Goal: Transaction & Acquisition: Purchase product/service

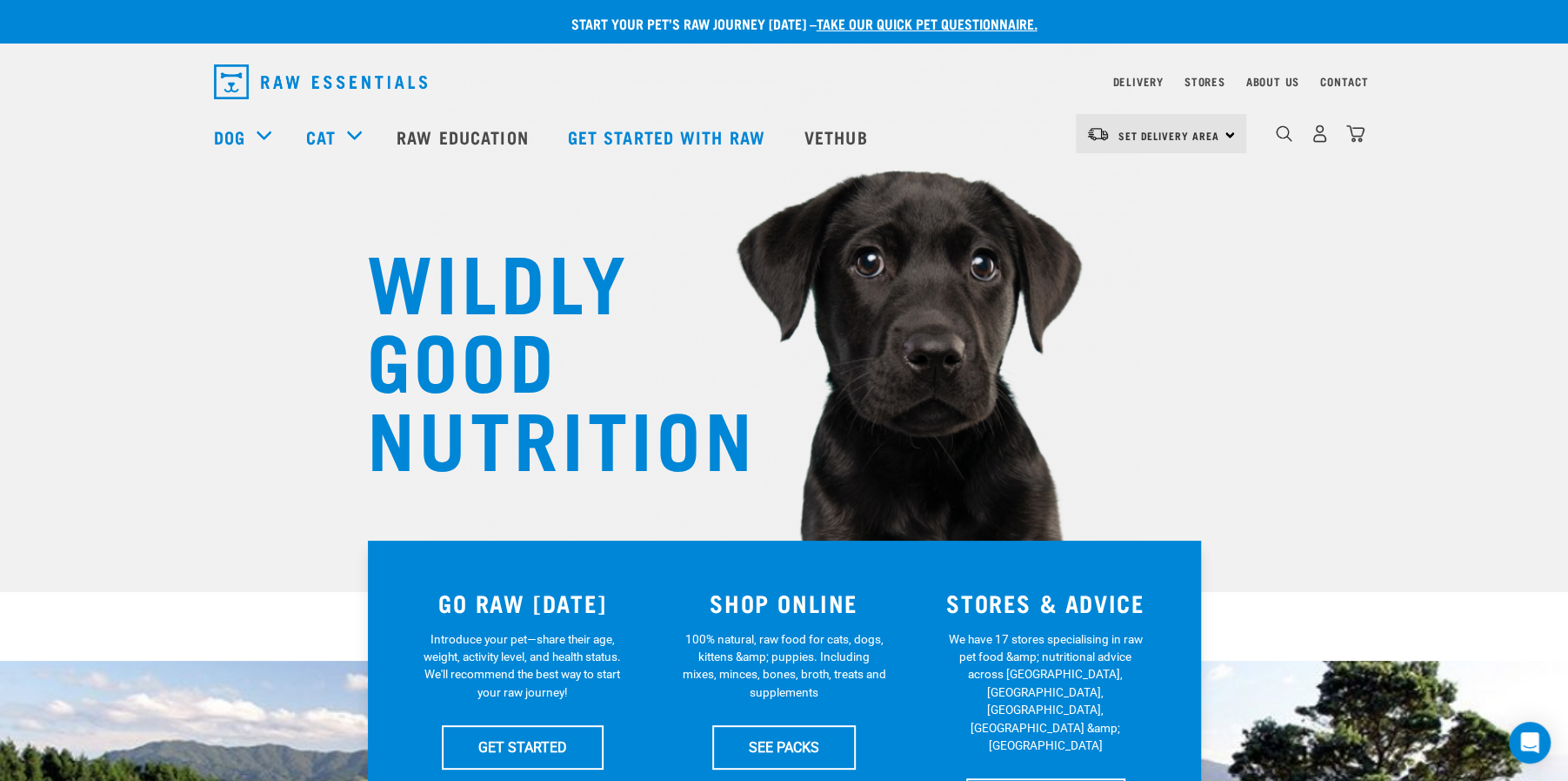
click at [1231, 133] on div "Set Delivery Area North Island South Island" at bounding box center [1161, 133] width 171 height 39
click at [1158, 227] on link "[GEOGRAPHIC_DATA]" at bounding box center [1159, 221] width 167 height 38
click at [1158, 247] on div "WILDLY GOOD NUTRITION" at bounding box center [784, 296] width 1568 height 592
click at [1186, 297] on div "WILDLY GOOD NUTRITION" at bounding box center [784, 296] width 1568 height 592
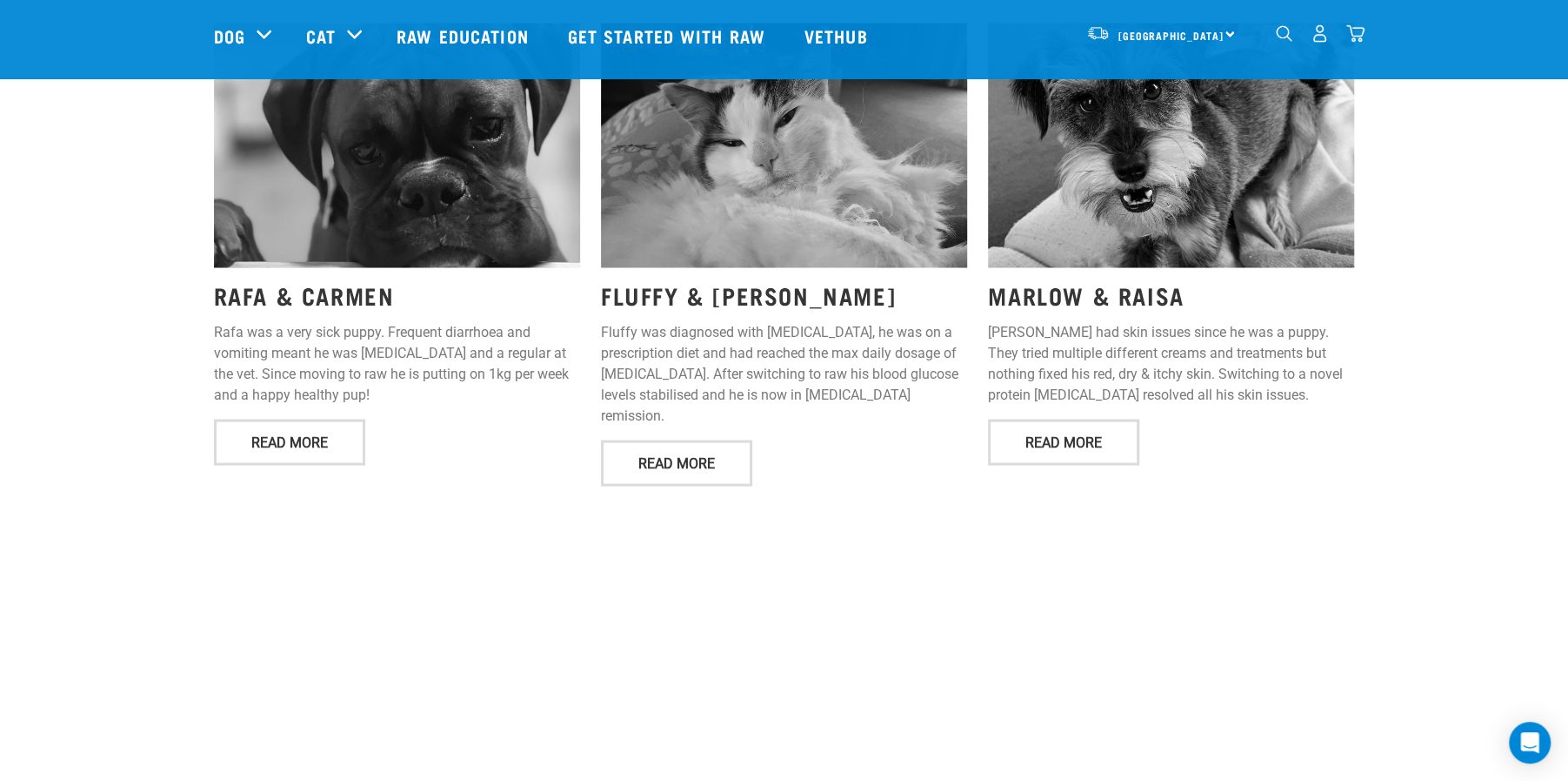
scroll to position [2274, 0]
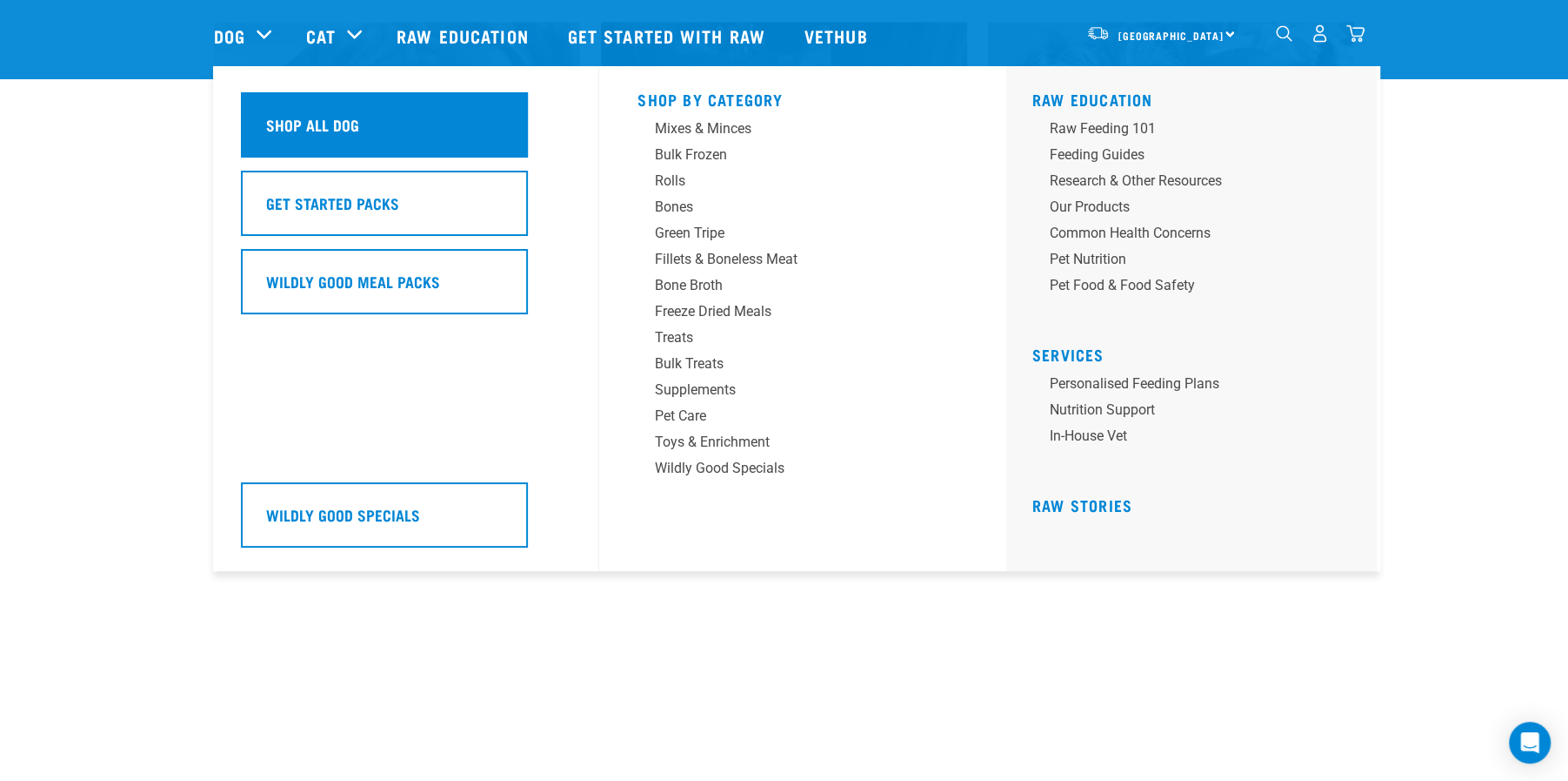
click at [312, 112] on div "Shop All Dog" at bounding box center [384, 124] width 287 height 65
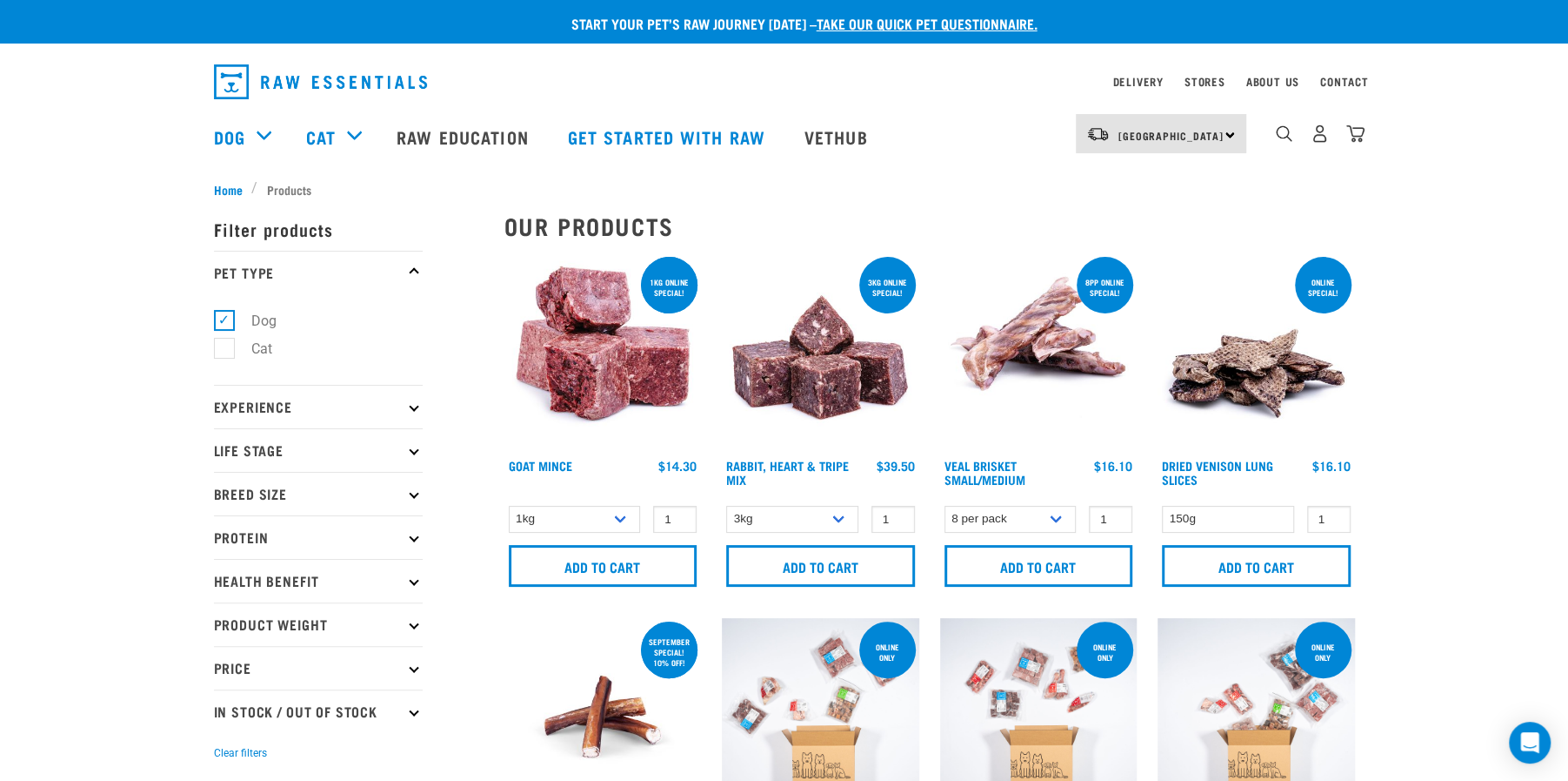
click at [1319, 130] on img "dropdown navigation" at bounding box center [1320, 133] width 18 height 18
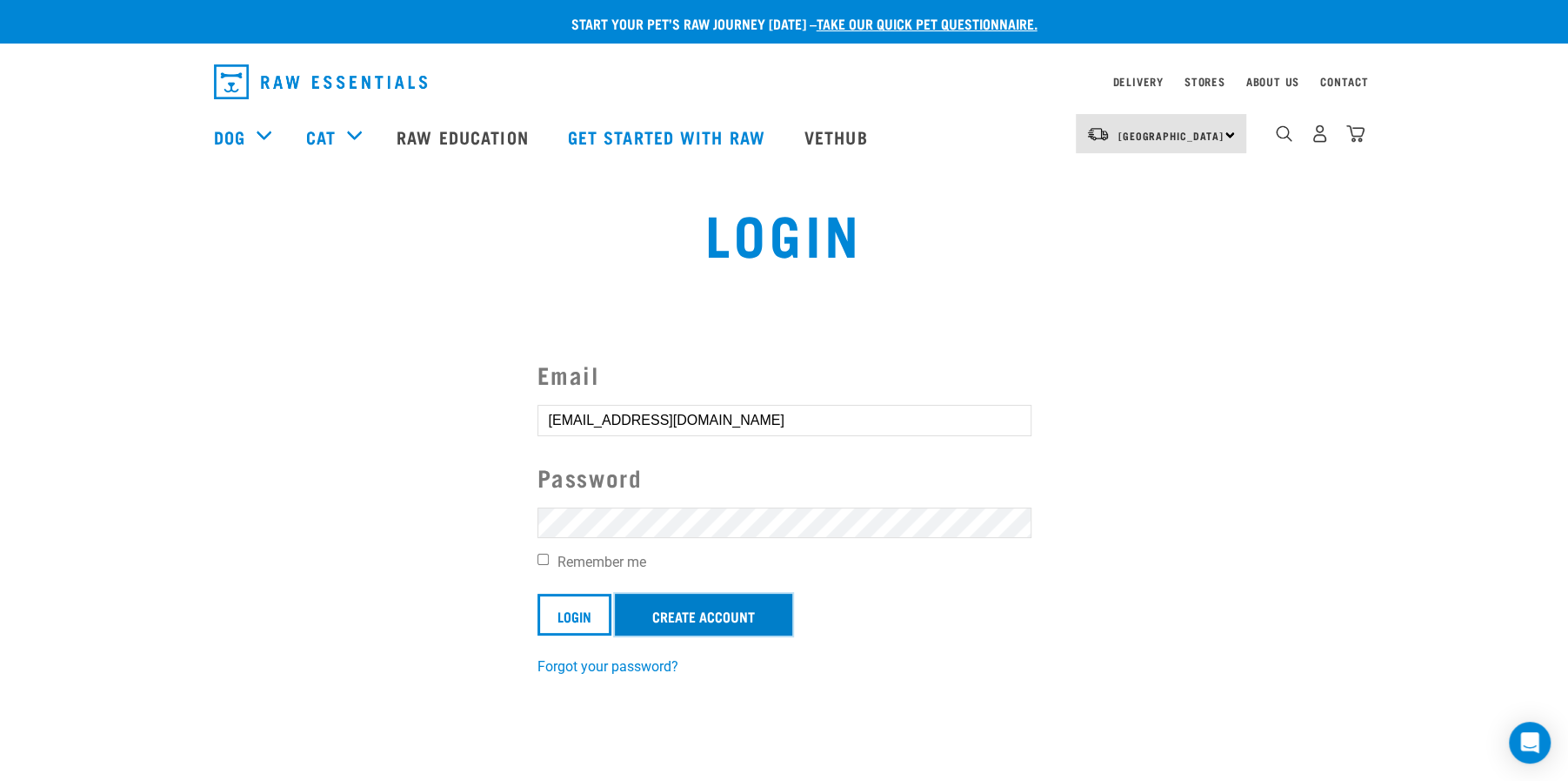
click at [670, 608] on link "Create Account" at bounding box center [704, 615] width 178 height 42
click at [588, 615] on input "Login" at bounding box center [575, 615] width 74 height 42
click at [40, 358] on button "delete" at bounding box center [31, 348] width 17 height 17
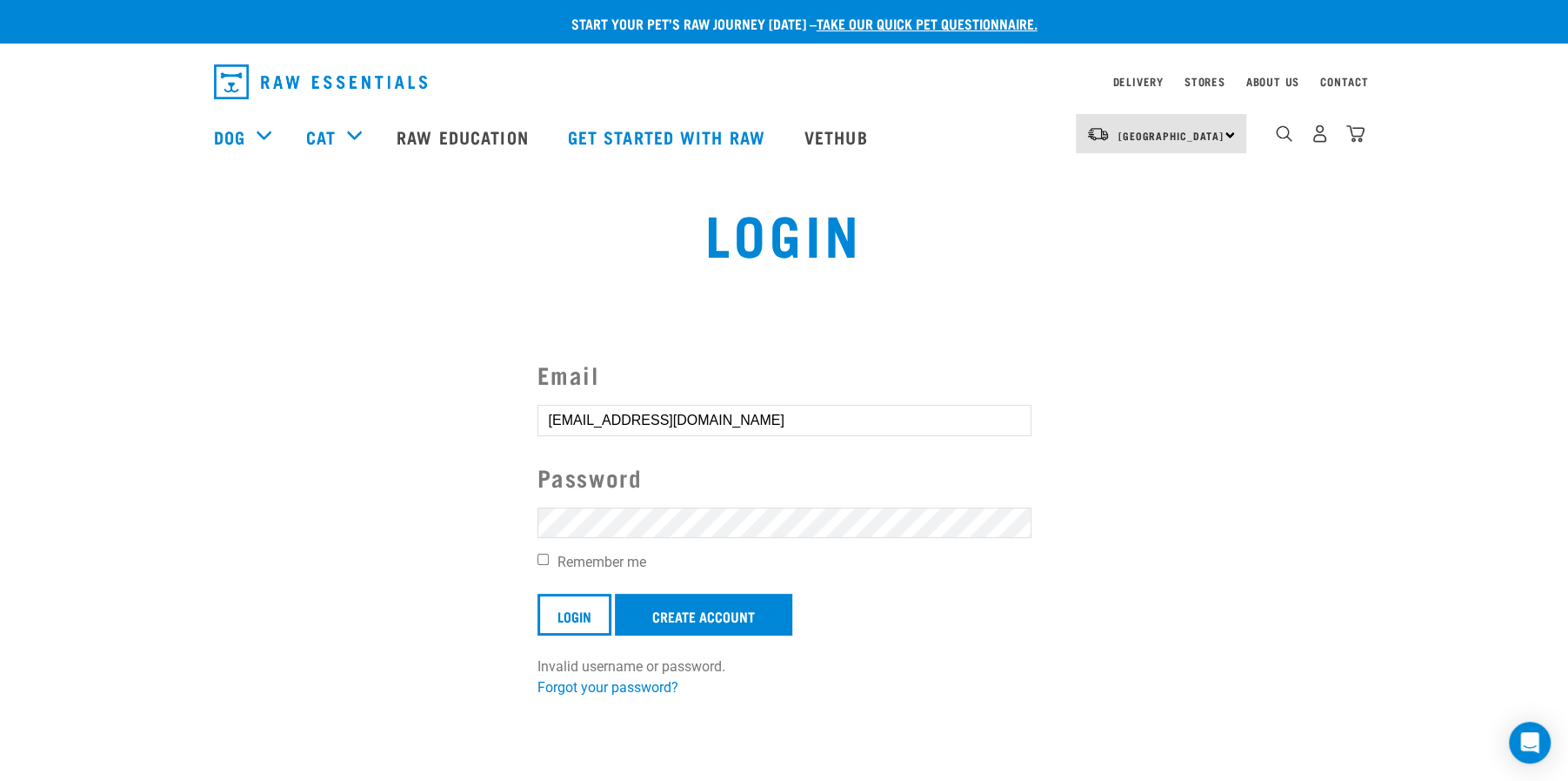
click at [609, 426] on input "[EMAIL_ADDRESS][DOMAIN_NAME]" at bounding box center [784, 420] width 494 height 31
type input "nathaliazane@gmail.com"
click at [562, 610] on input "Login" at bounding box center [575, 615] width 74 height 42
click at [40, 358] on button "delete" at bounding box center [31, 348] width 17 height 17
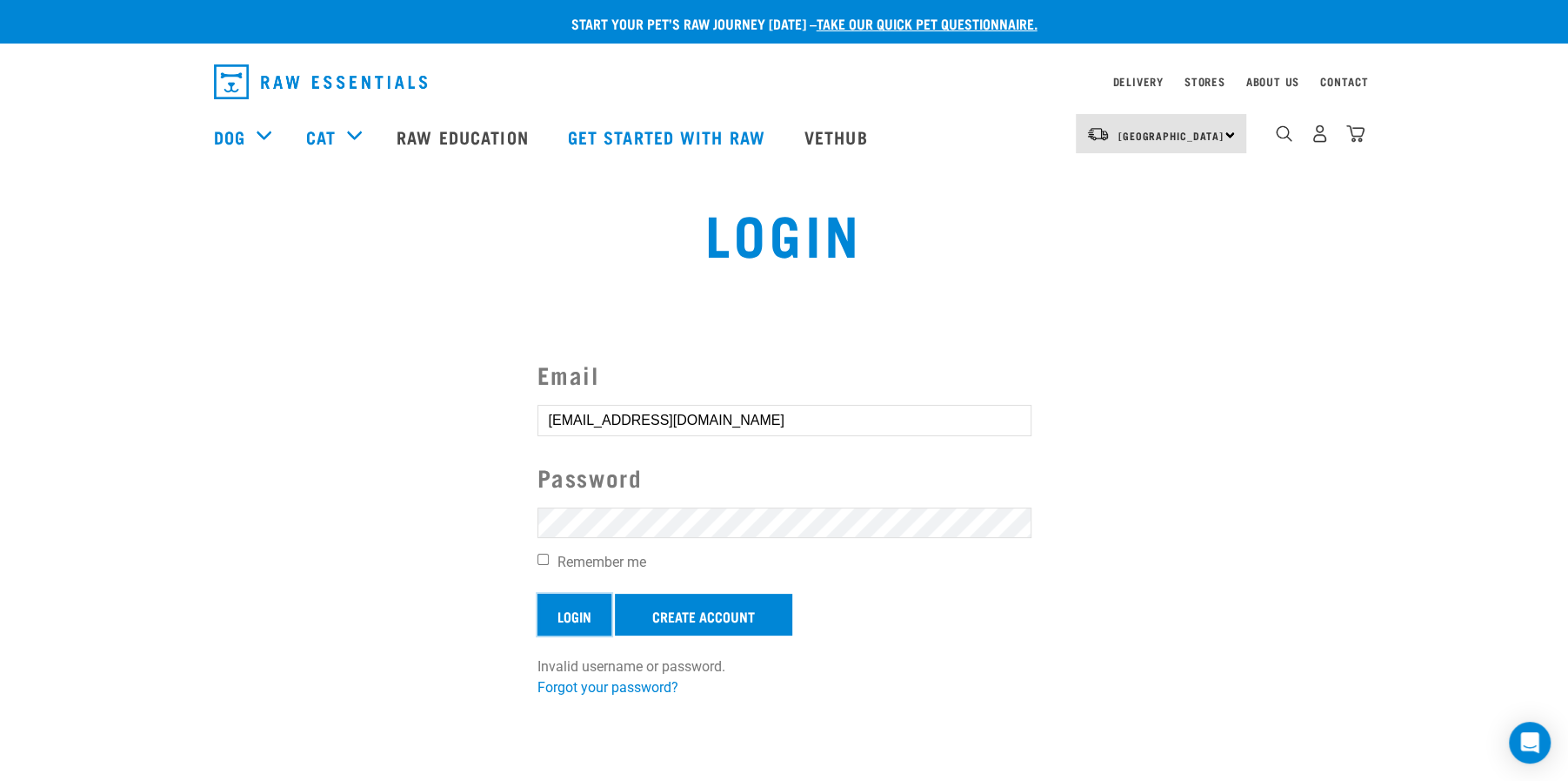
click at [586, 610] on input "Login" at bounding box center [575, 615] width 74 height 42
click at [40, 358] on button "delete" at bounding box center [31, 348] width 17 height 17
click at [617, 689] on link "Forgot your password?" at bounding box center [608, 687] width 141 height 17
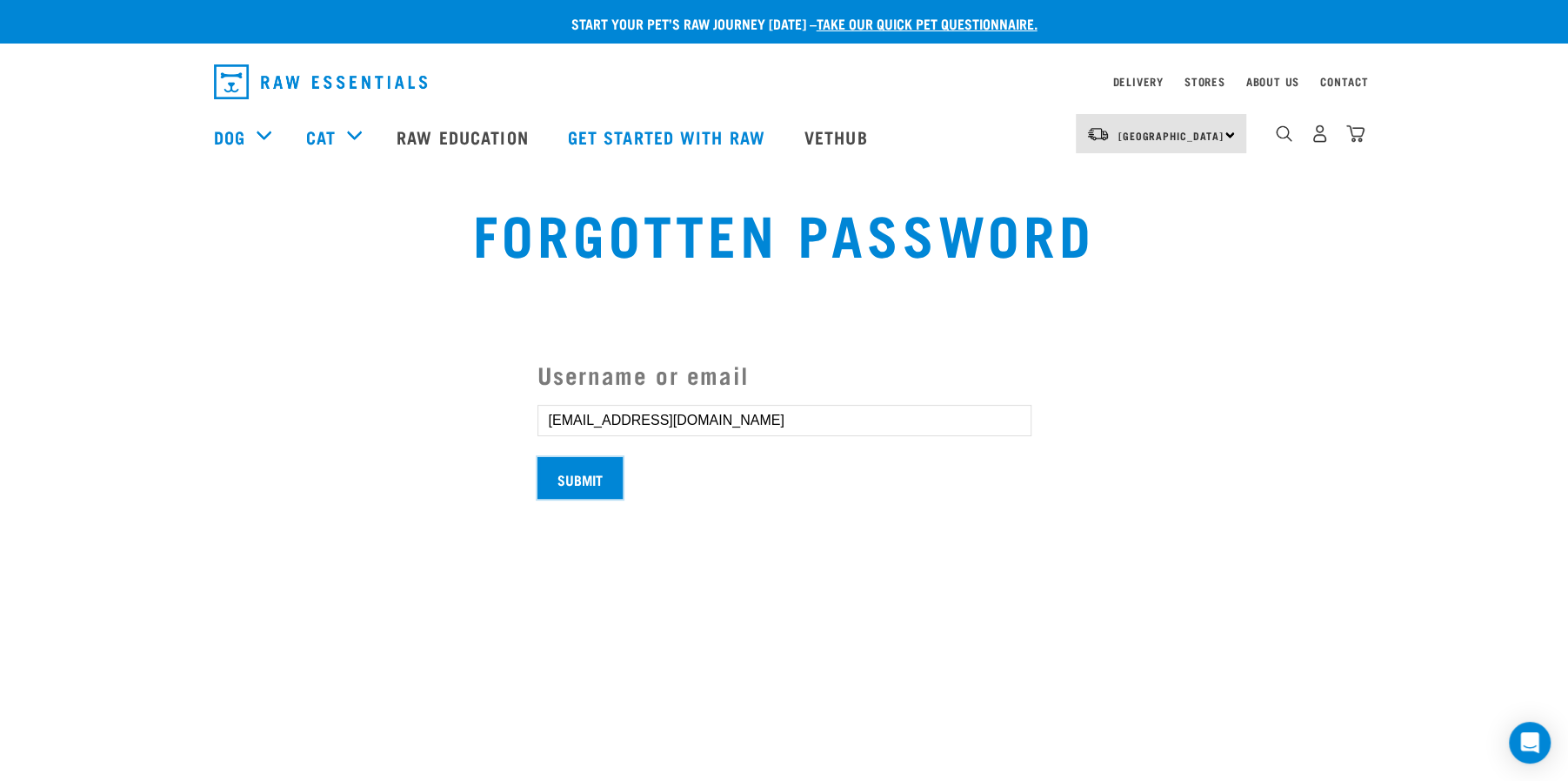
click at [578, 485] on input "Submit" at bounding box center [580, 478] width 85 height 42
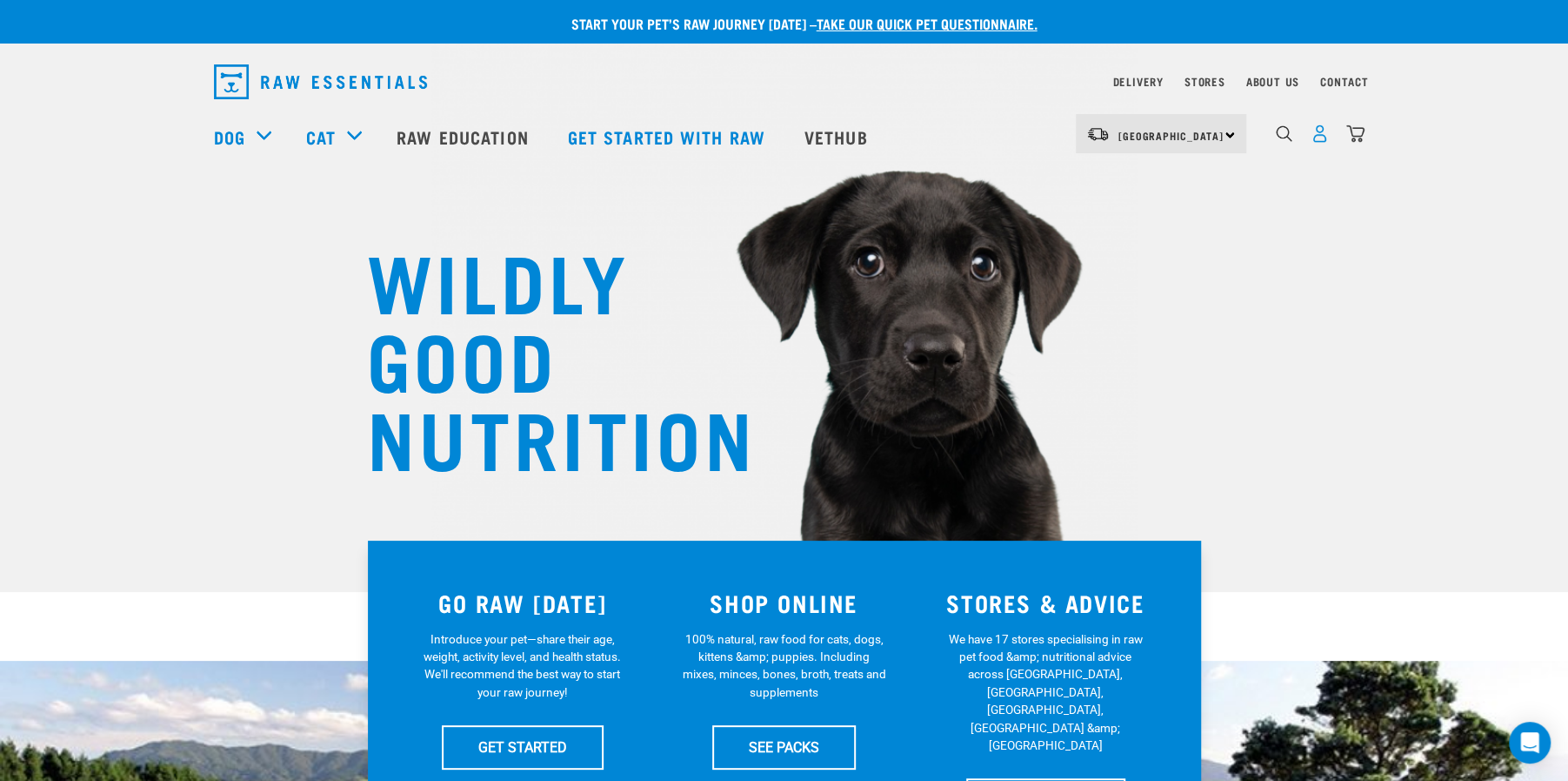
click at [1317, 135] on img "dropdown navigation" at bounding box center [1320, 133] width 18 height 18
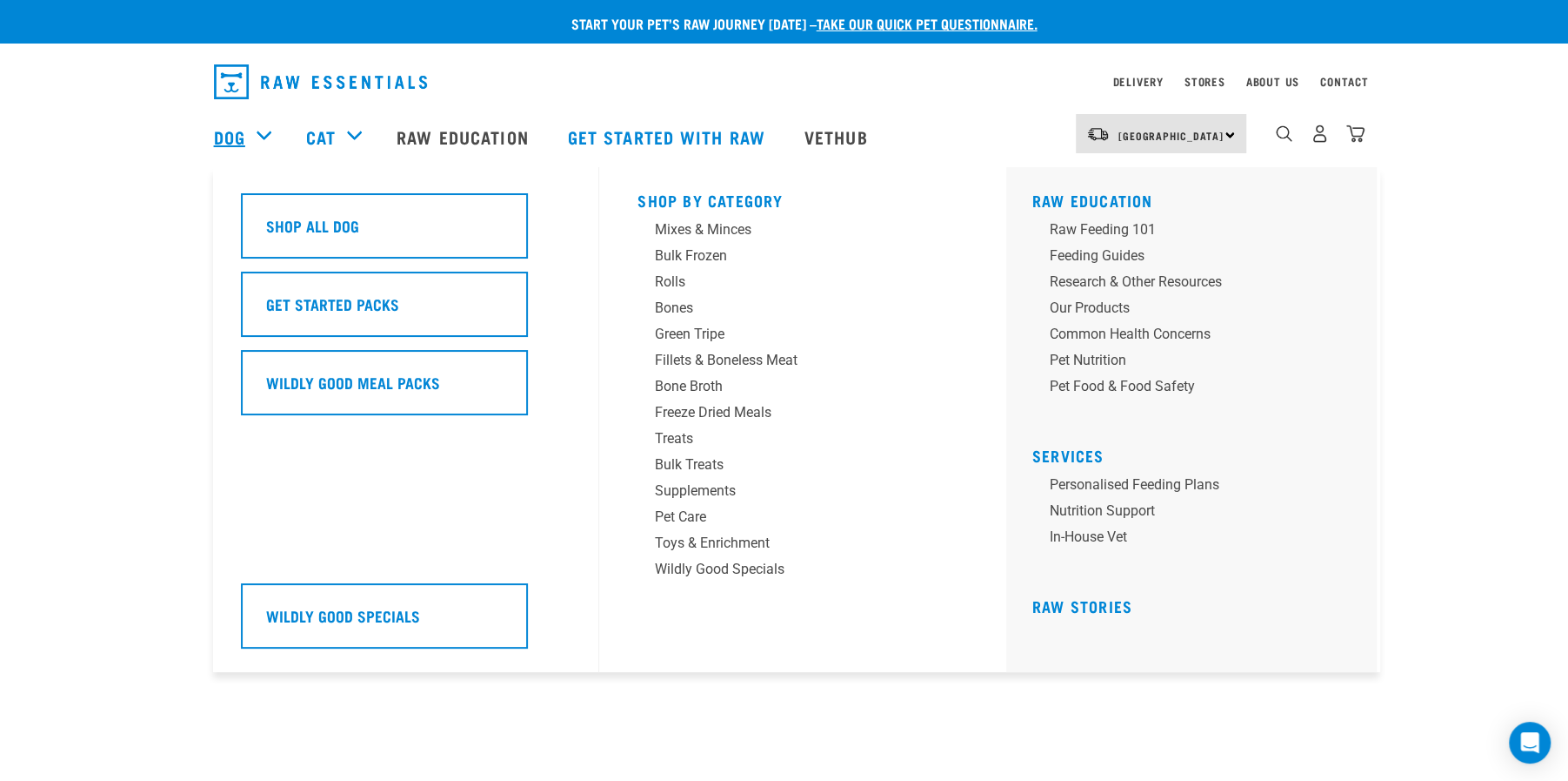
click at [227, 134] on link "Dog" at bounding box center [229, 137] width 31 height 26
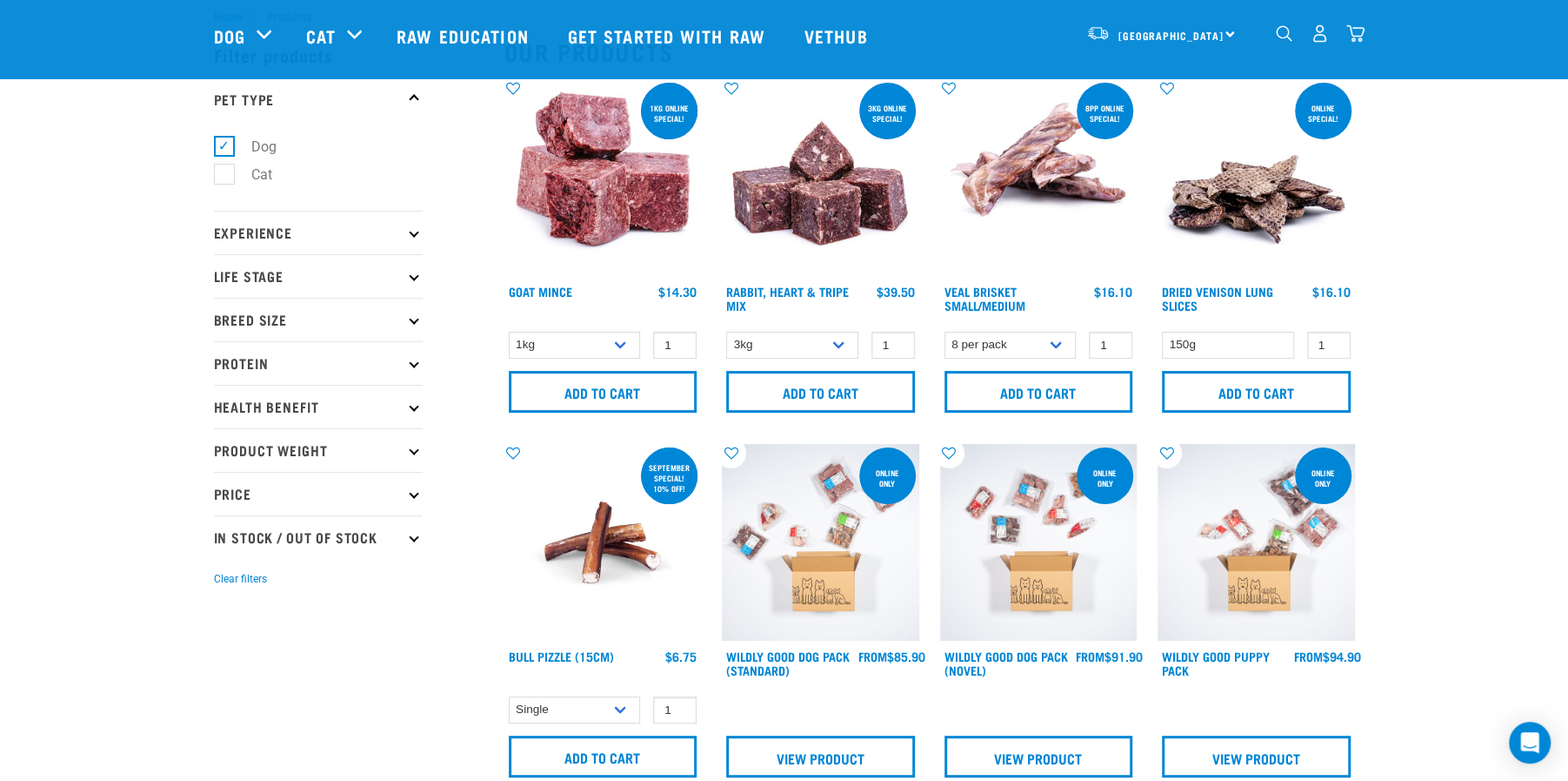
scroll to position [92, 0]
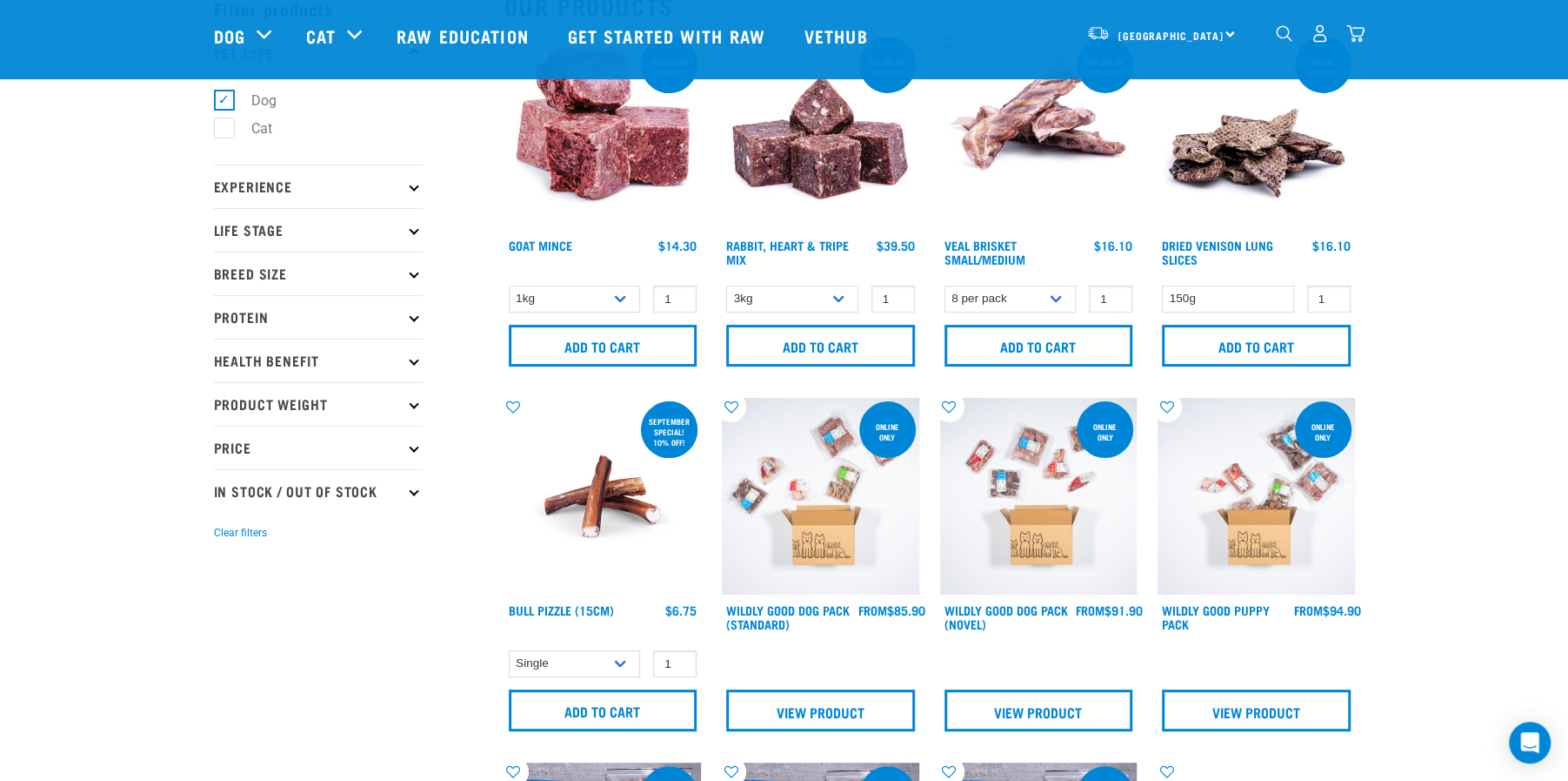
click at [608, 169] on img at bounding box center [604, 132] width 198 height 198
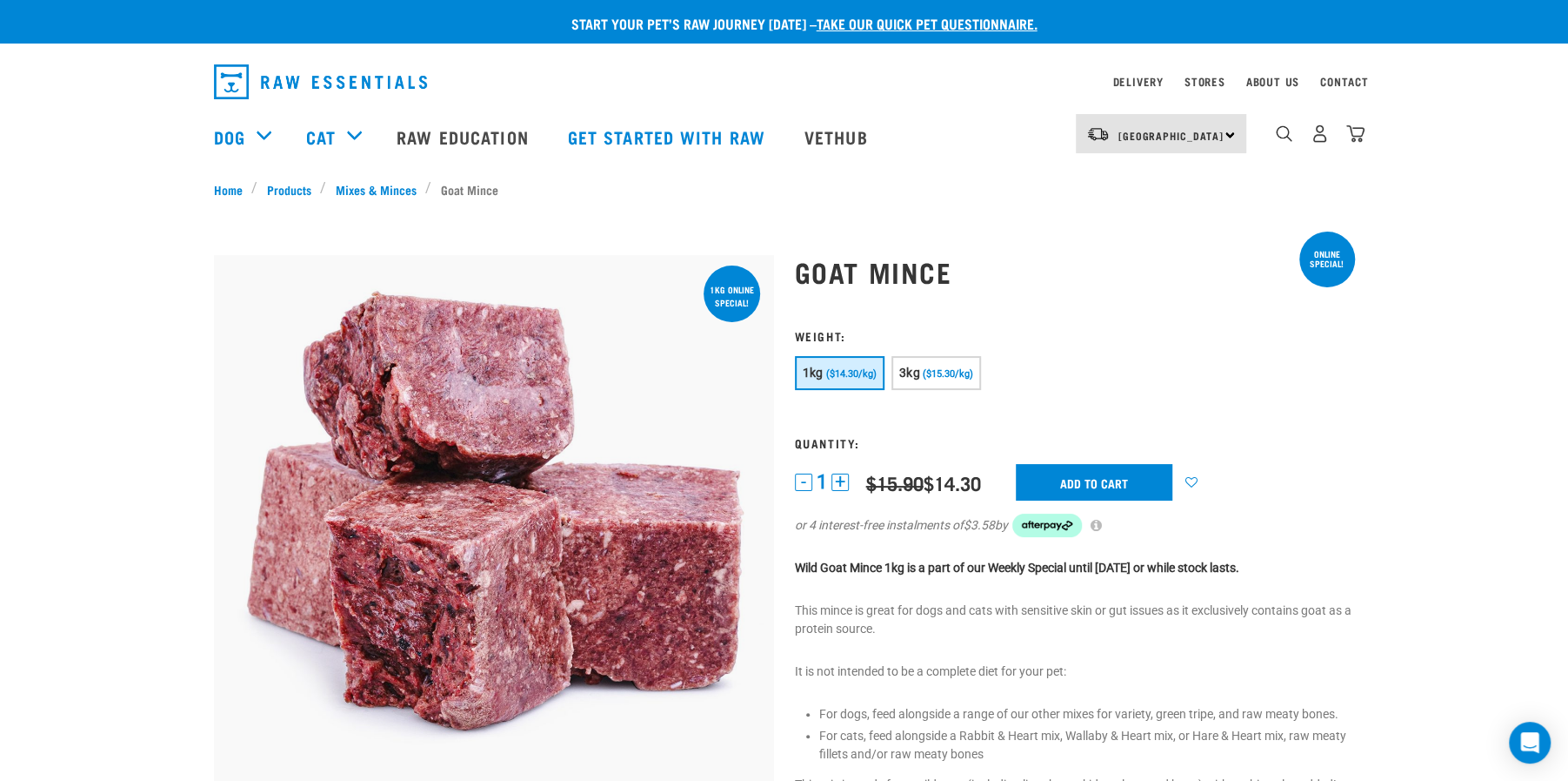
click at [1132, 315] on div "Goat Mince" at bounding box center [1074, 626] width 581 height 788
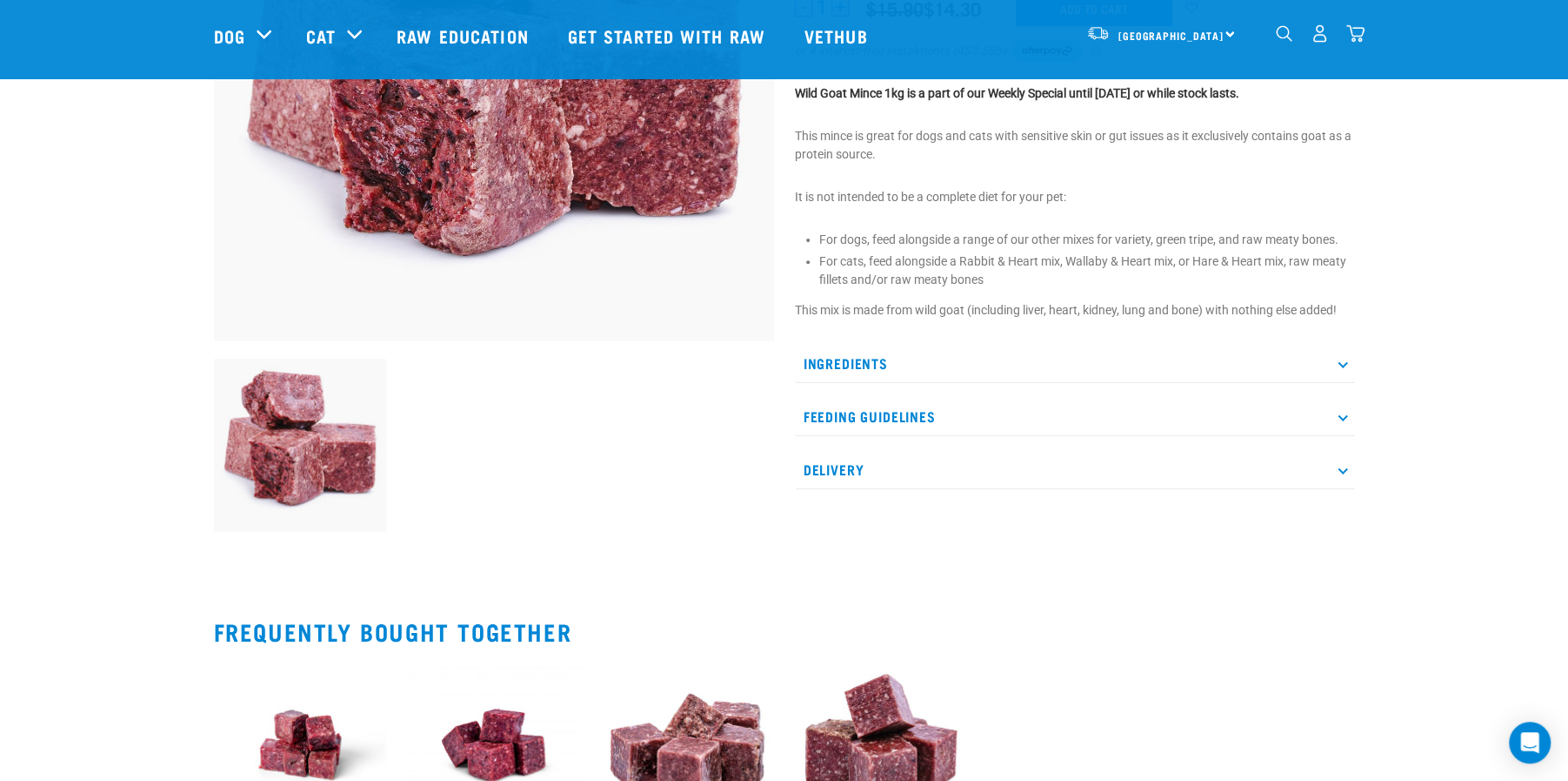
scroll to position [371, 0]
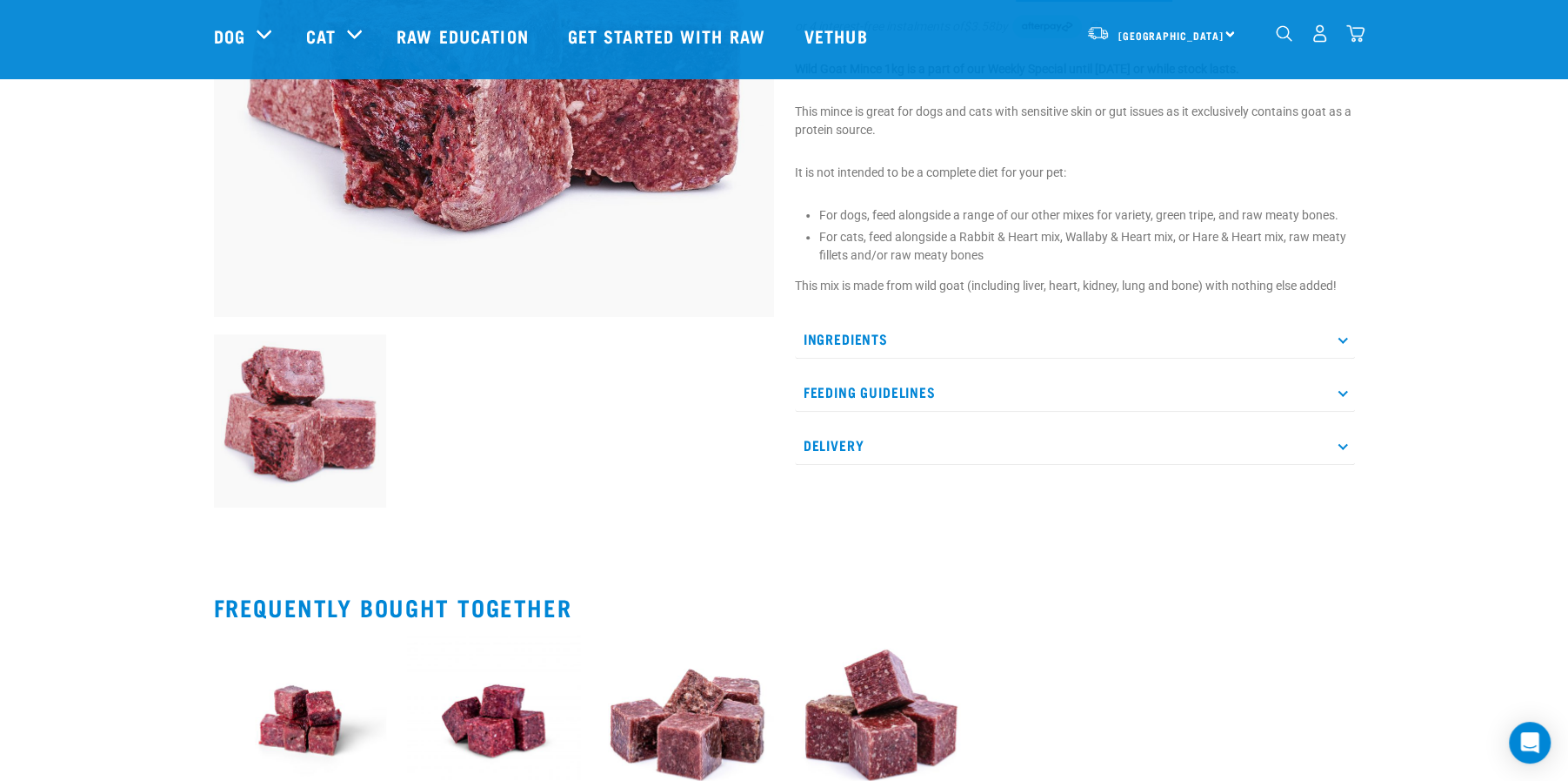
click at [1128, 334] on p "Ingredients" at bounding box center [1075, 338] width 561 height 39
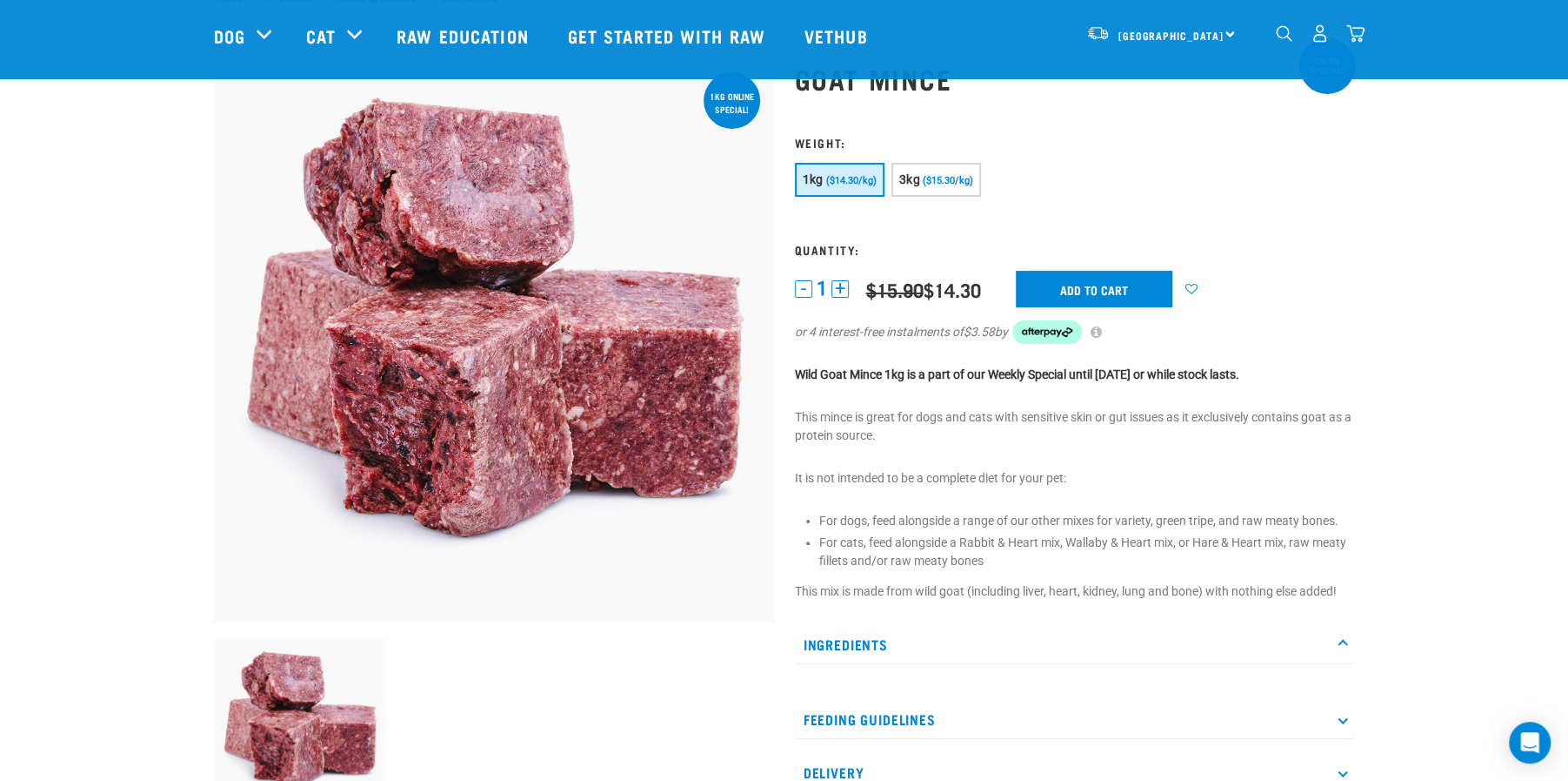
scroll to position [0, 0]
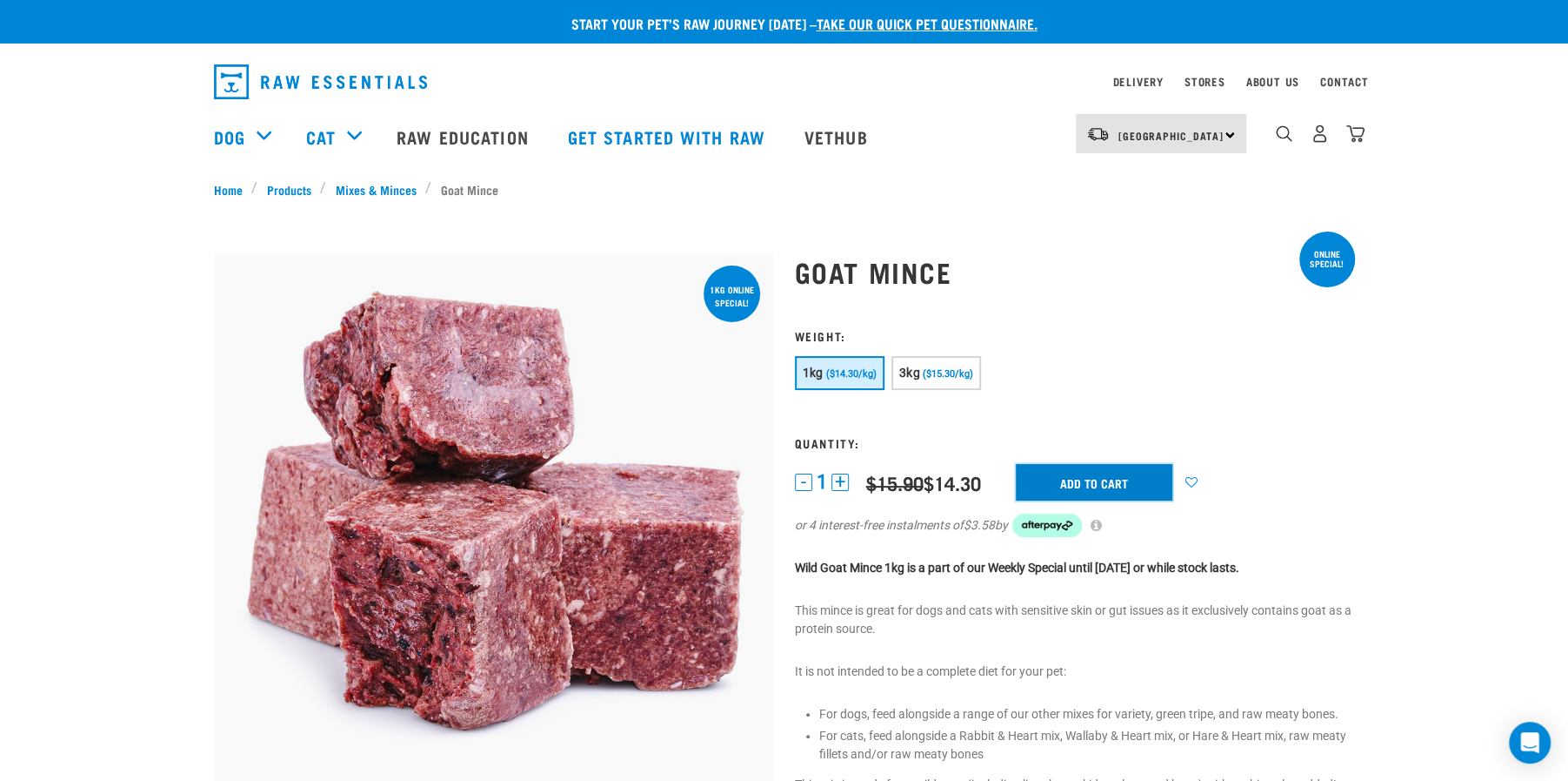
click at [1082, 483] on input "Add to cart" at bounding box center [1094, 482] width 157 height 37
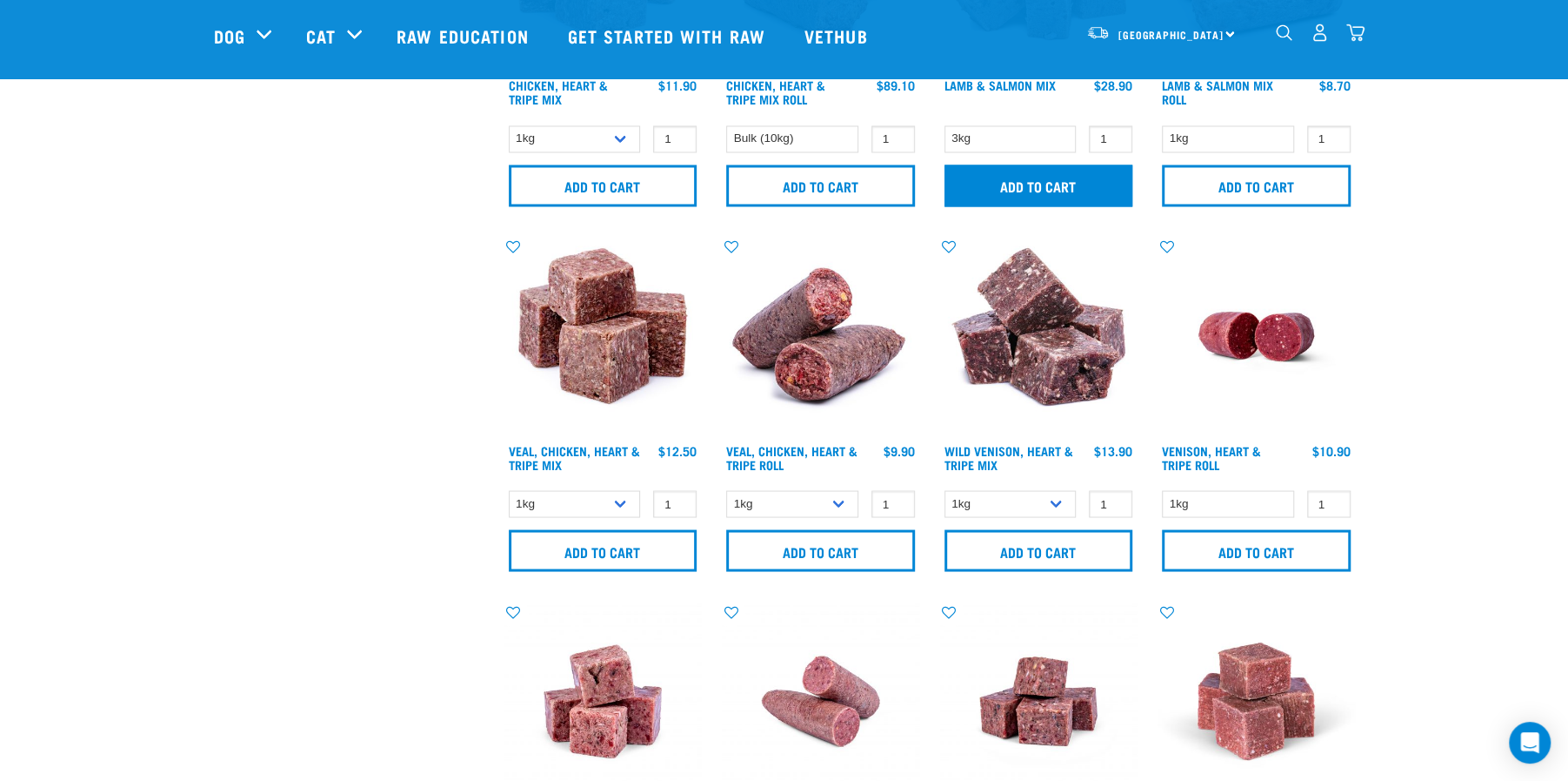
scroll to position [2110, 0]
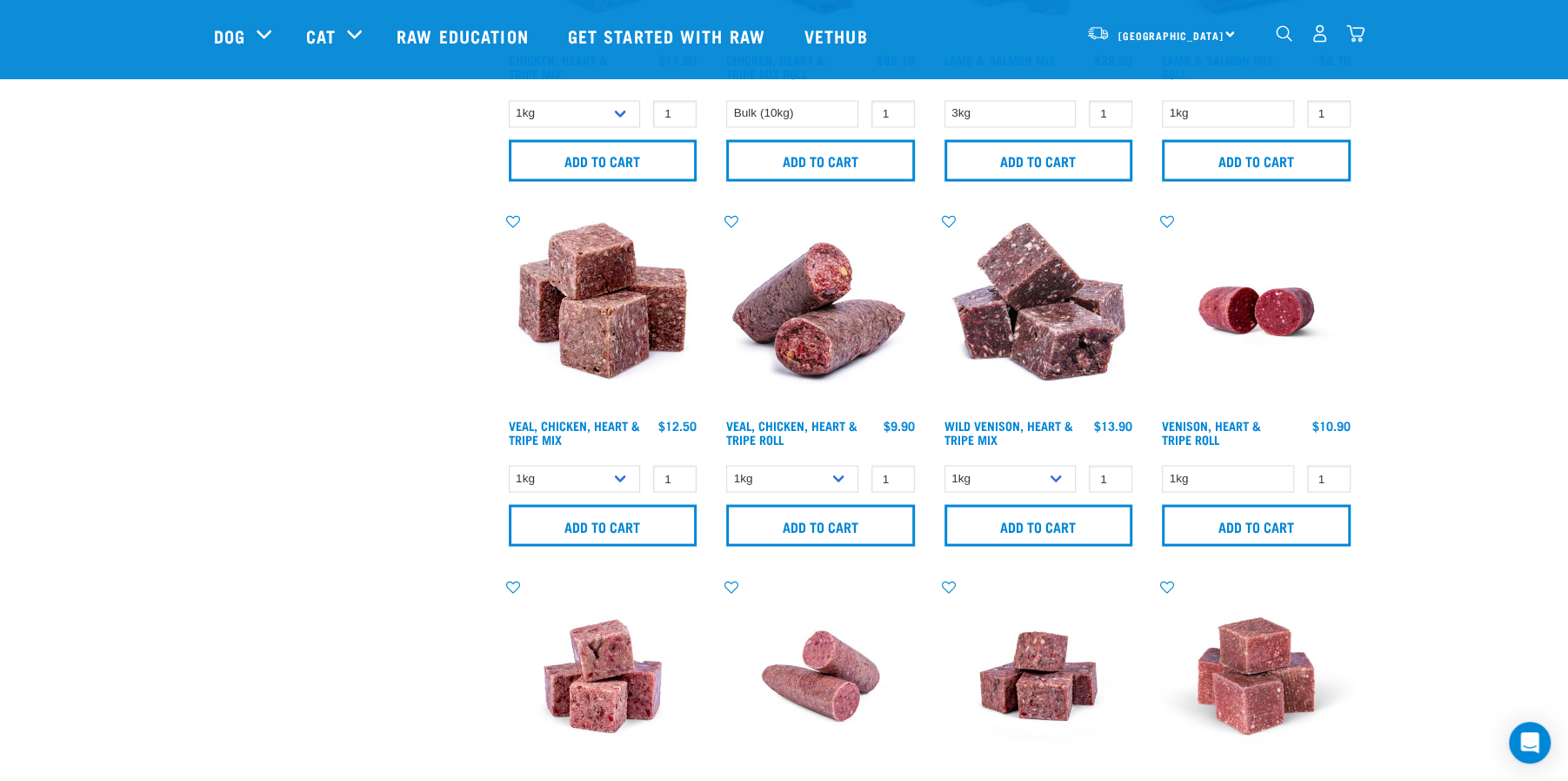
click at [1041, 324] on img at bounding box center [1039, 311] width 198 height 198
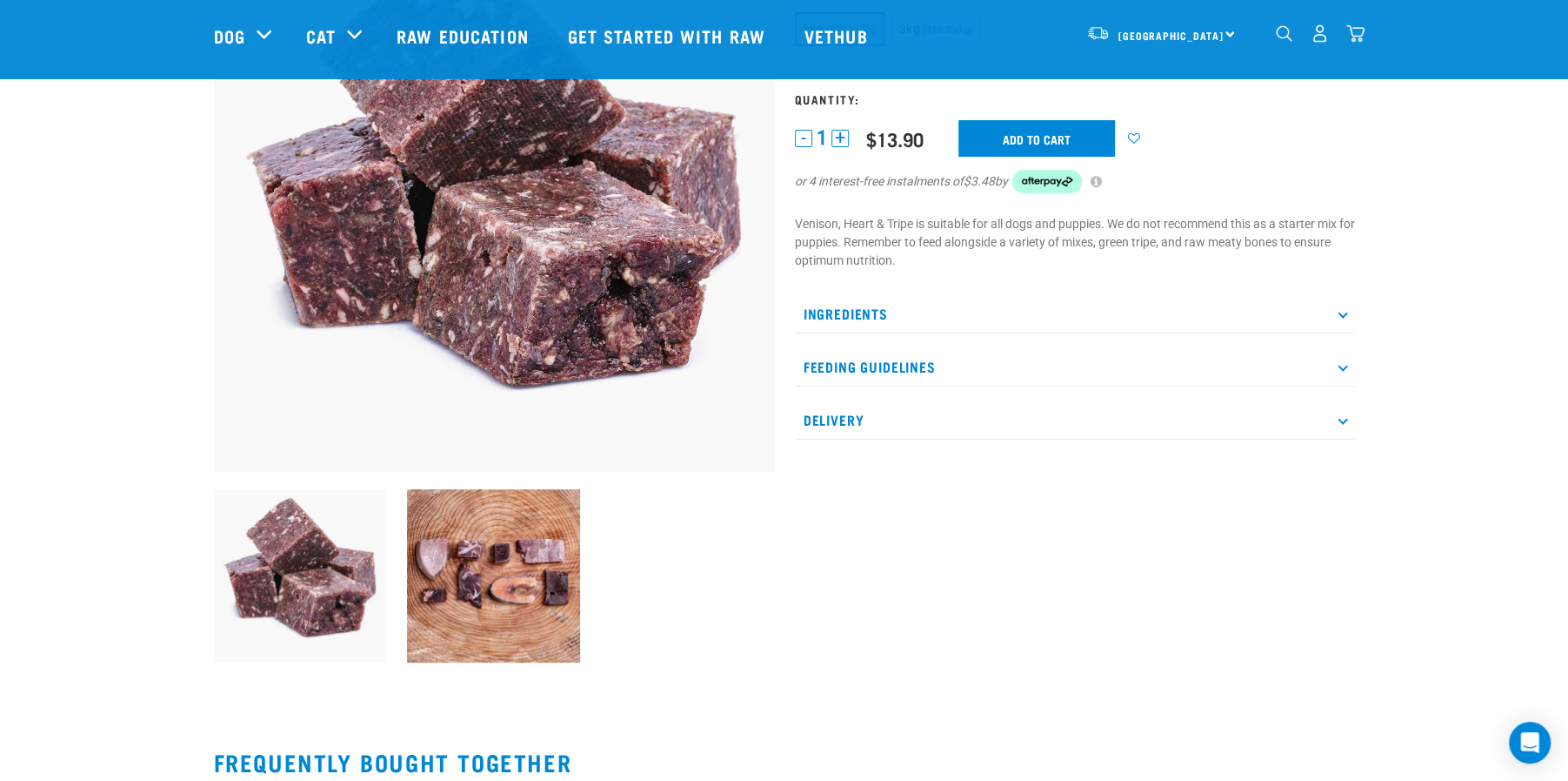
scroll to position [232, 0]
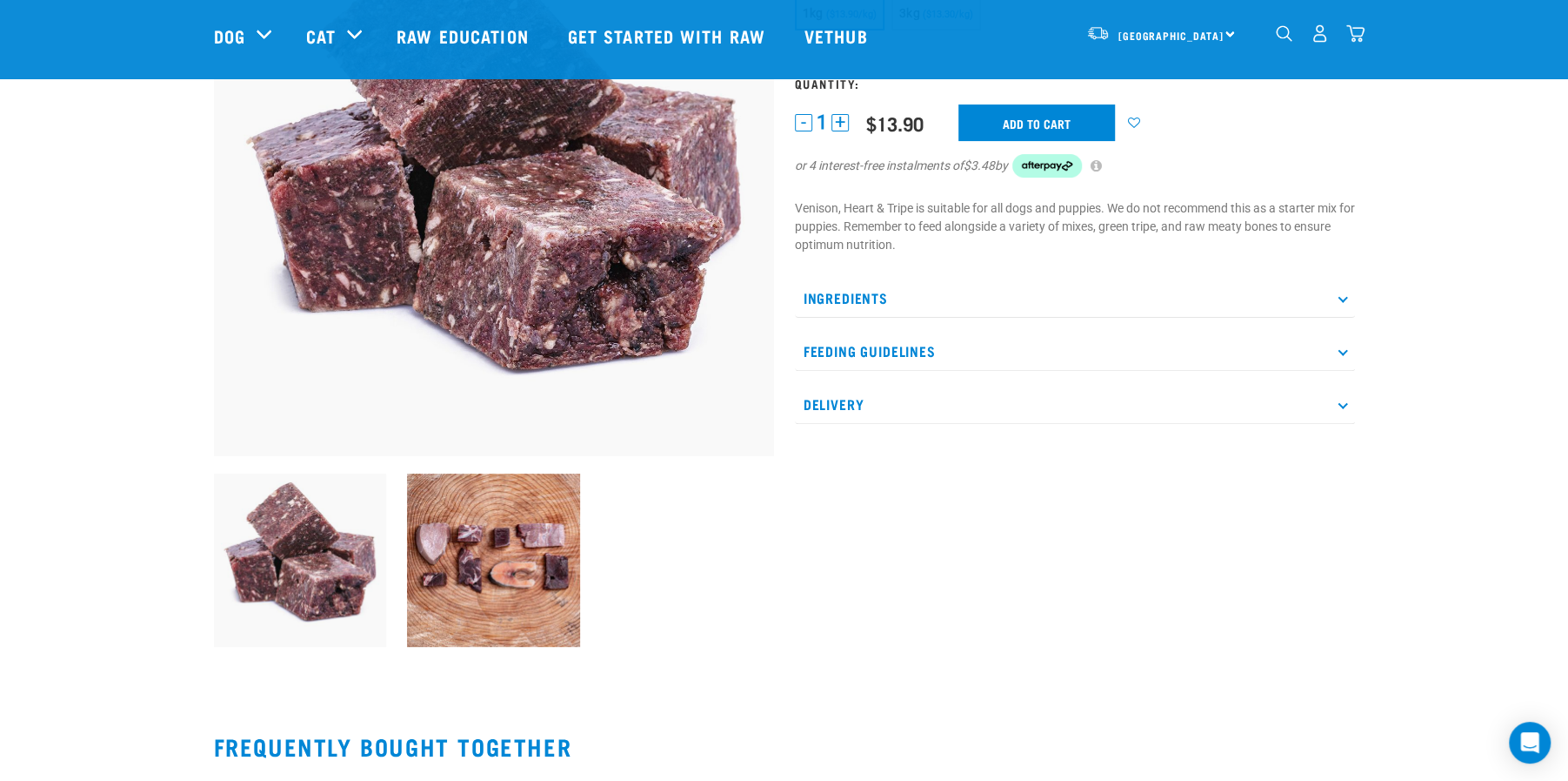
click at [1070, 302] on p "Ingredients" at bounding box center [1075, 298] width 561 height 39
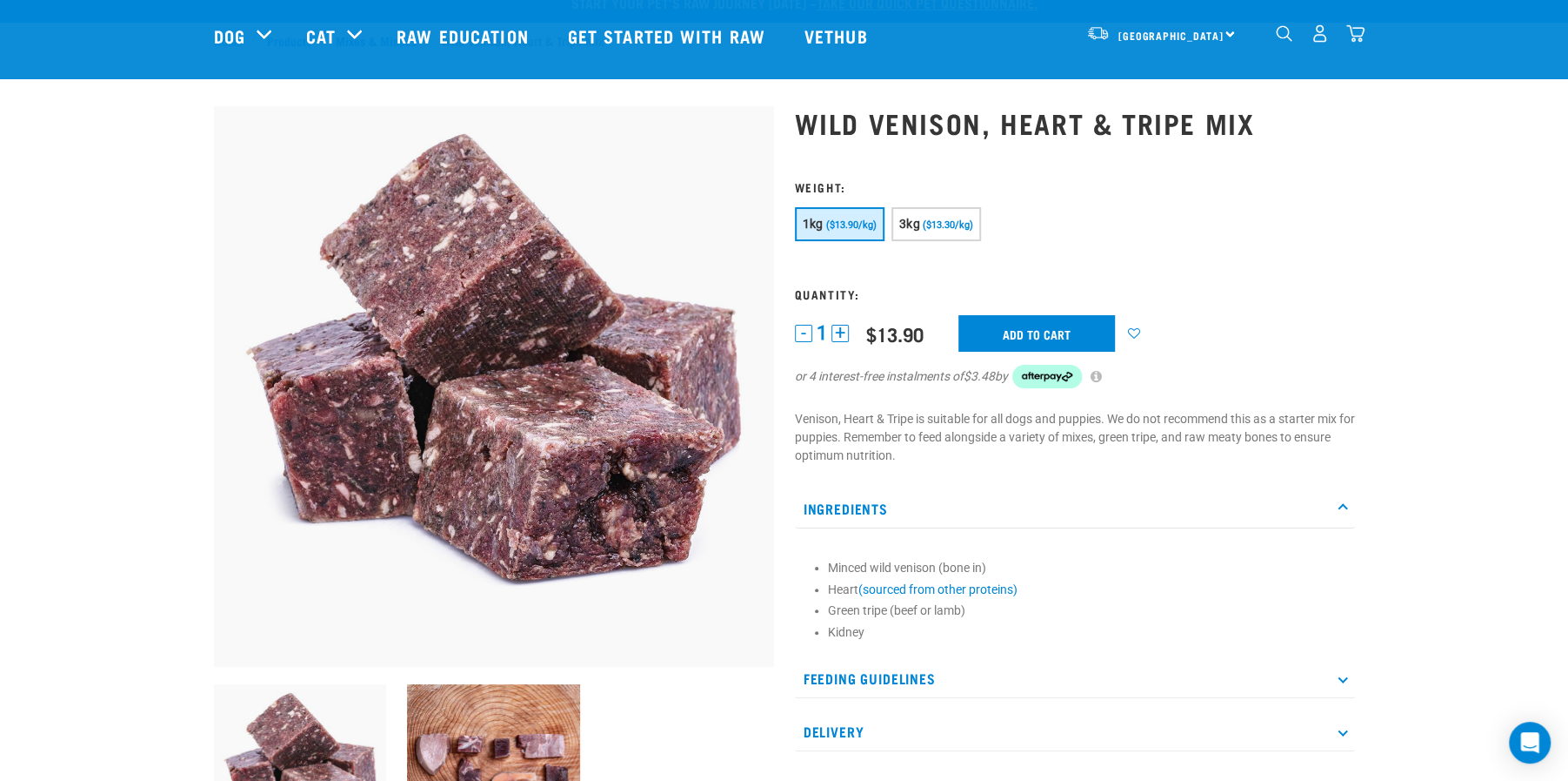
scroll to position [0, 0]
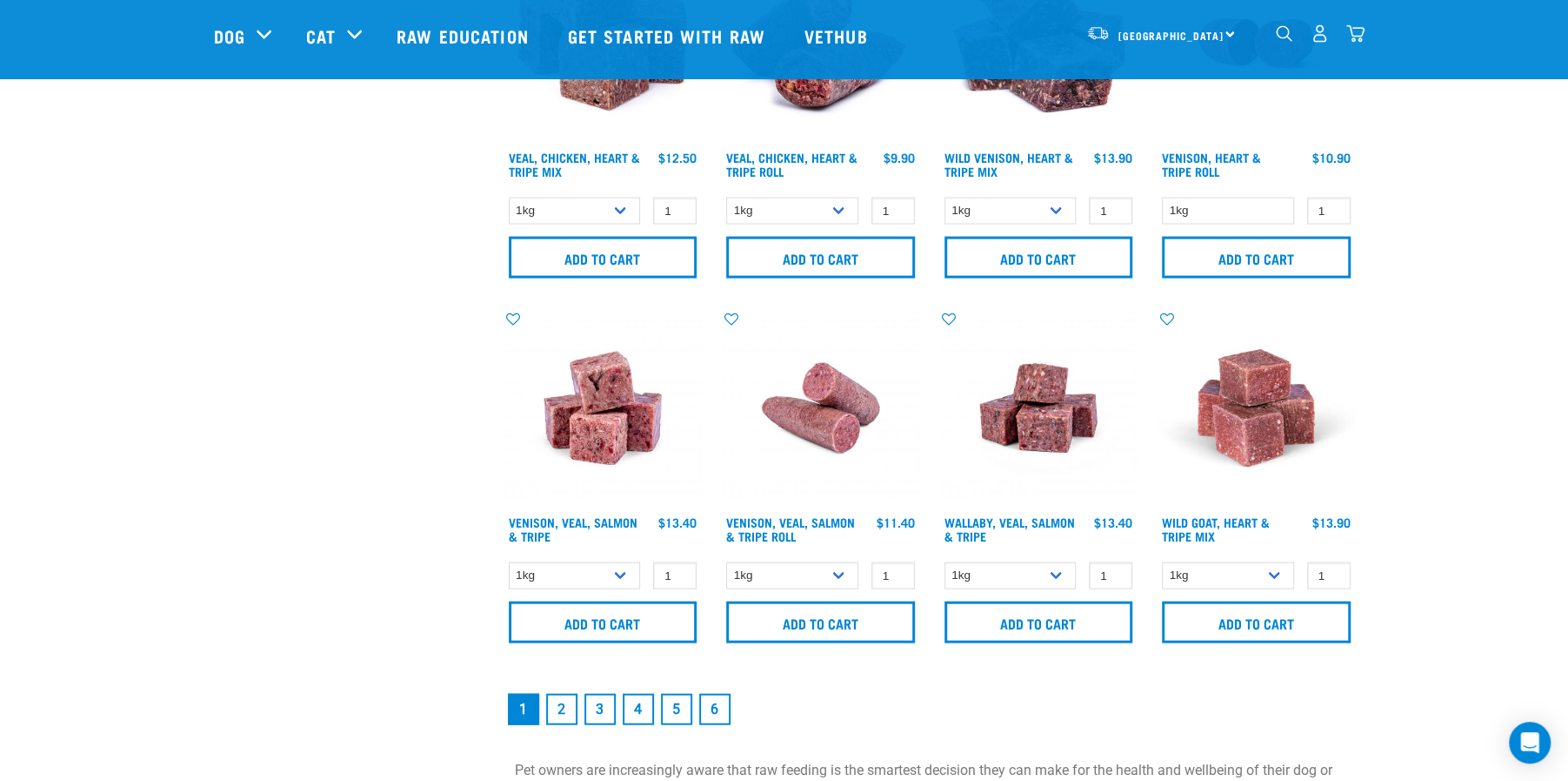
scroll to position [2423, 0]
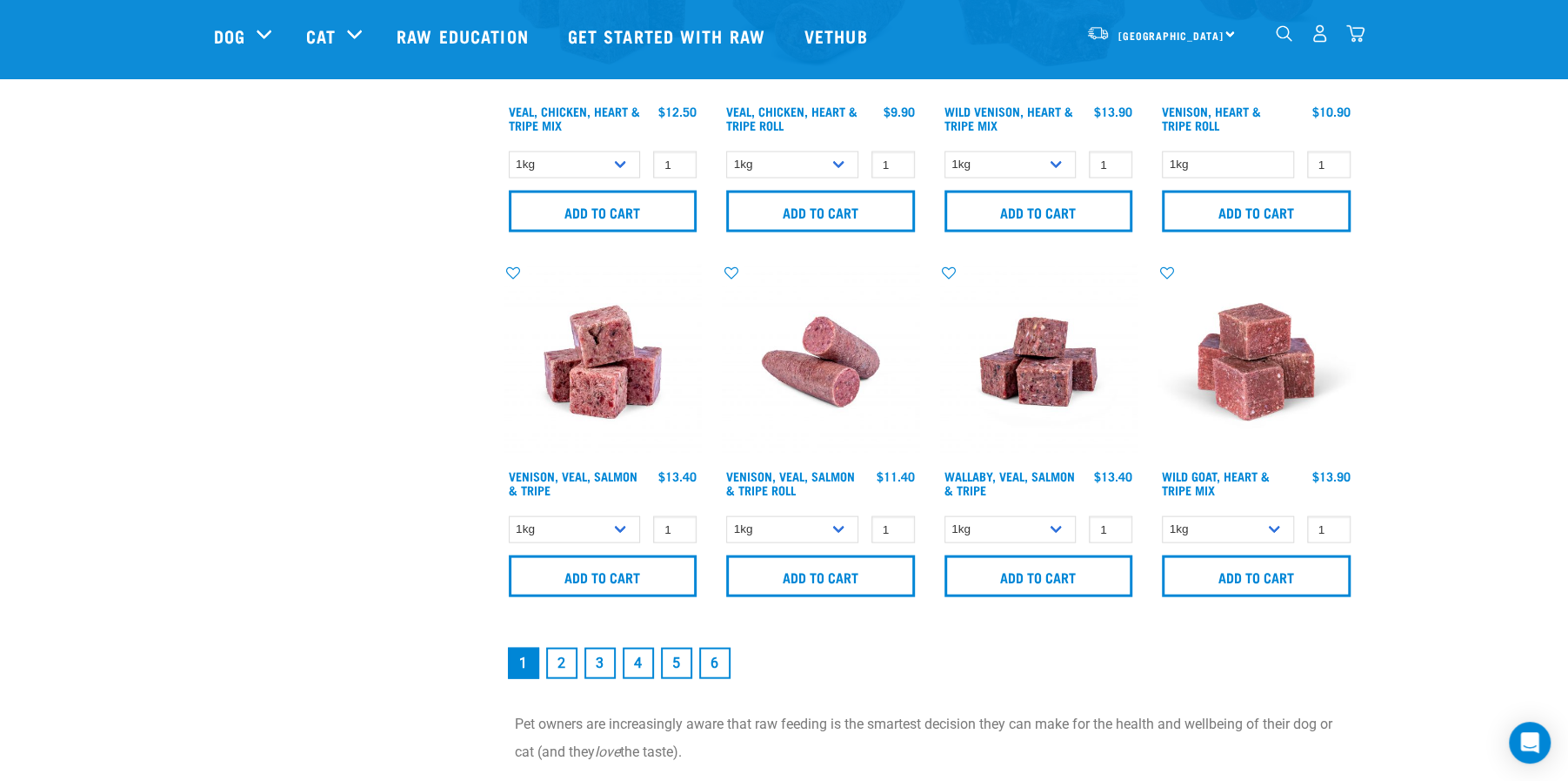
click at [592, 365] on img at bounding box center [604, 363] width 198 height 198
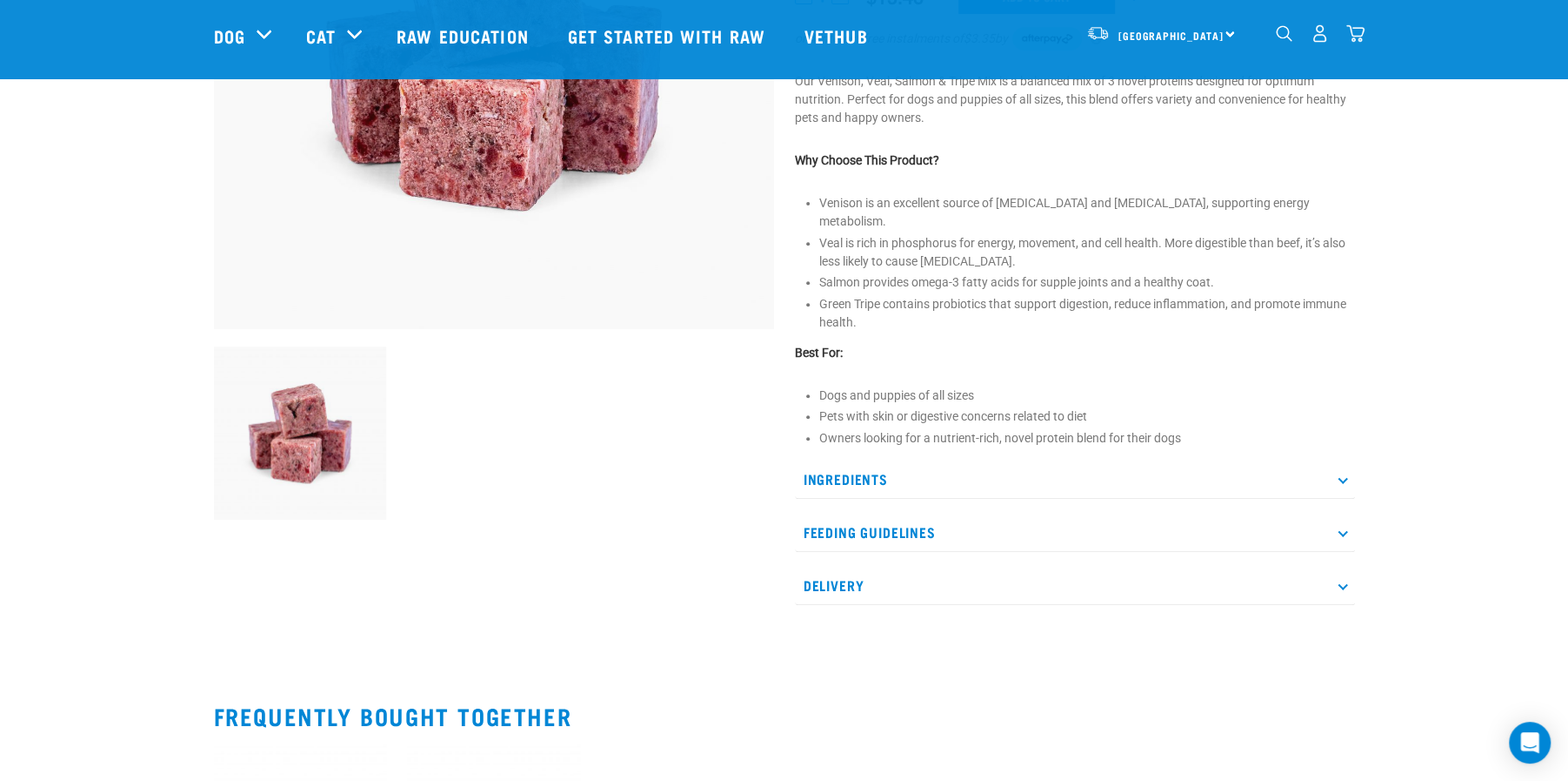
scroll to position [371, 0]
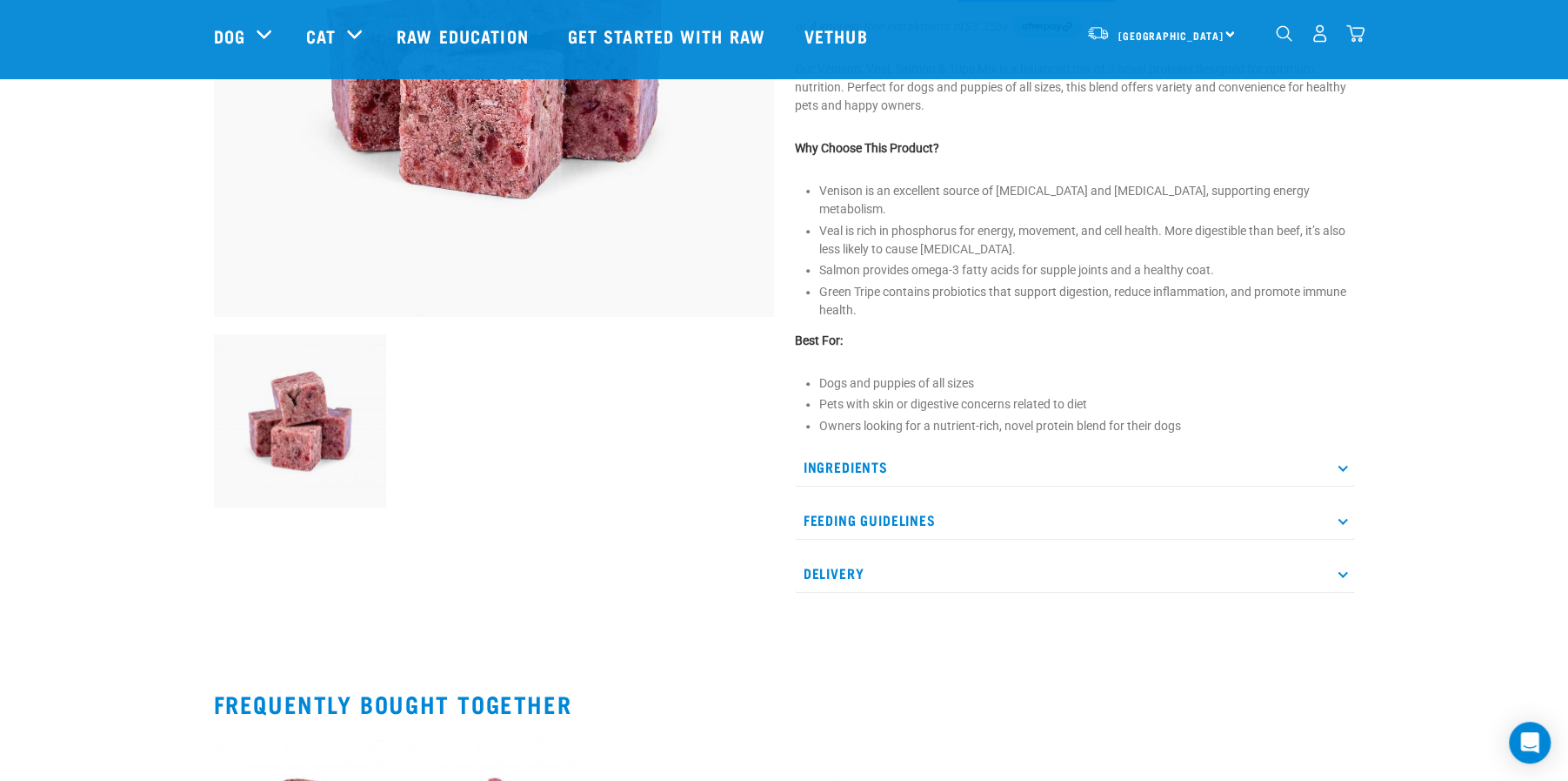
click at [882, 447] on p "Ingredients" at bounding box center [1075, 466] width 561 height 39
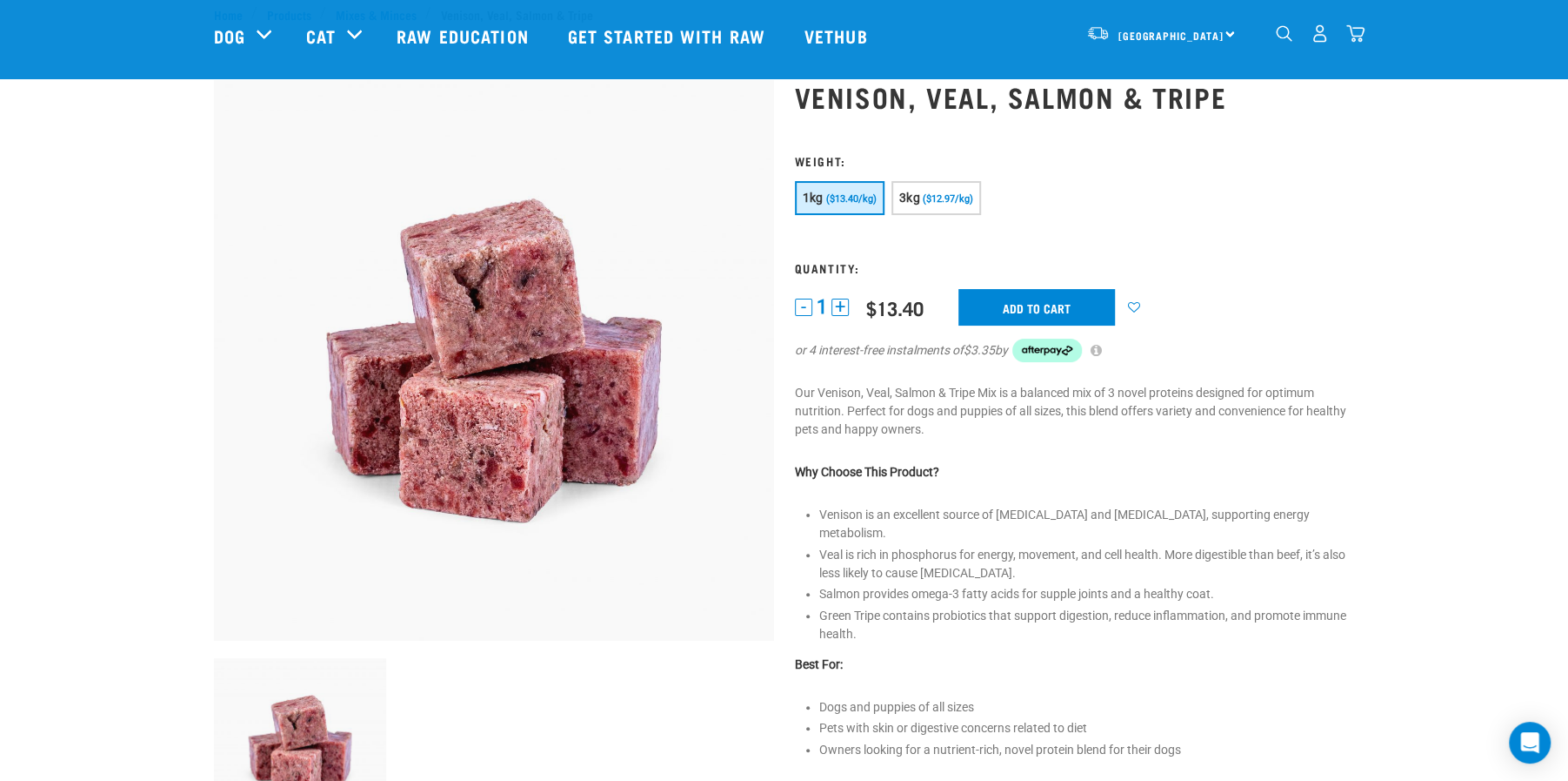
scroll to position [0, 0]
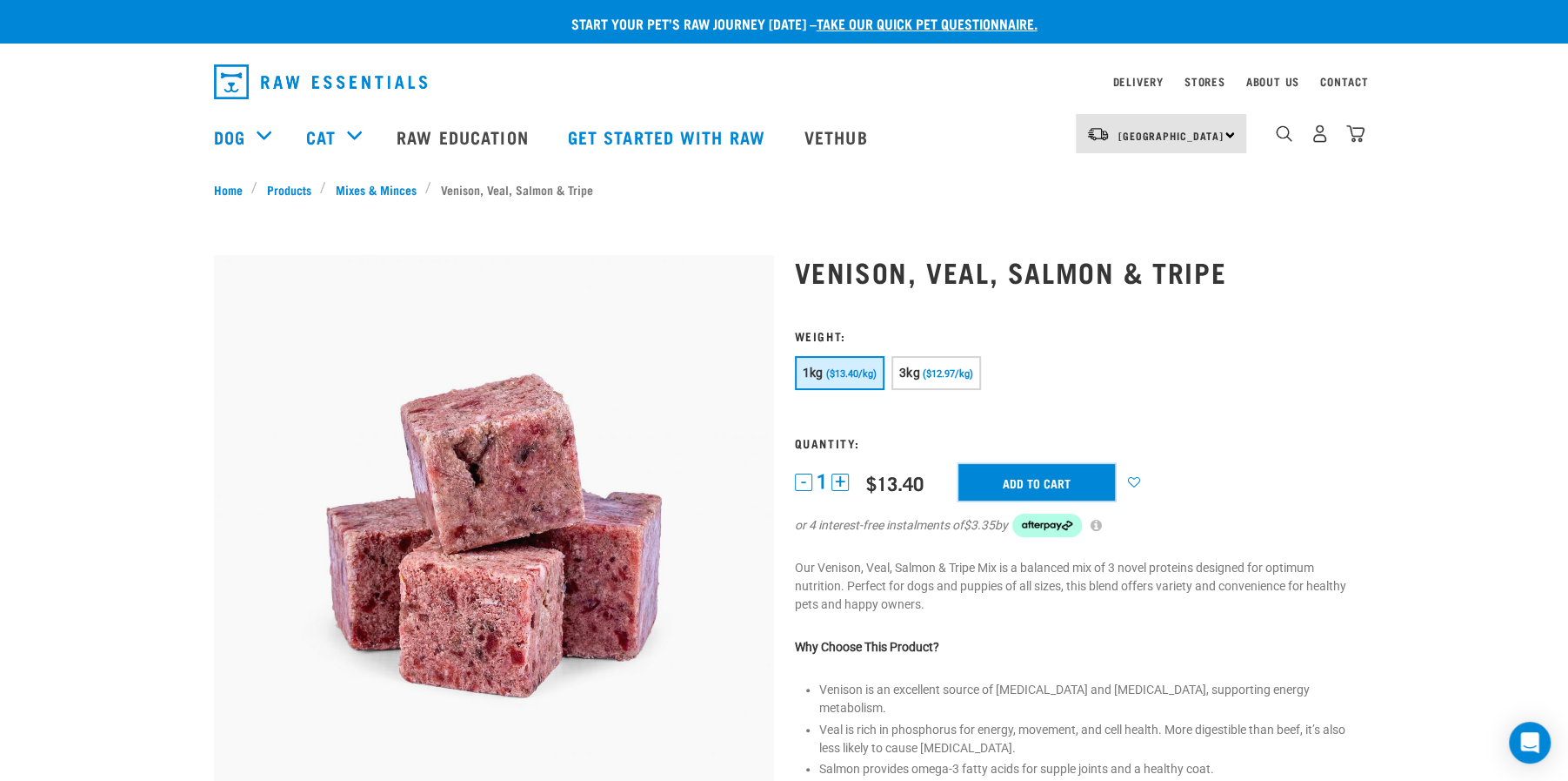
click at [987, 477] on input "Add to cart" at bounding box center [1036, 482] width 157 height 37
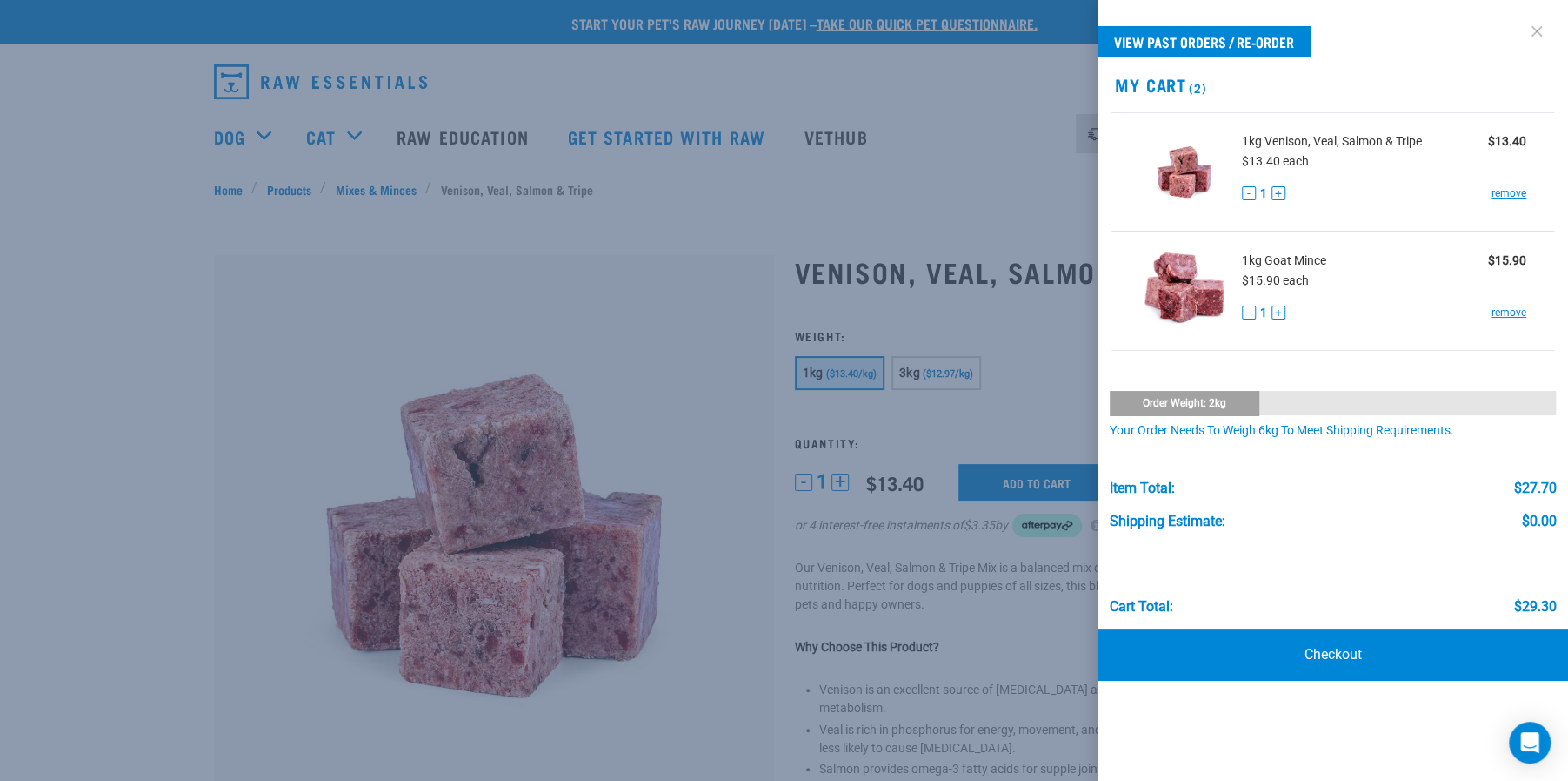
click at [1536, 22] on link at bounding box center [1537, 31] width 28 height 28
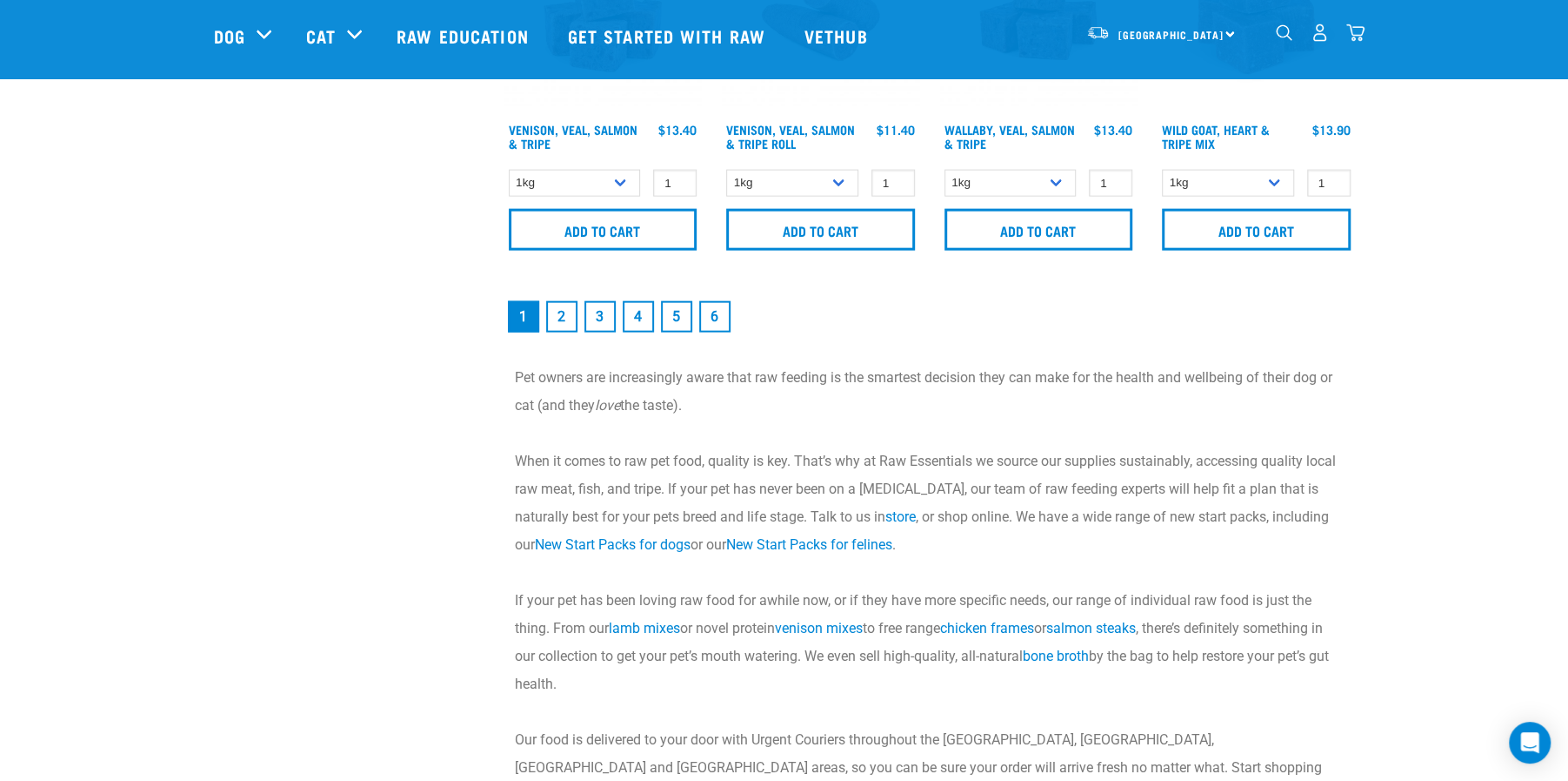
scroll to position [2830, 0]
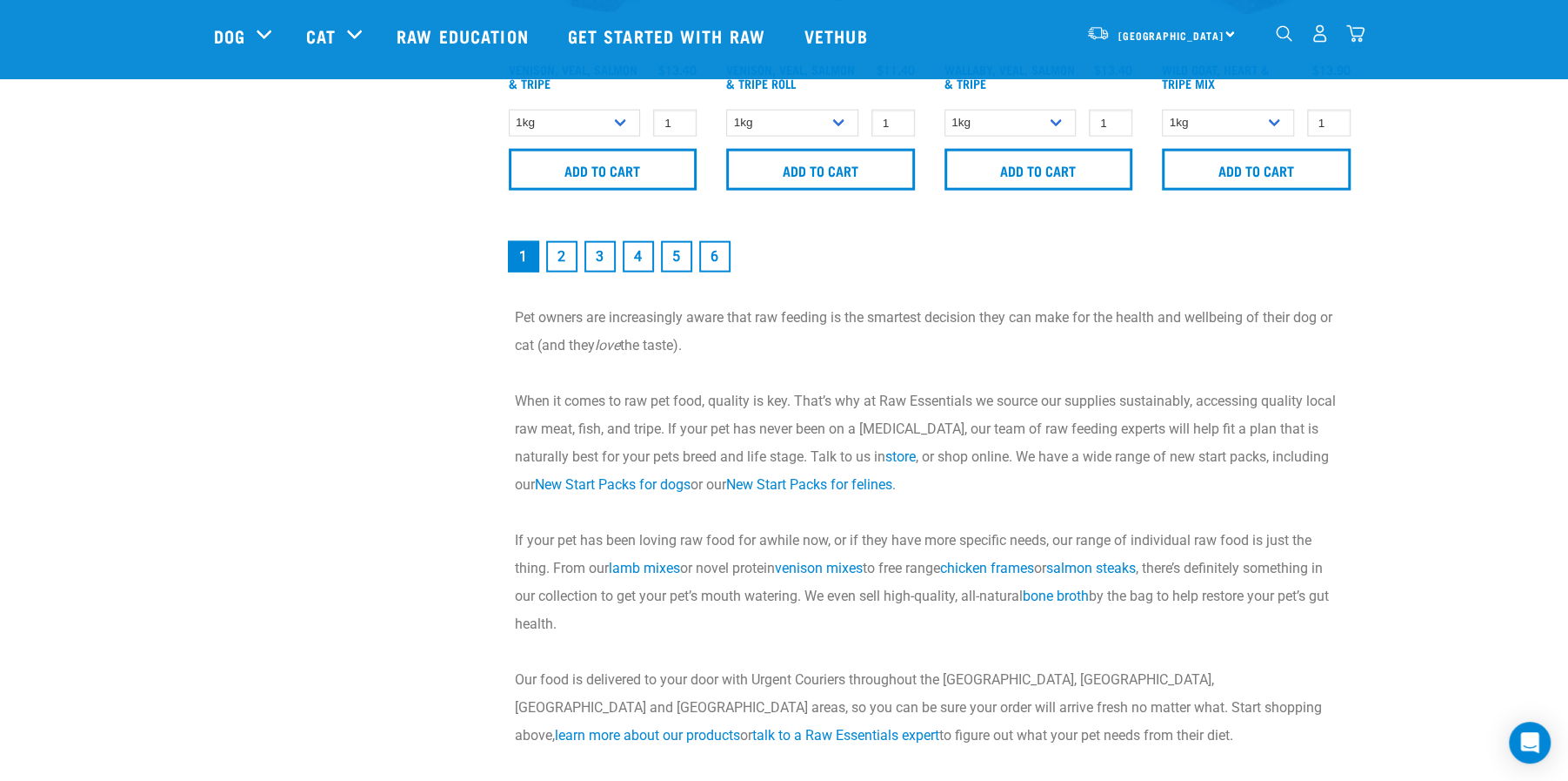
click at [554, 248] on link "2" at bounding box center [562, 256] width 31 height 31
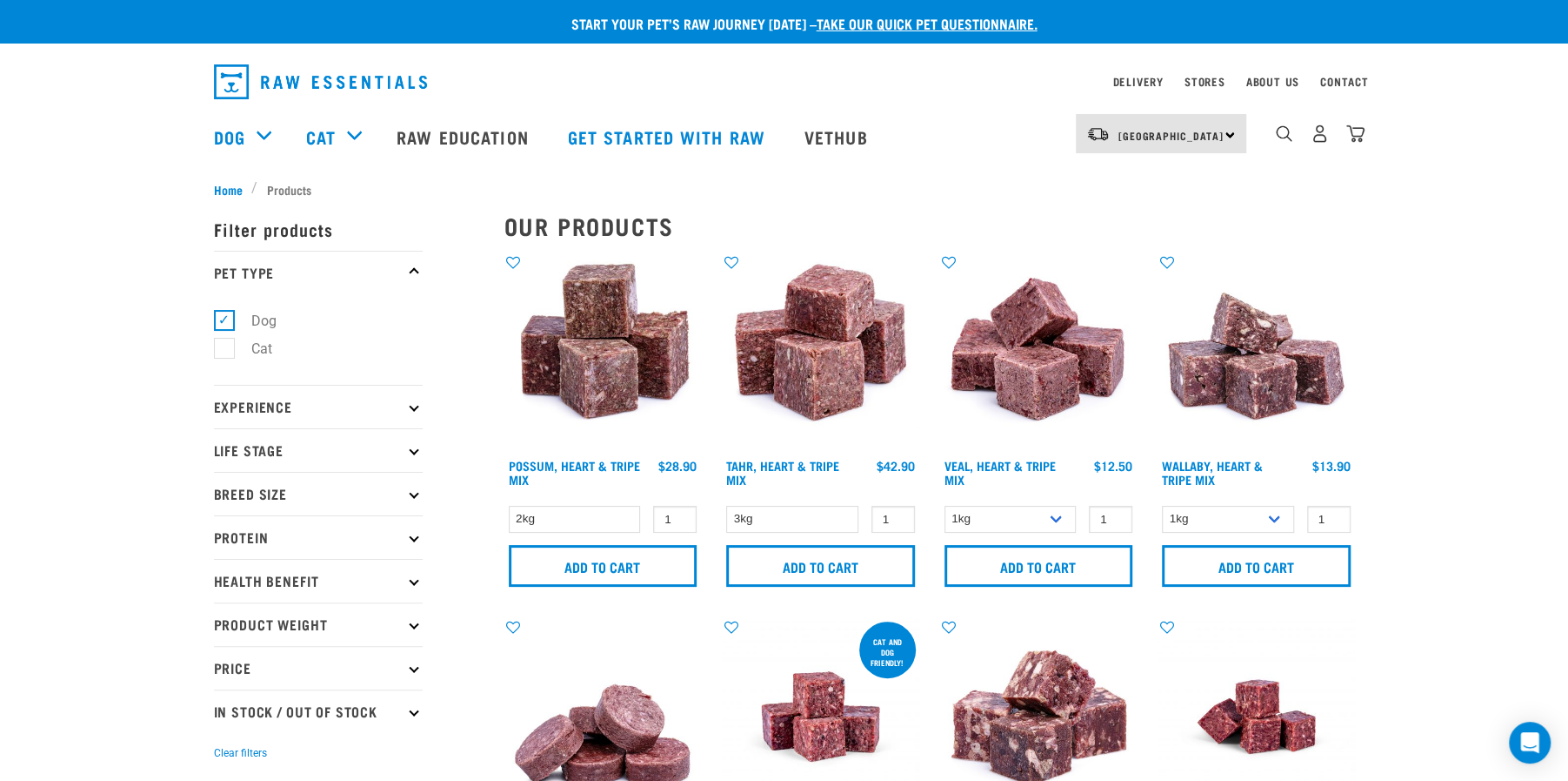
click at [597, 372] on img at bounding box center [604, 352] width 198 height 198
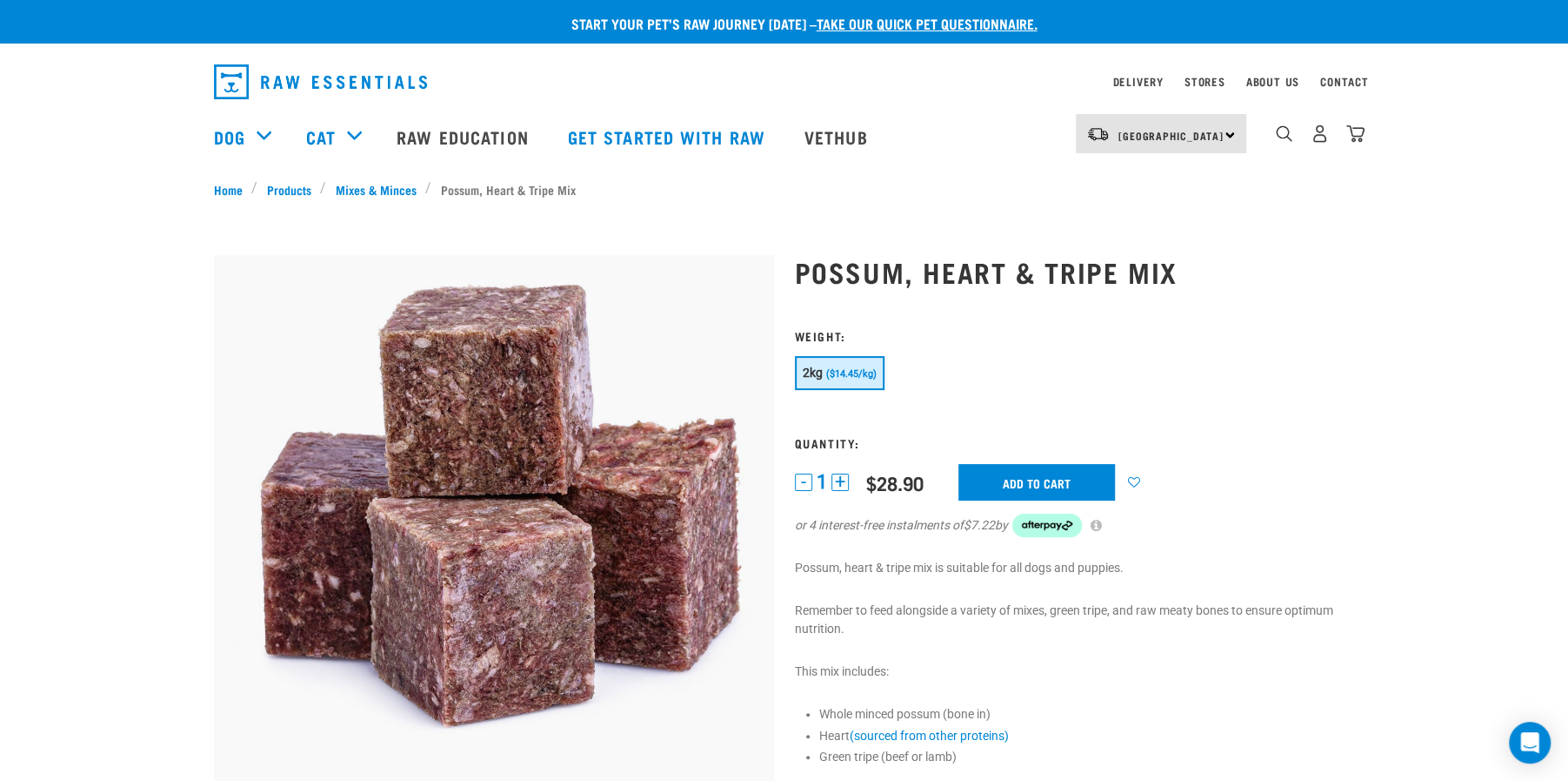
click at [1043, 386] on div "2kg ($14.45/kg)" at bounding box center [1075, 375] width 561 height 38
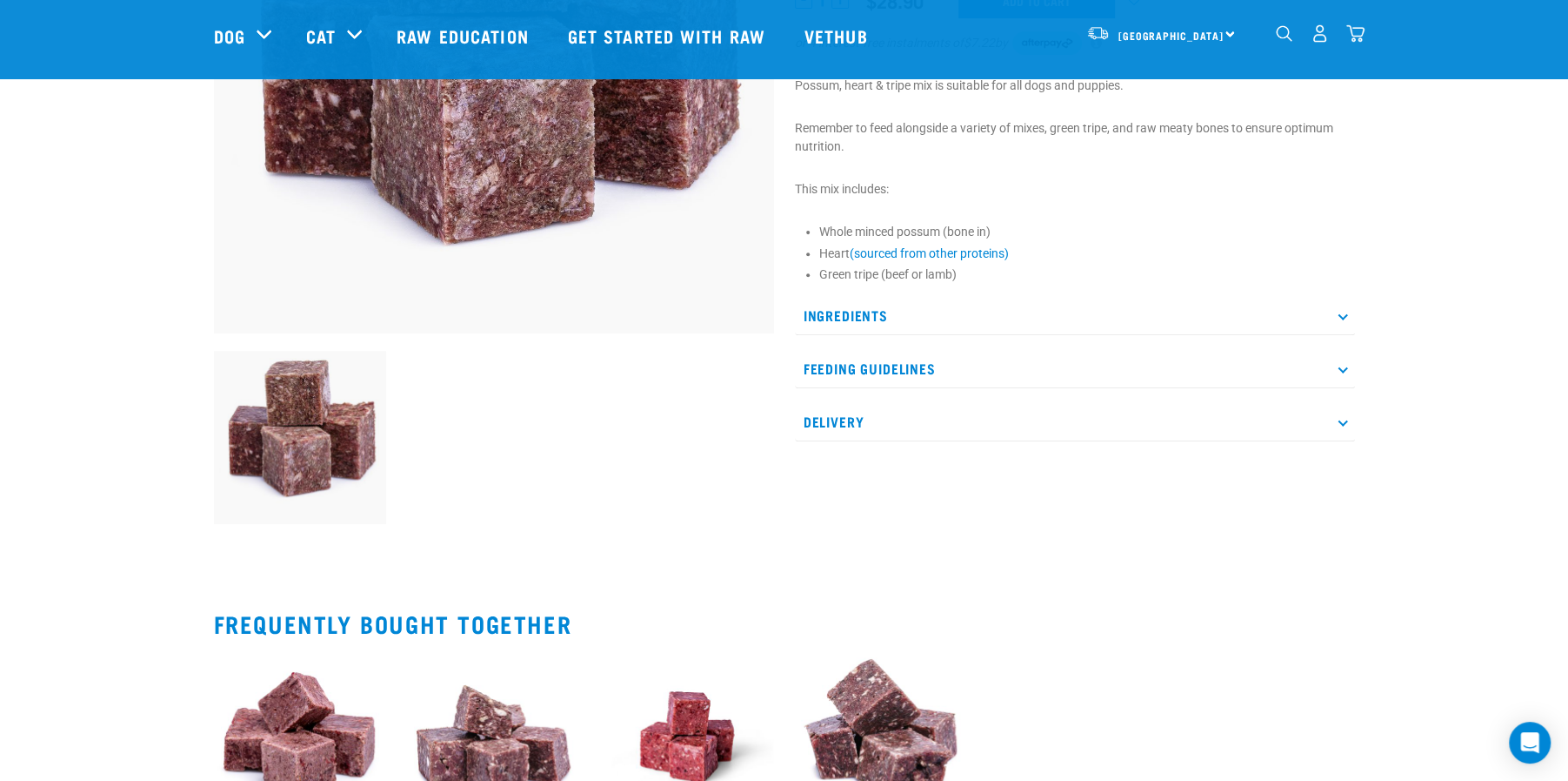
scroll to position [371, 0]
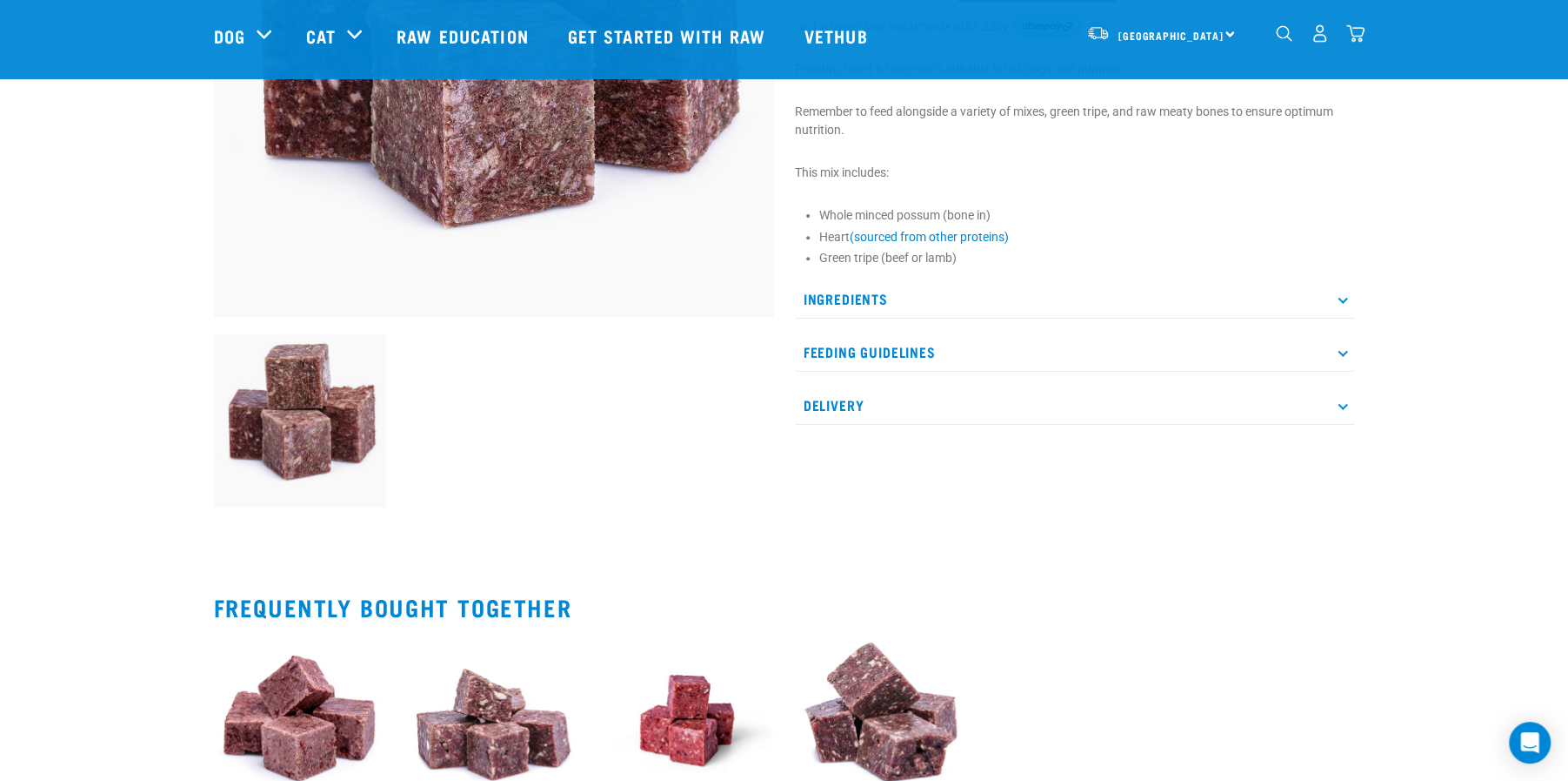
click at [1065, 292] on p "Ingredients" at bounding box center [1075, 298] width 561 height 39
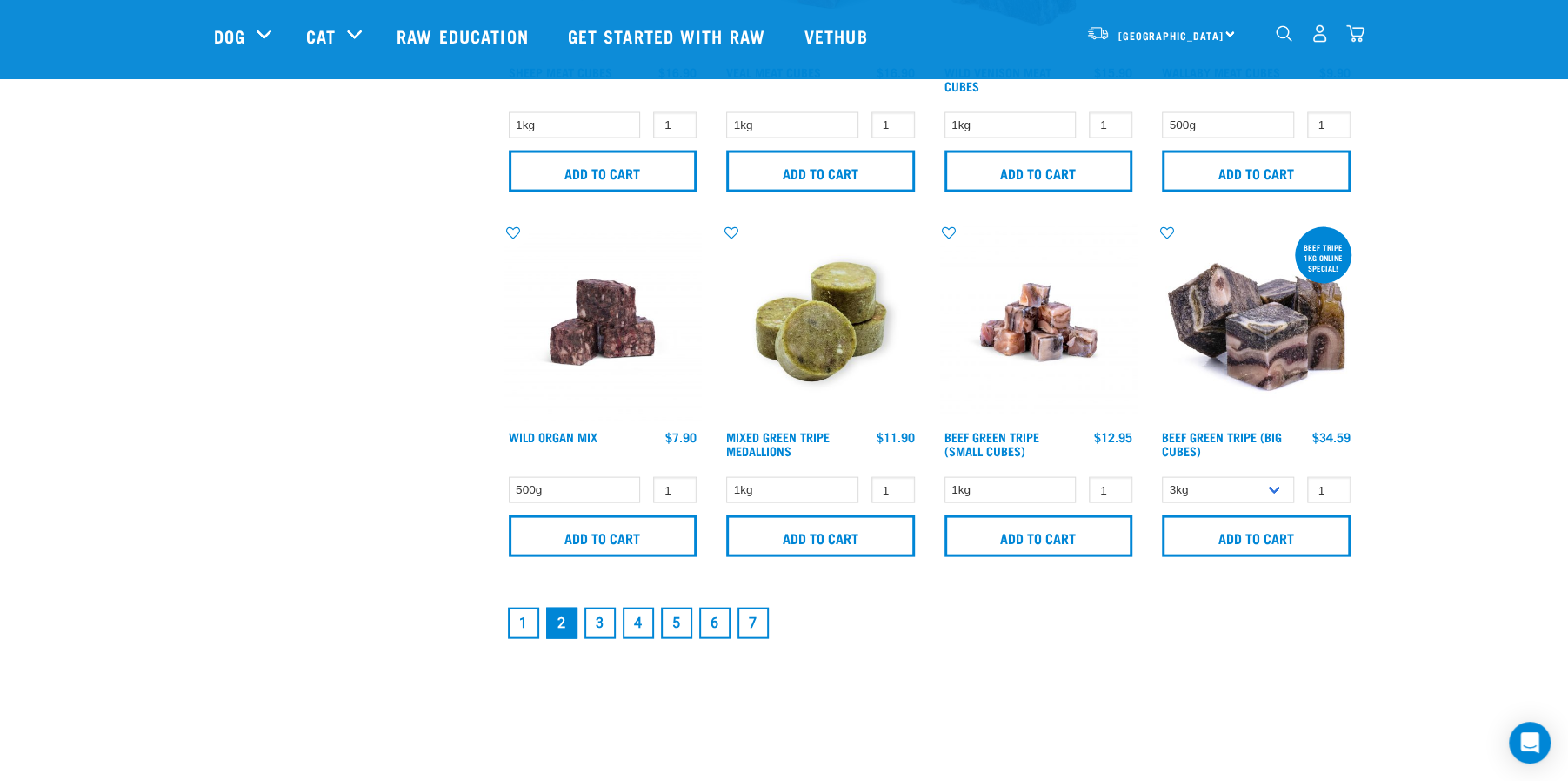
scroll to position [2460, 0]
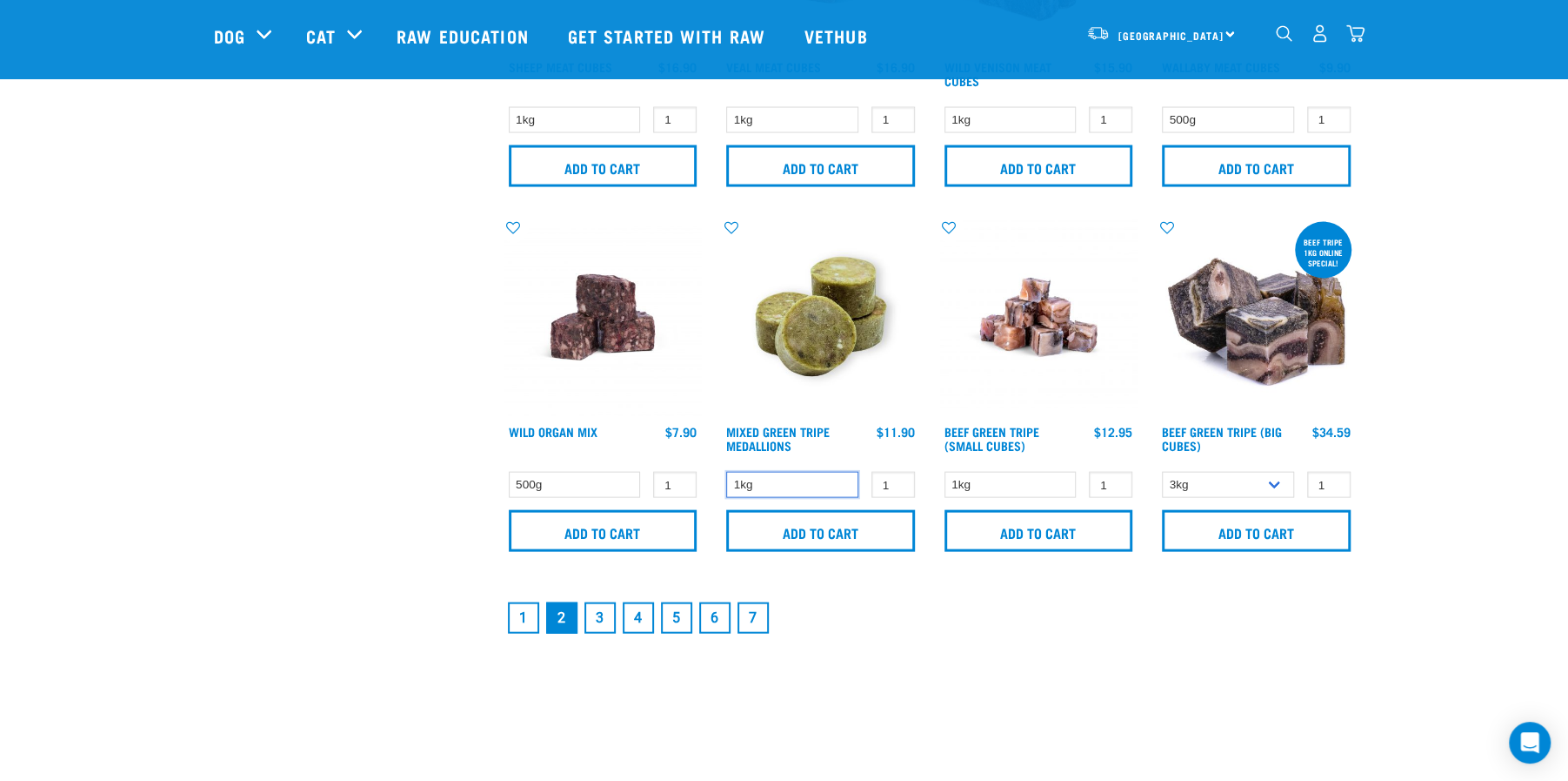
click at [811, 481] on select "1kg" at bounding box center [792, 485] width 132 height 27
click at [727, 472] on select "1kg" at bounding box center [792, 485] width 132 height 27
click at [904, 480] on input "1" at bounding box center [893, 485] width 44 height 27
type input "2"
click at [896, 480] on input "2" at bounding box center [893, 485] width 44 height 27
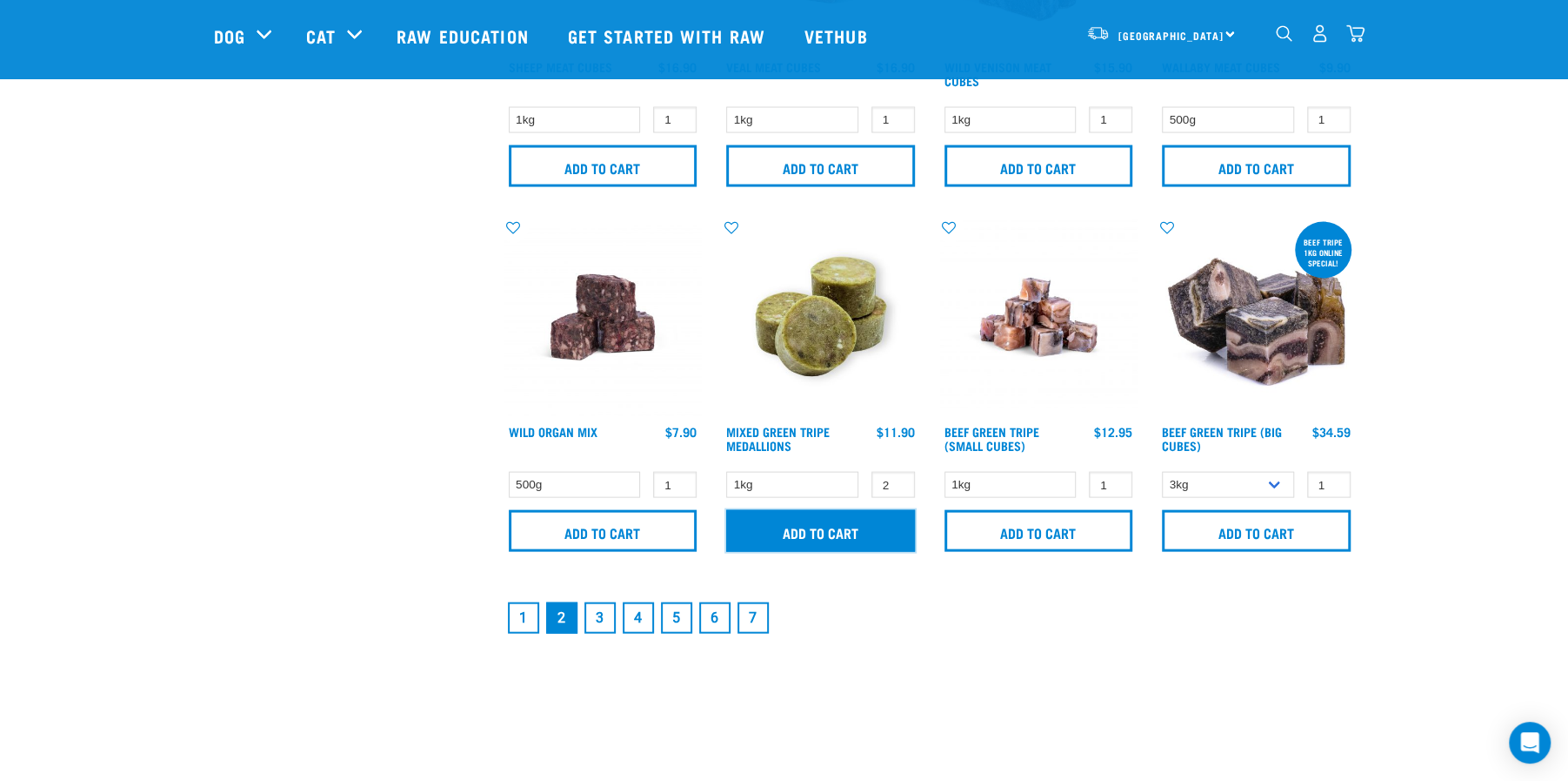
click at [880, 523] on input "Add to cart" at bounding box center [820, 531] width 189 height 42
click at [596, 622] on link "3" at bounding box center [600, 617] width 31 height 31
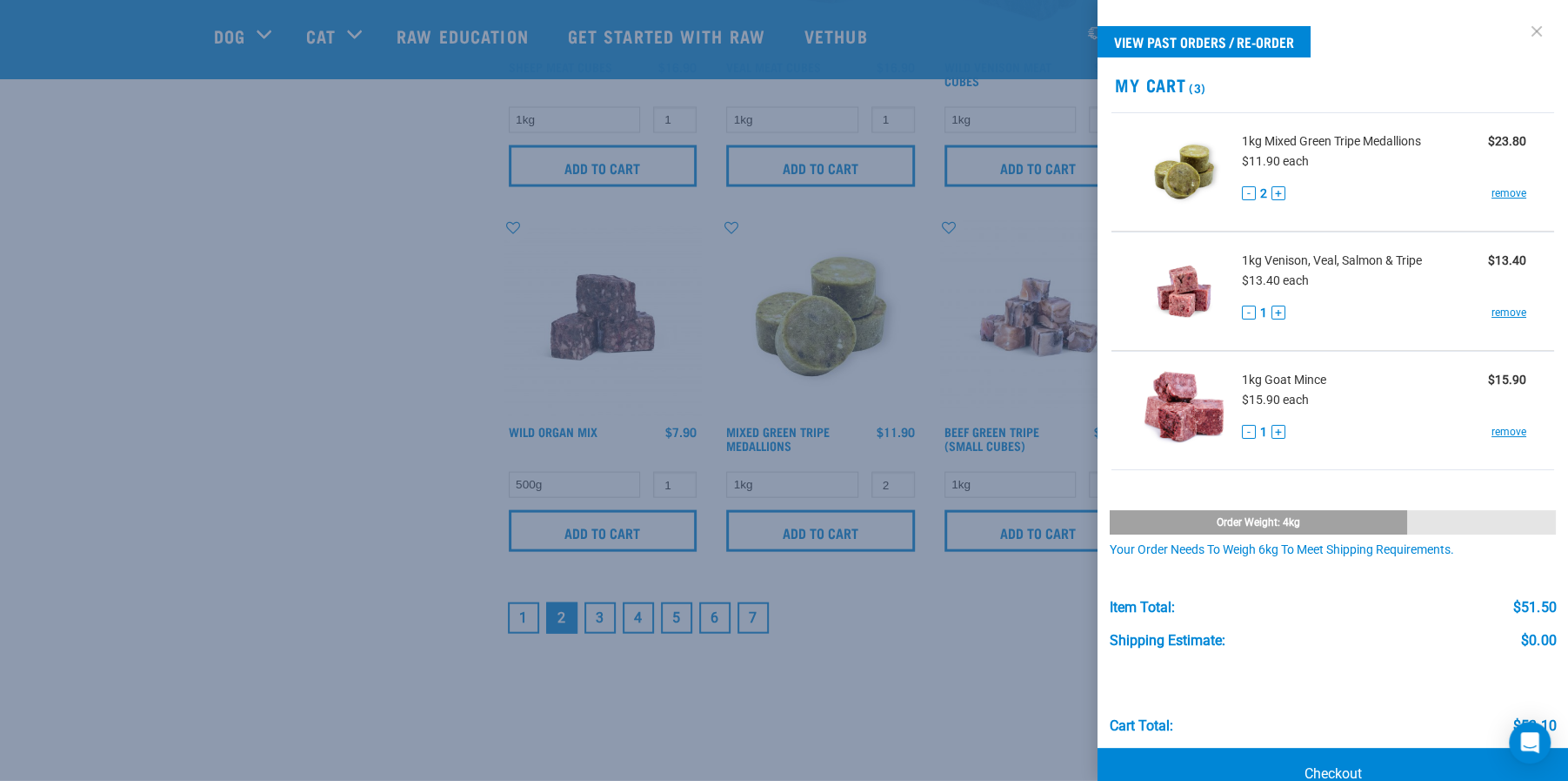
click at [1541, 27] on link at bounding box center [1537, 31] width 28 height 28
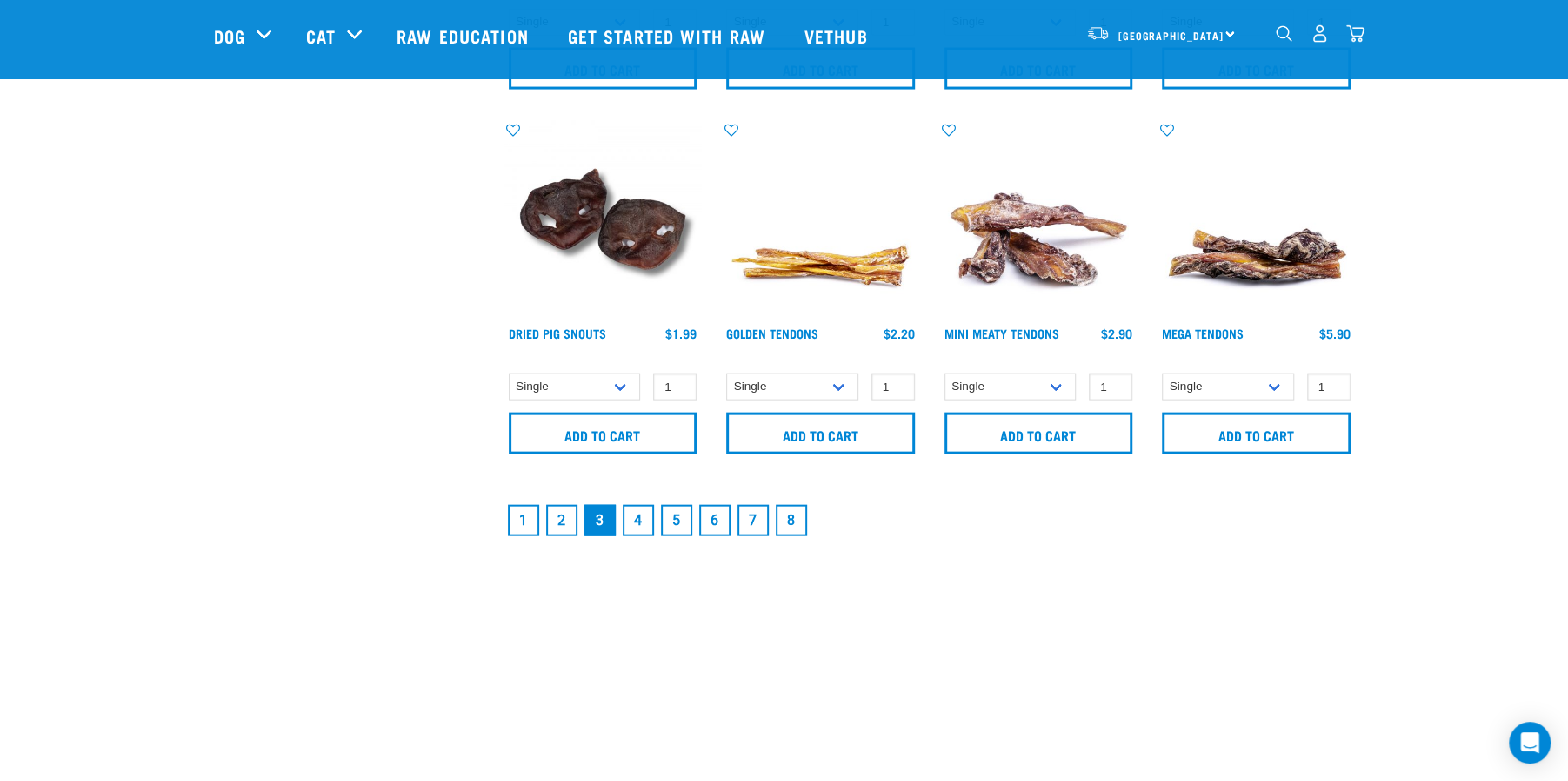
scroll to position [2599, 0]
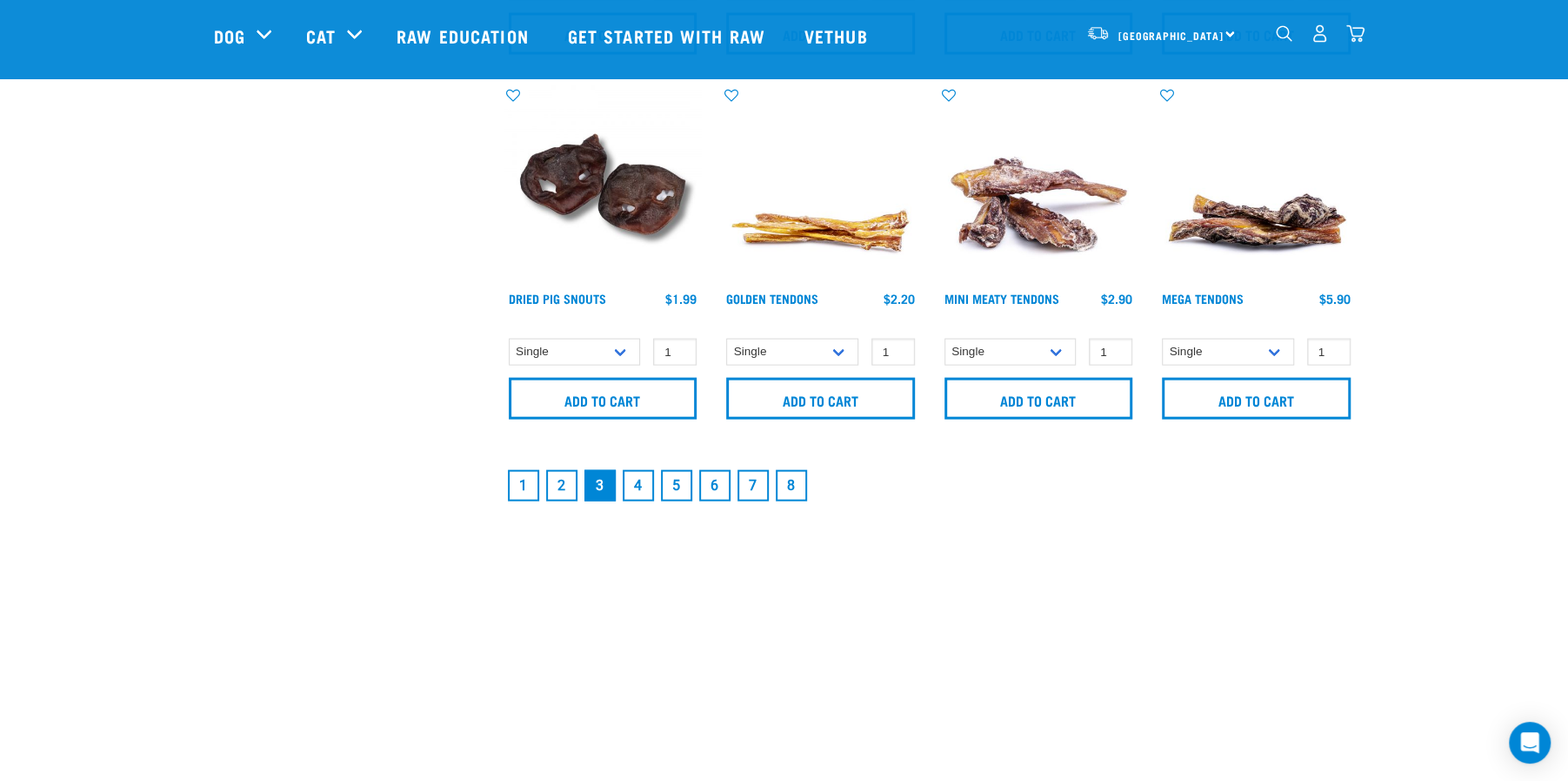
click at [633, 494] on link "4" at bounding box center [638, 485] width 31 height 31
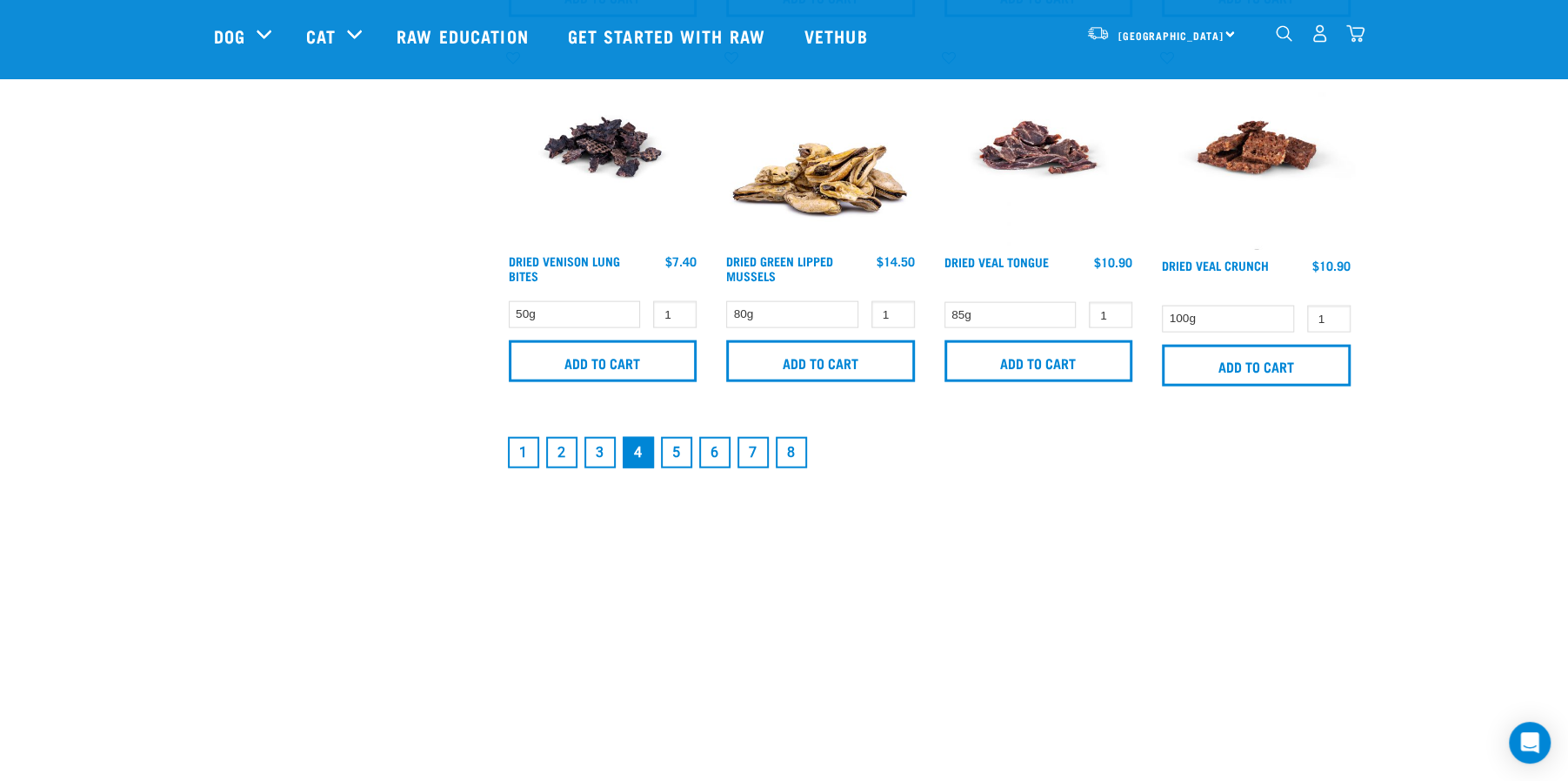
scroll to position [2692, 0]
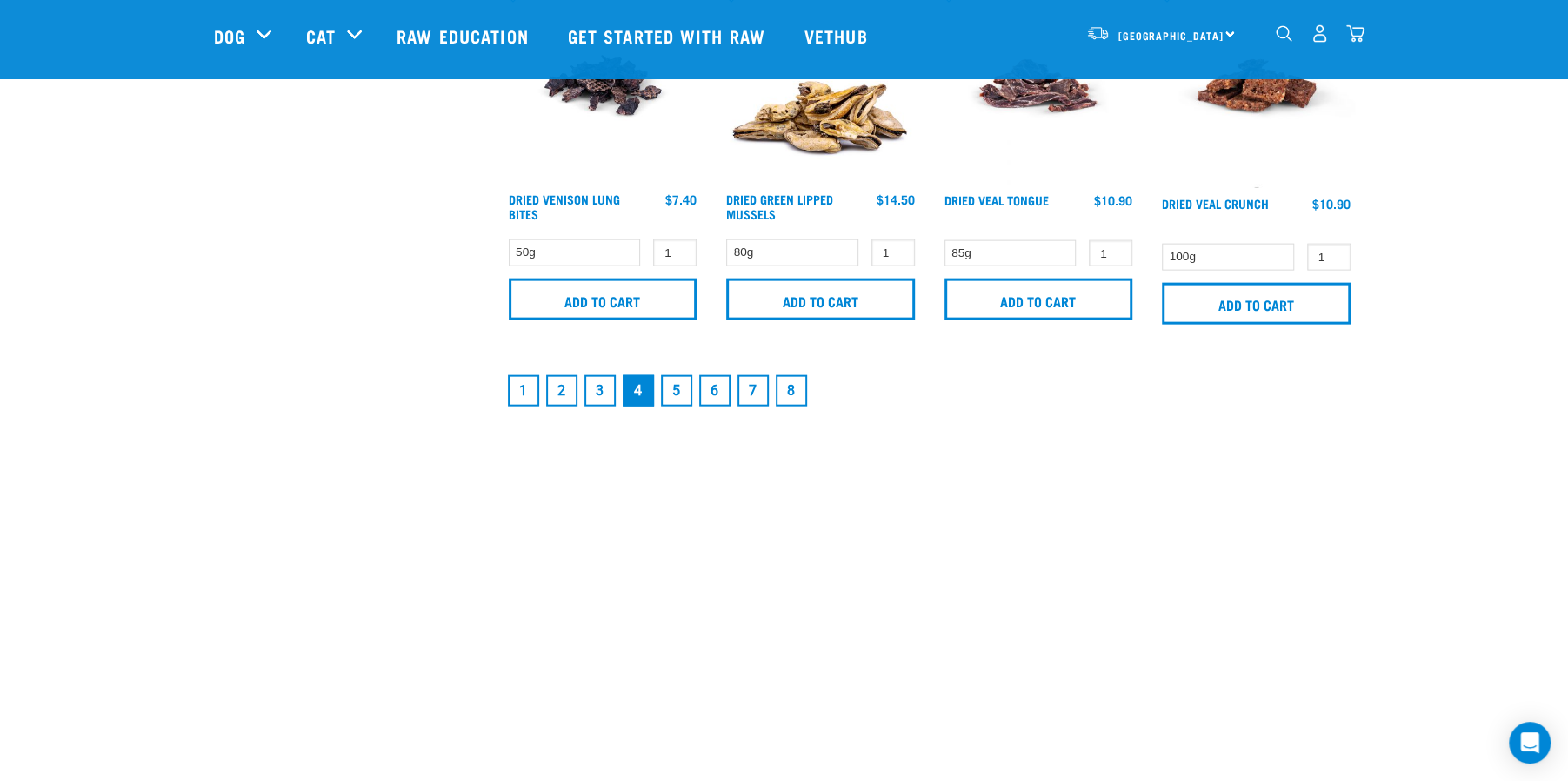
click at [681, 389] on link "5" at bounding box center [677, 390] width 31 height 31
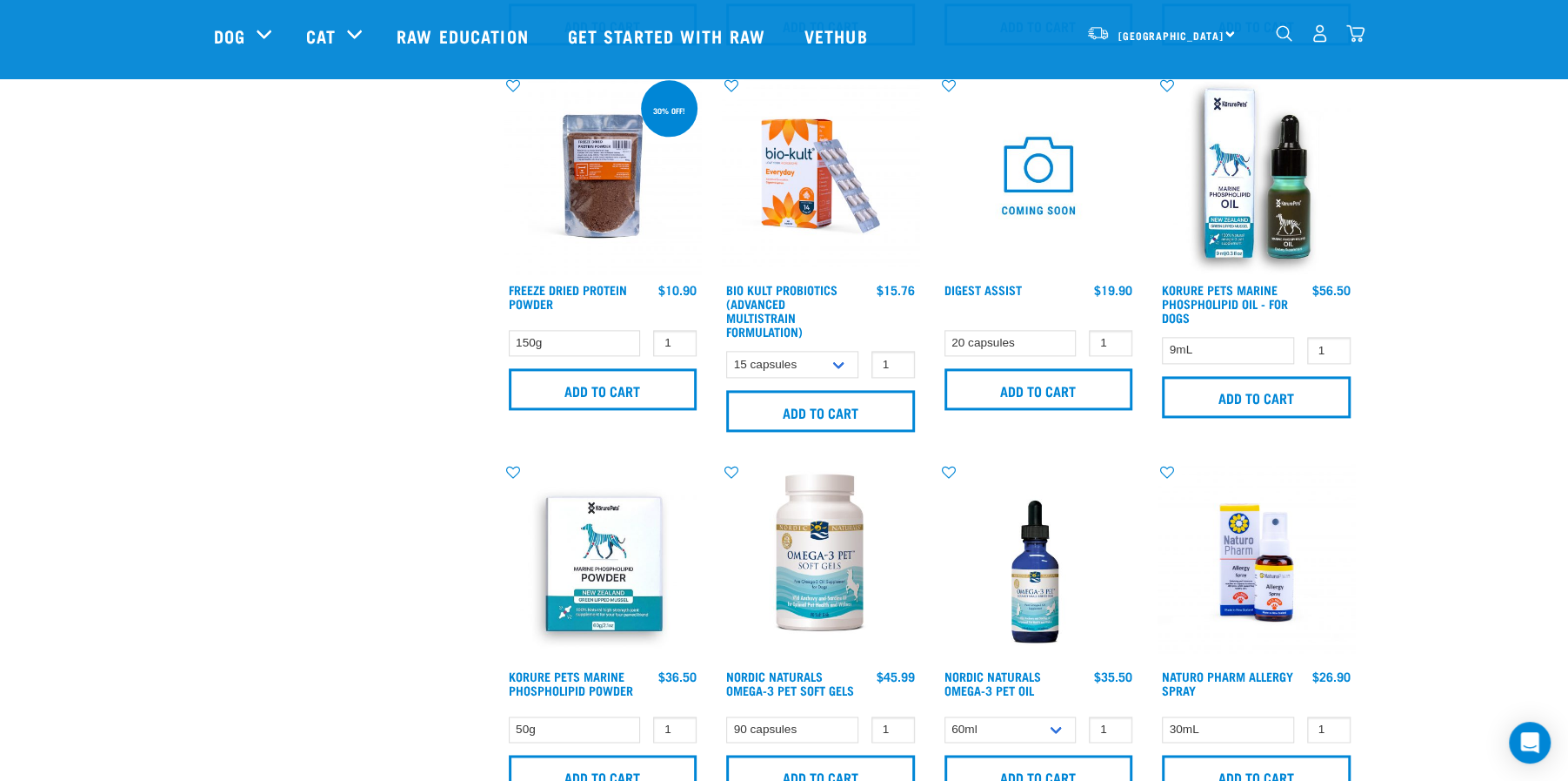
scroll to position [1532, 0]
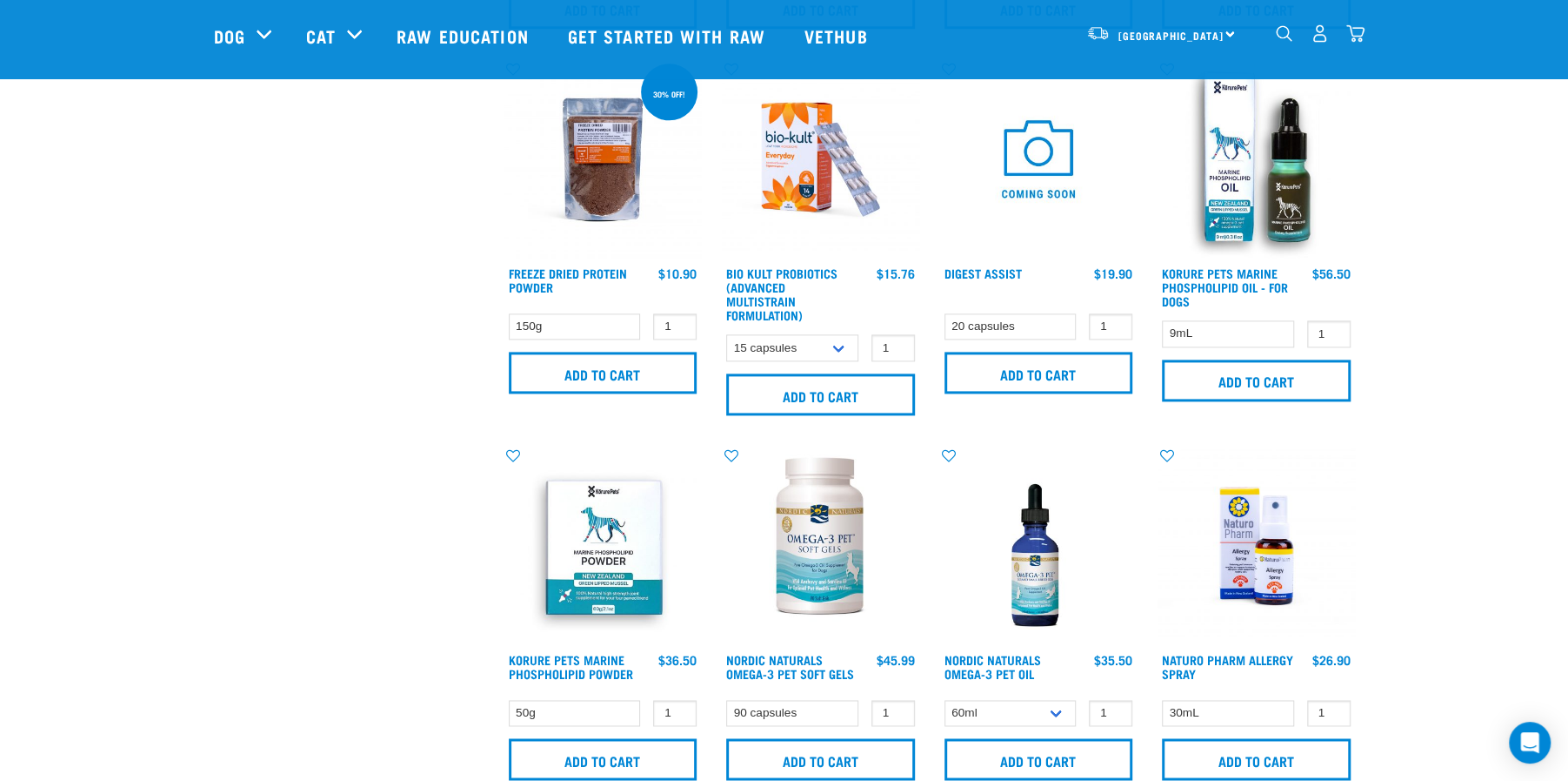
click at [1223, 165] on img at bounding box center [1256, 159] width 198 height 198
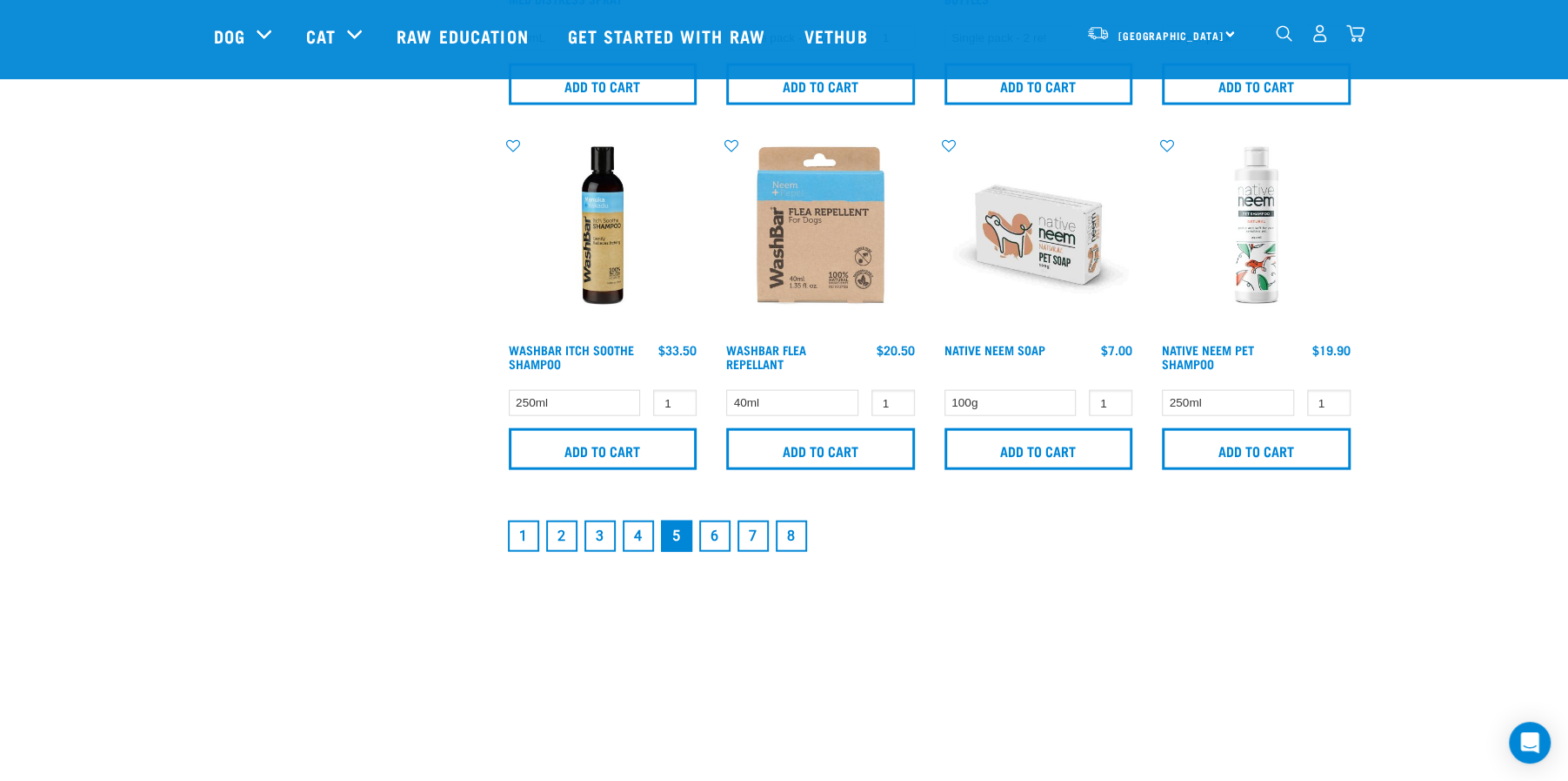
scroll to position [2588, 0]
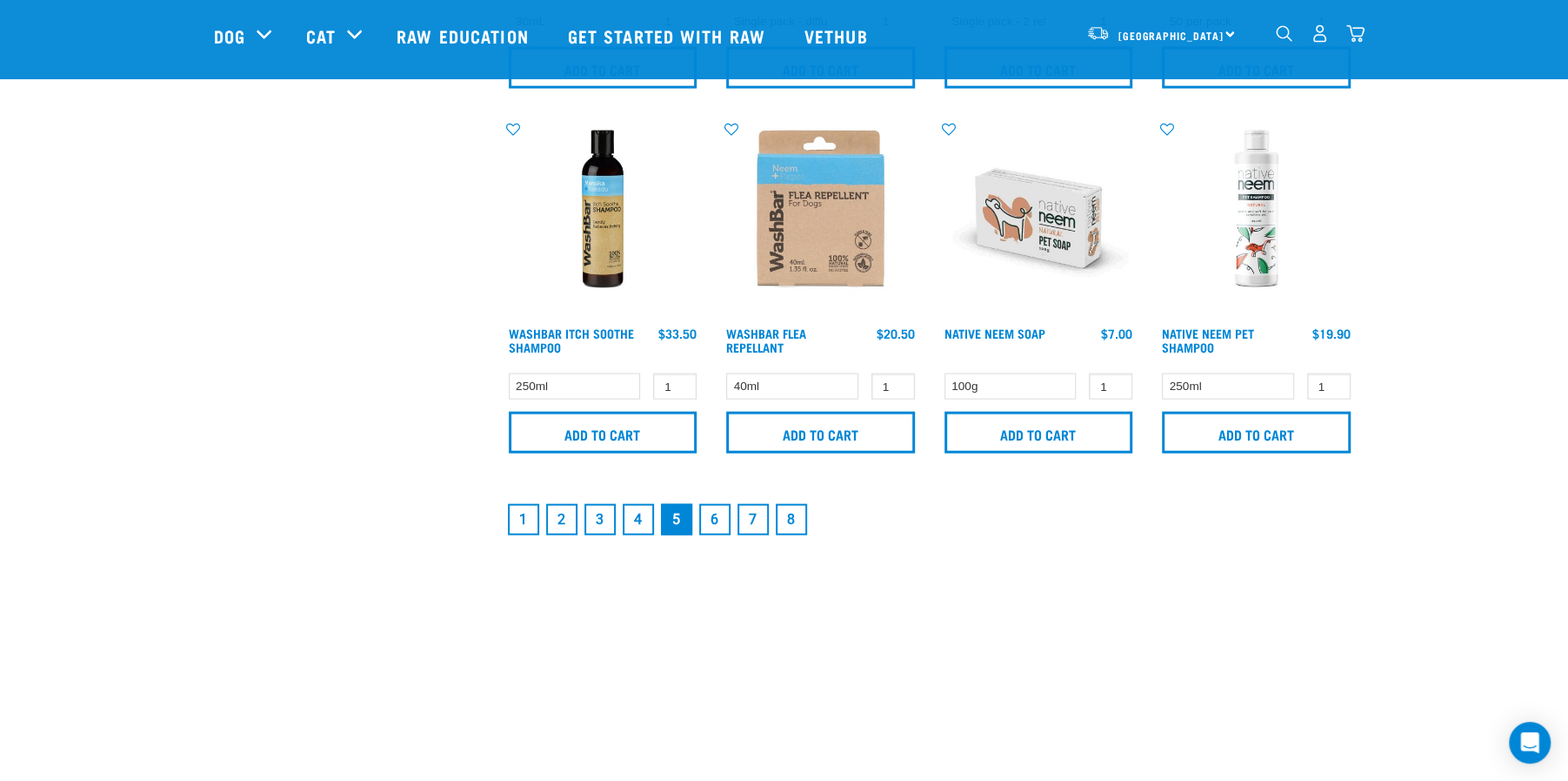
click at [719, 515] on link "6" at bounding box center [715, 519] width 31 height 31
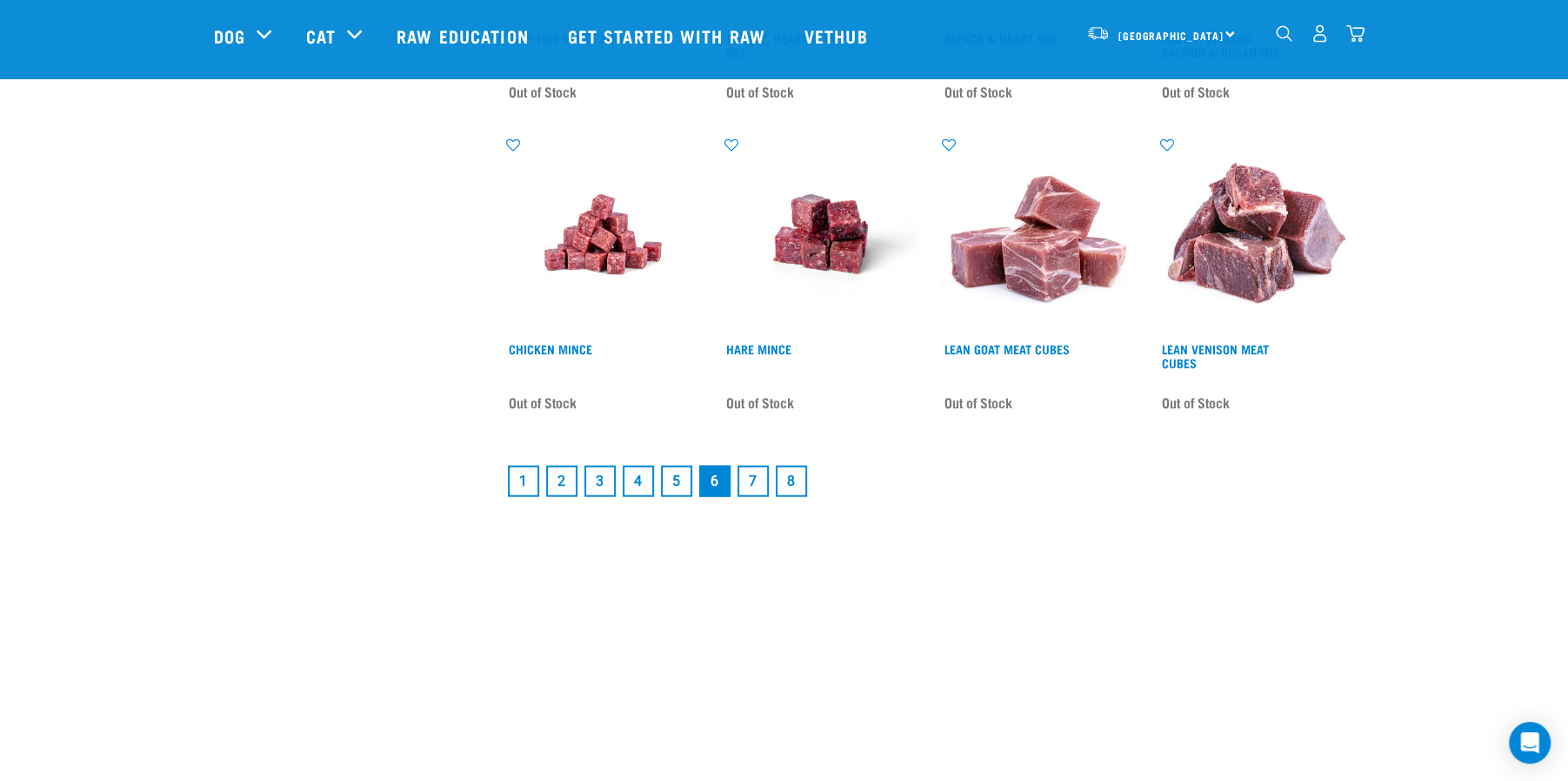
scroll to position [2460, 0]
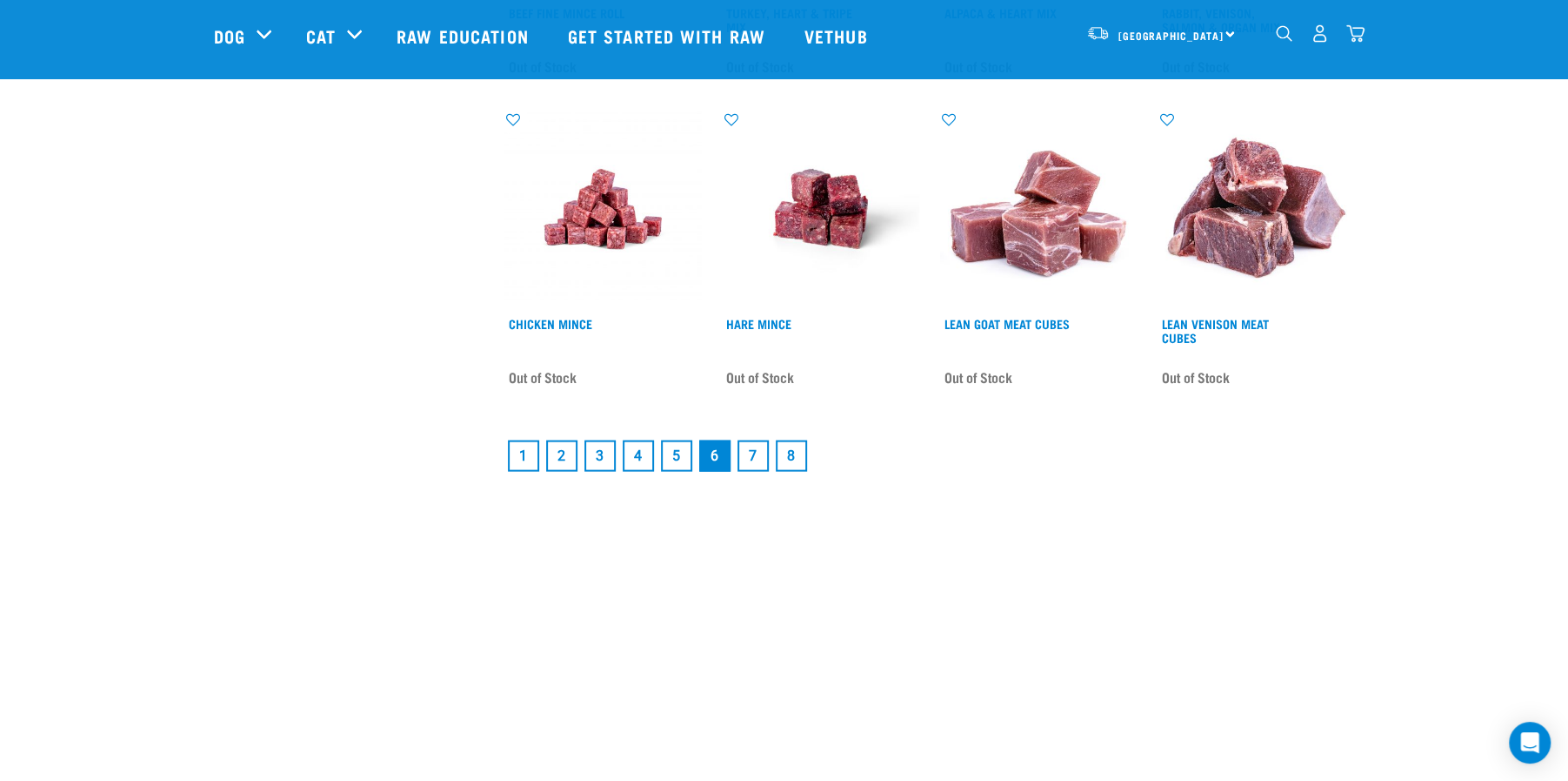
click at [557, 460] on link "2" at bounding box center [562, 455] width 31 height 31
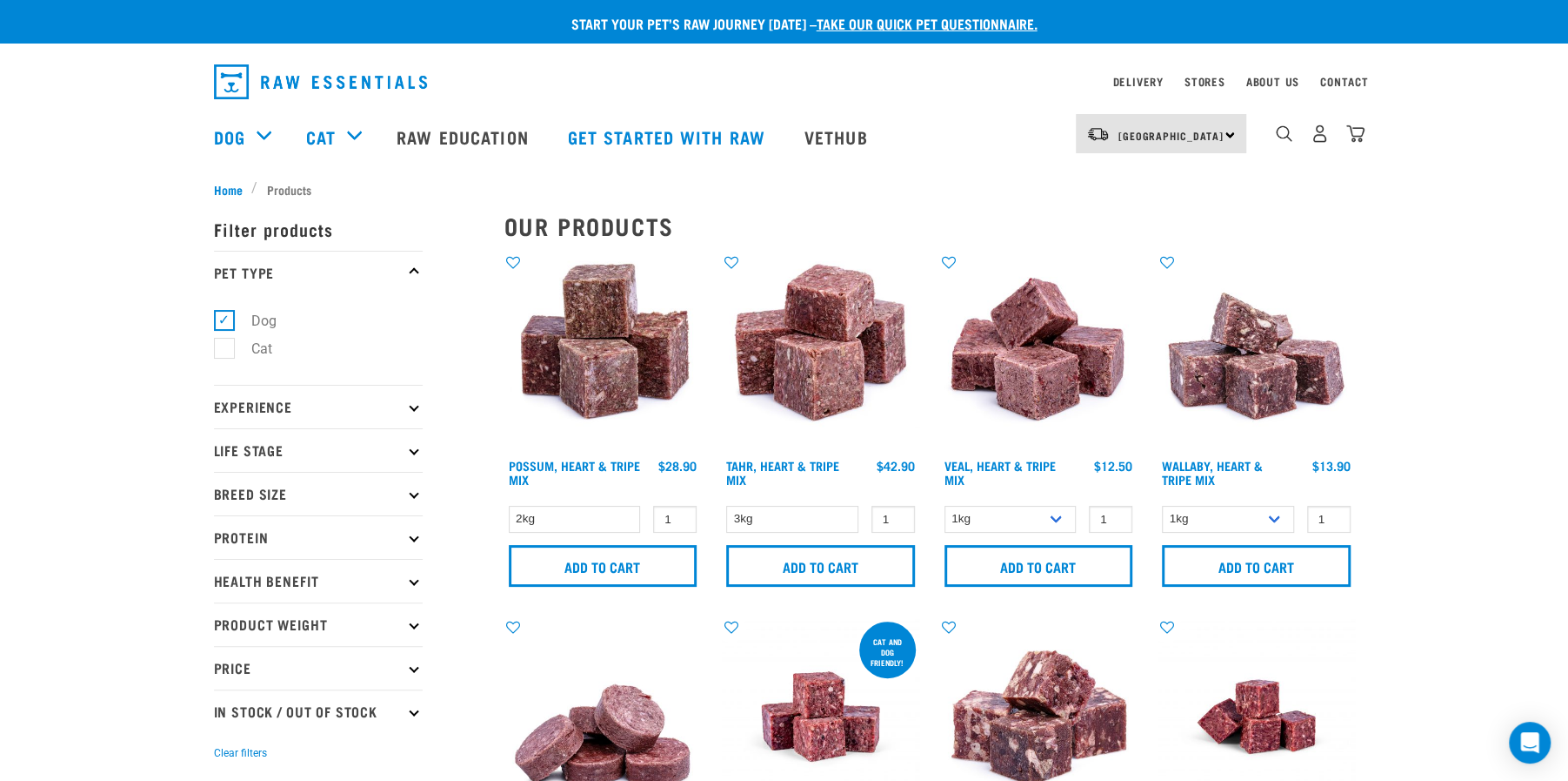
click at [1231, 356] on img at bounding box center [1256, 352] width 198 height 198
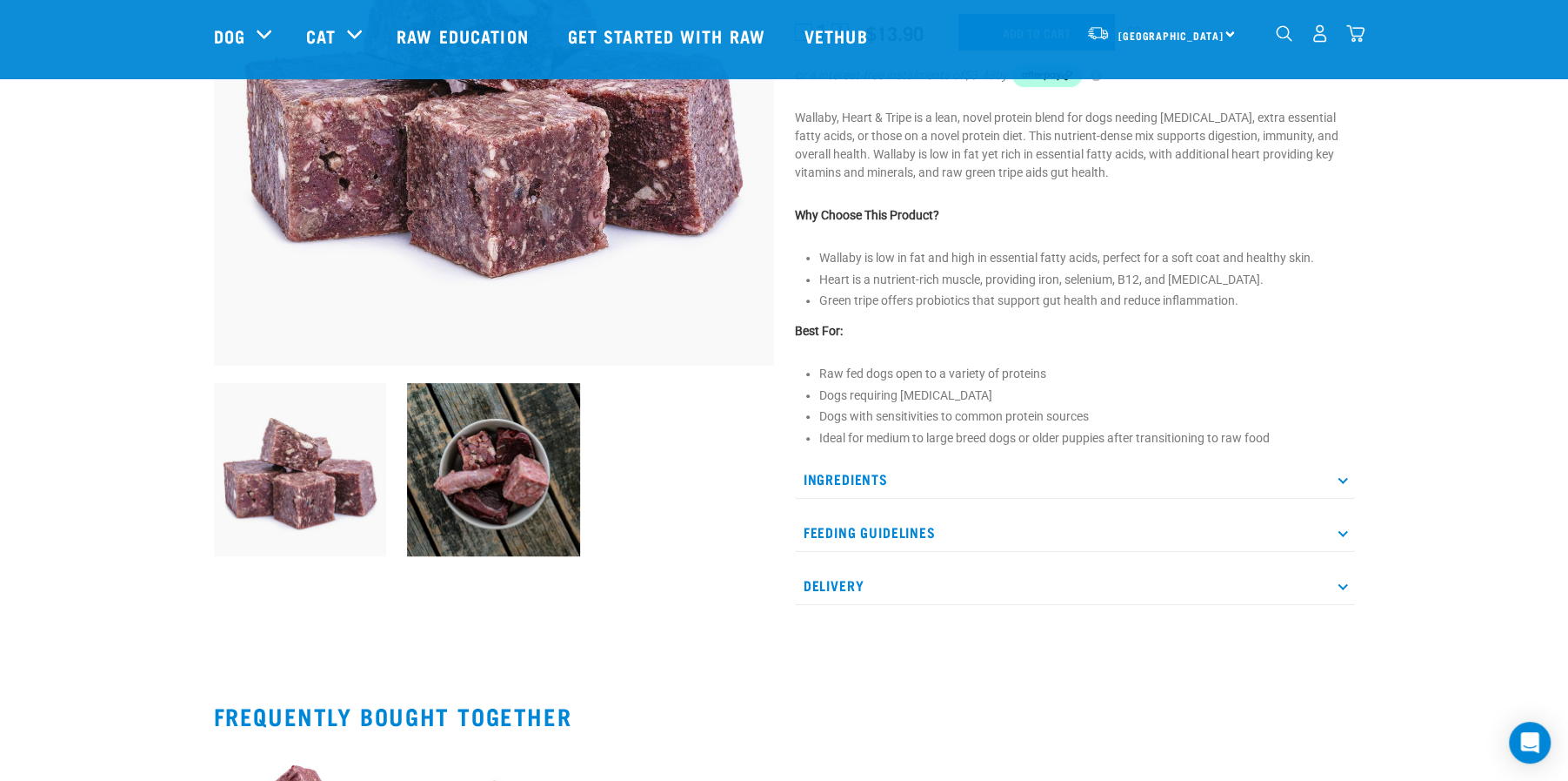
scroll to position [325, 0]
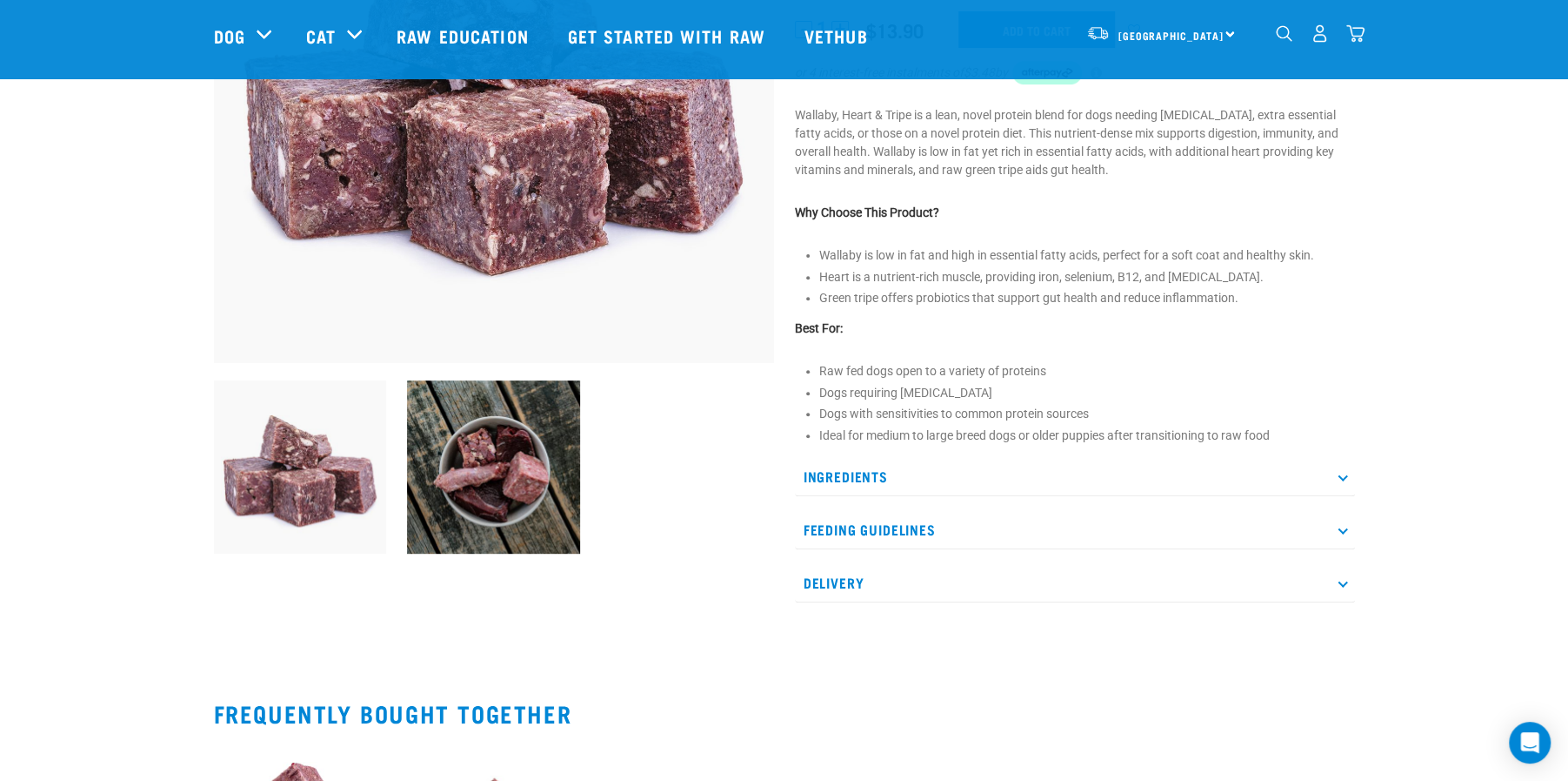
click at [1093, 467] on p "Ingredients" at bounding box center [1075, 476] width 561 height 39
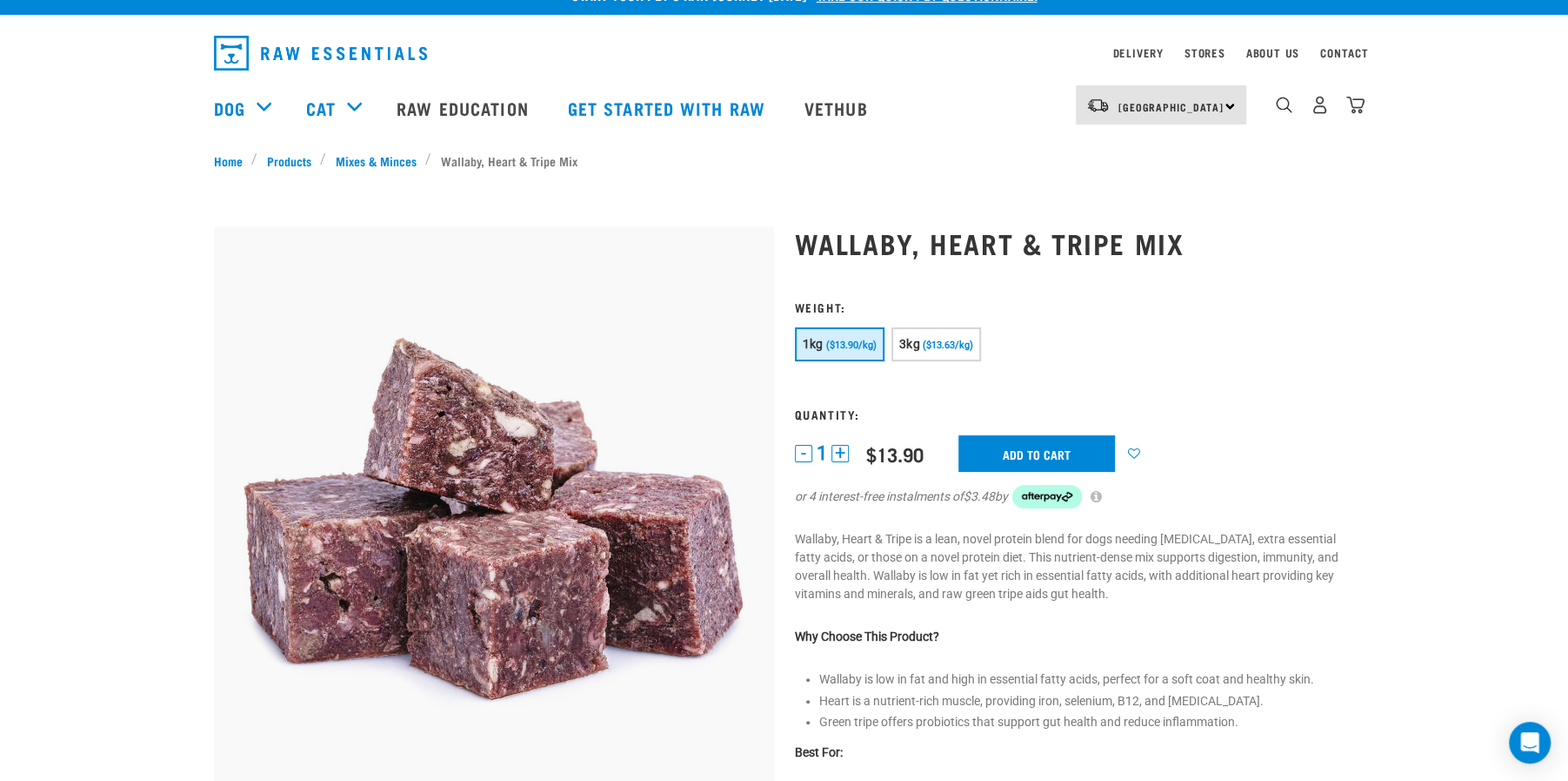
scroll to position [0, 0]
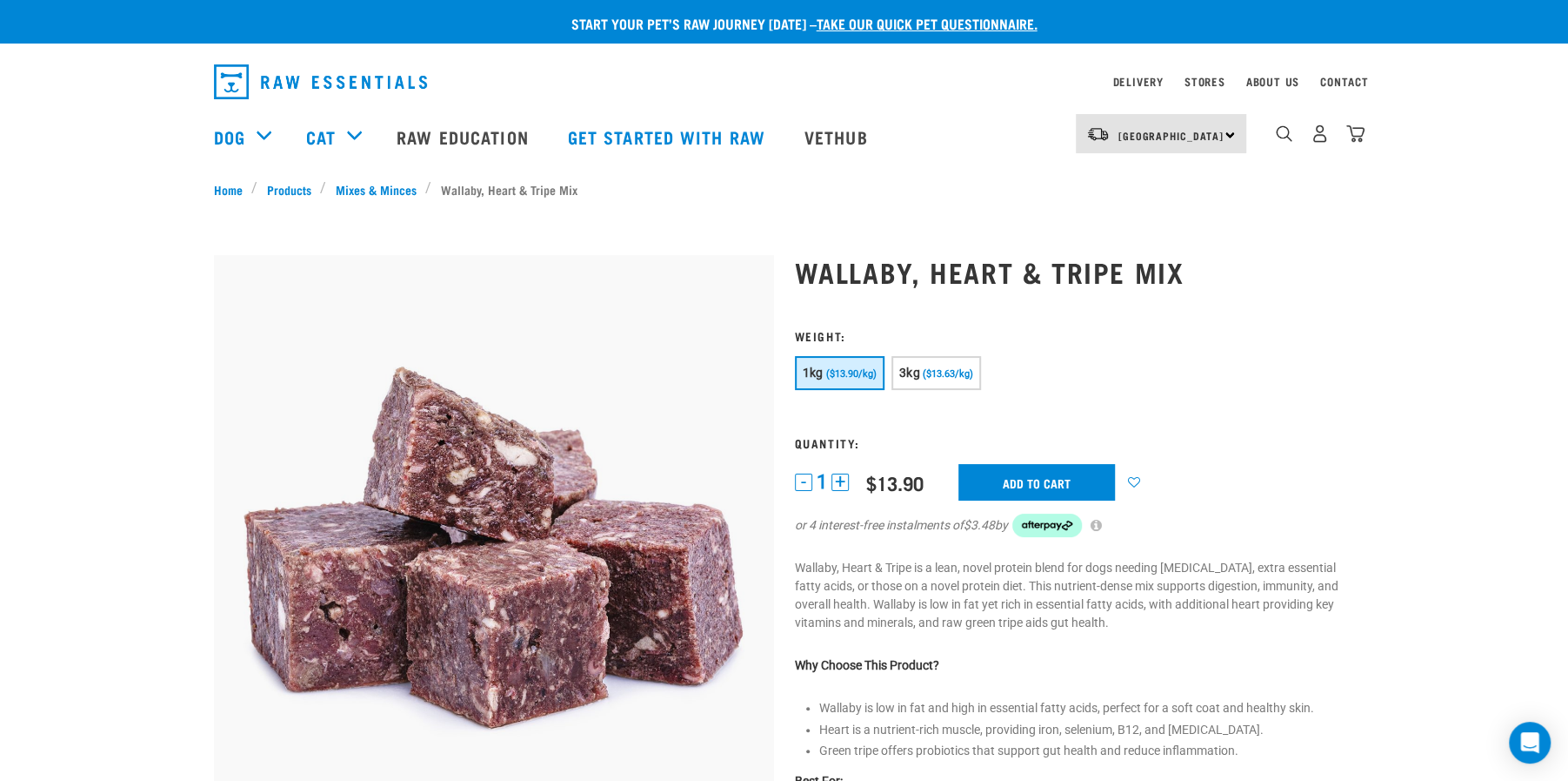
click at [839, 486] on button "+" at bounding box center [839, 481] width 17 height 17
click at [1056, 477] on input "Add to cart" at bounding box center [1036, 482] width 157 height 37
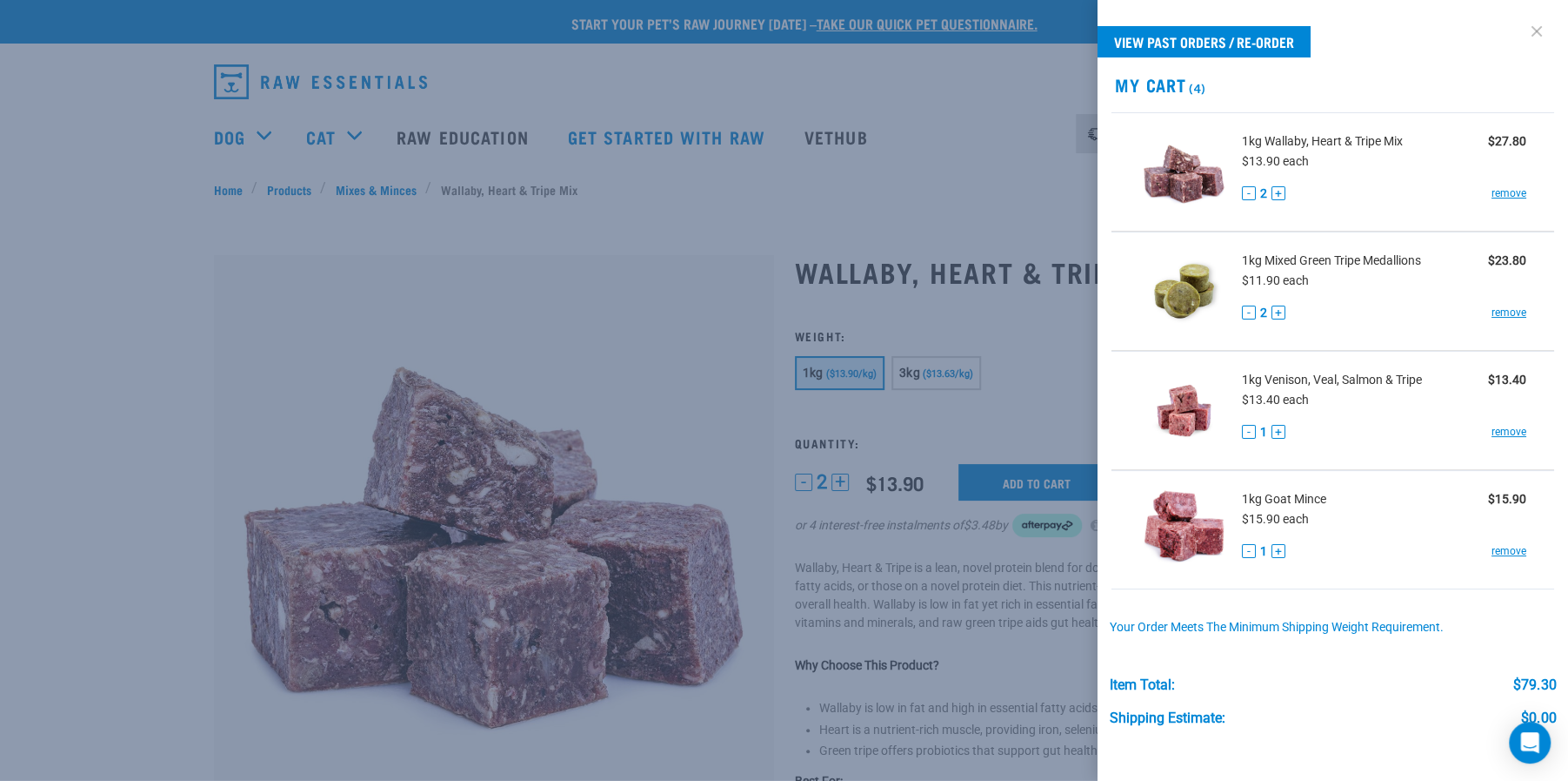
click at [1535, 30] on link at bounding box center [1537, 31] width 28 height 28
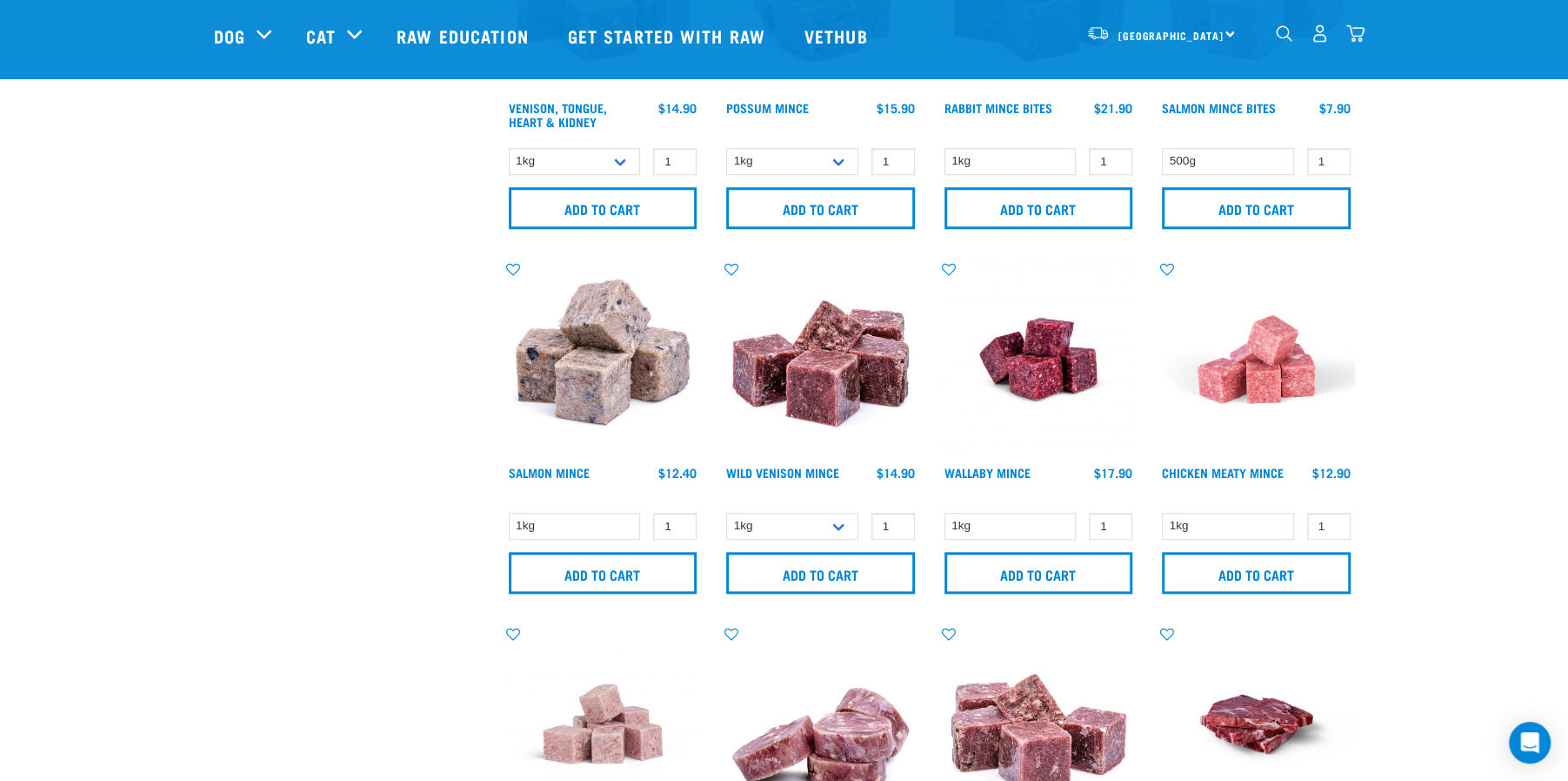
scroll to position [975, 0]
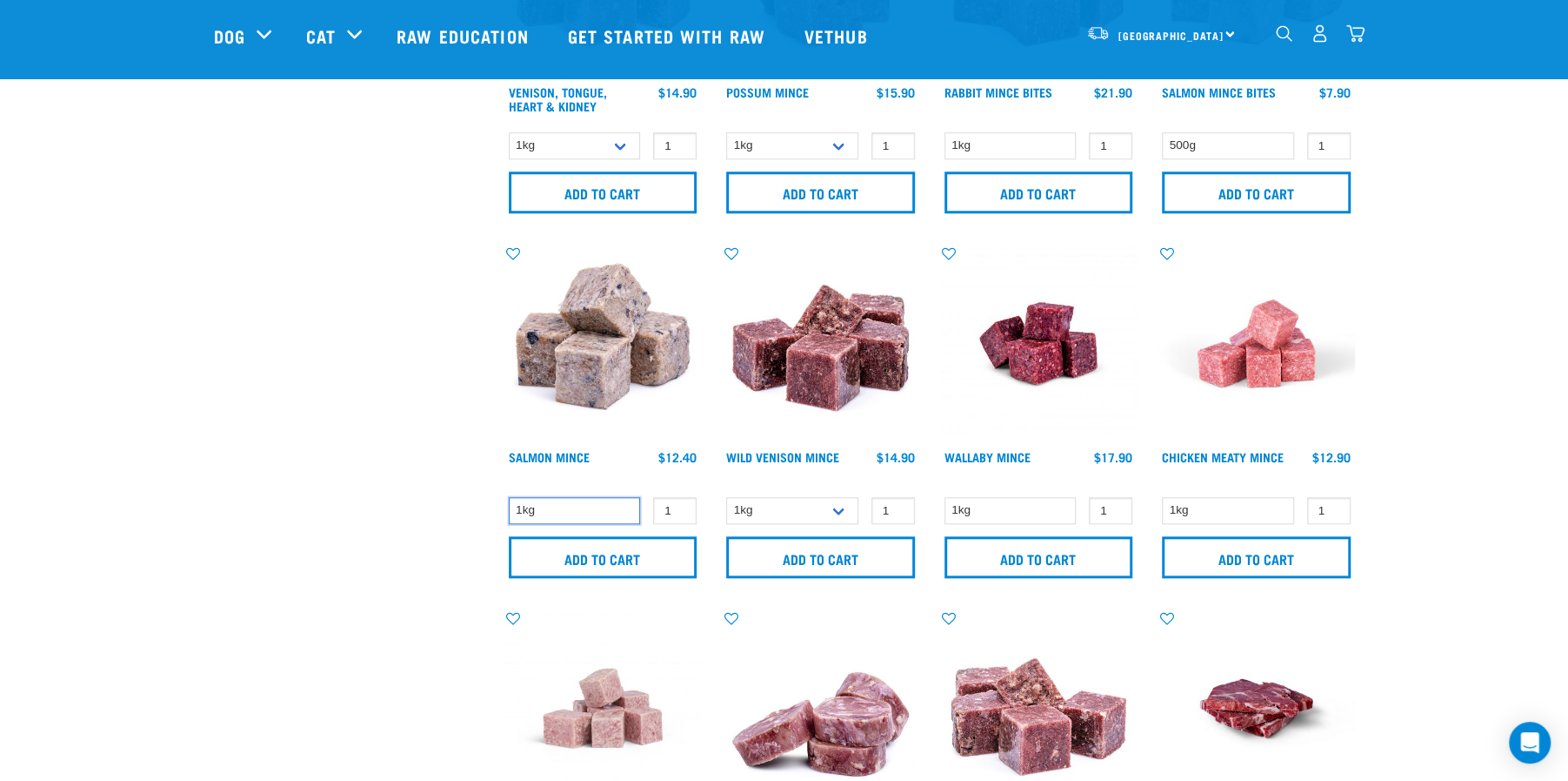
click at [583, 511] on select "1kg" at bounding box center [575, 510] width 132 height 27
click at [509, 497] on select "1kg" at bounding box center [575, 510] width 132 height 27
type input "2"
click at [681, 504] on input "2" at bounding box center [676, 510] width 44 height 27
click at [662, 545] on input "Add to cart" at bounding box center [603, 557] width 189 height 42
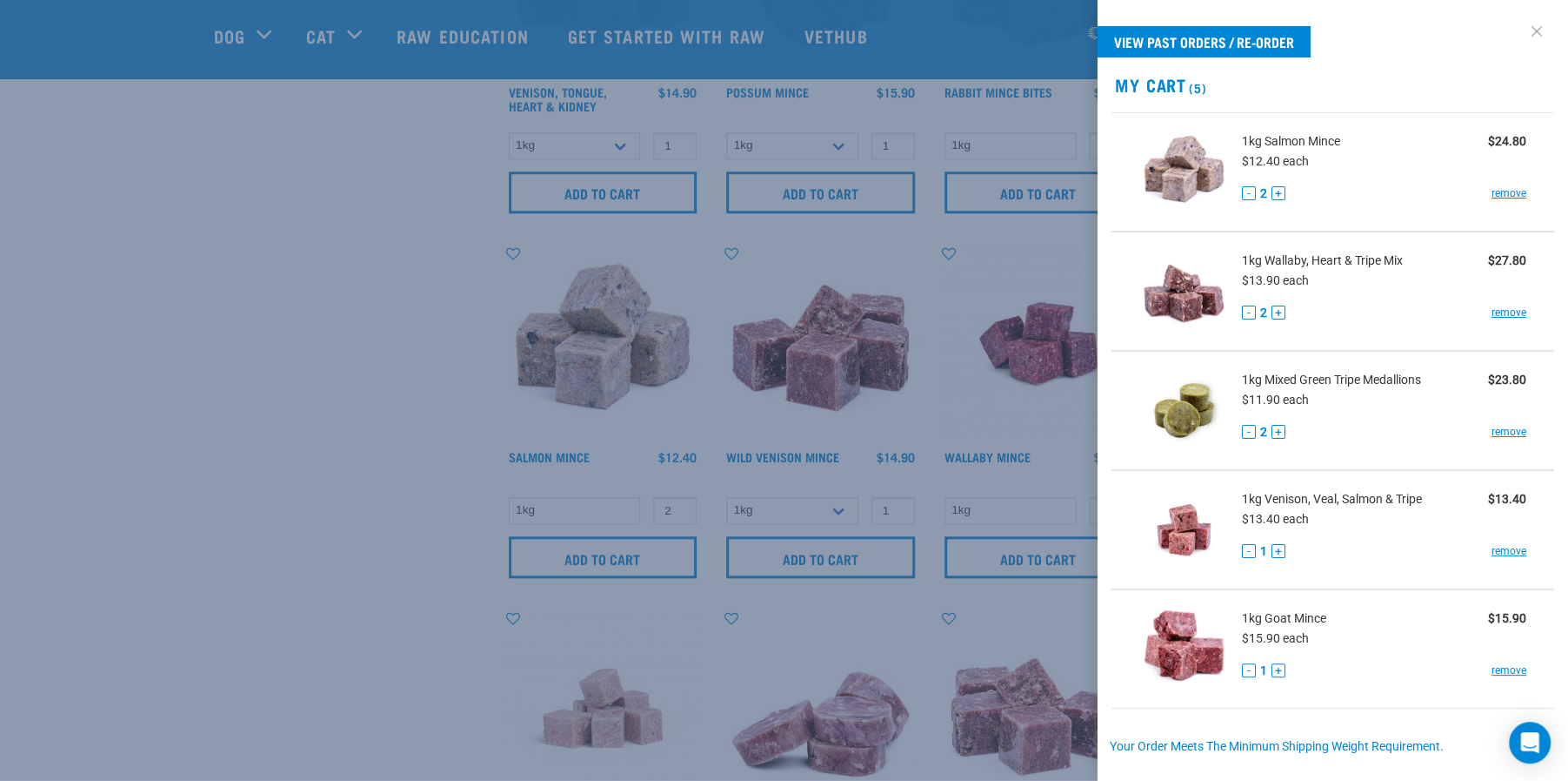
click at [1534, 32] on link at bounding box center [1537, 31] width 28 height 28
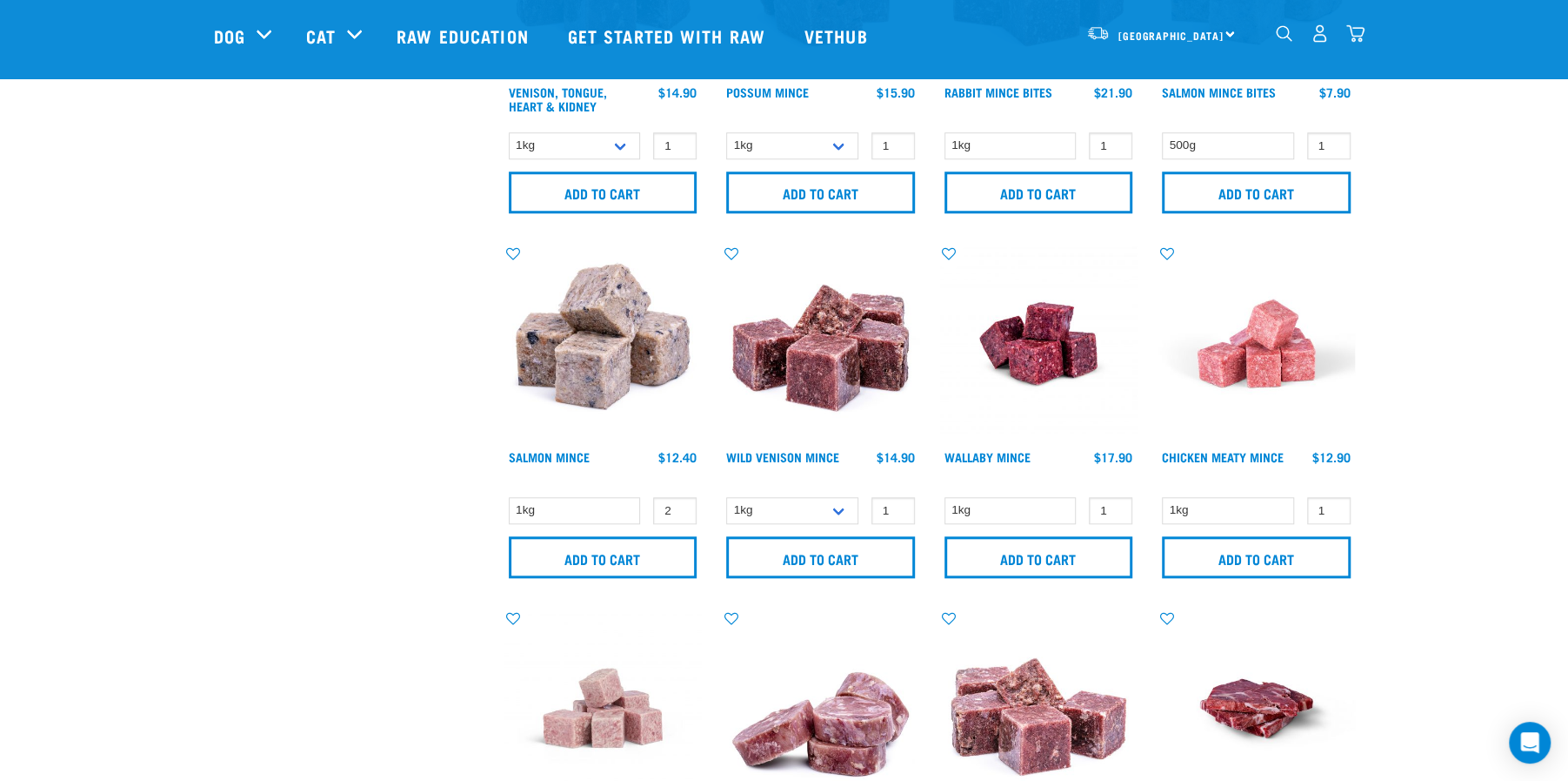
click at [1445, 353] on div "Start your pet’s raw journey today – take our quick pet questionnaire. Delivery…" at bounding box center [784, 573] width 1568 height 3097
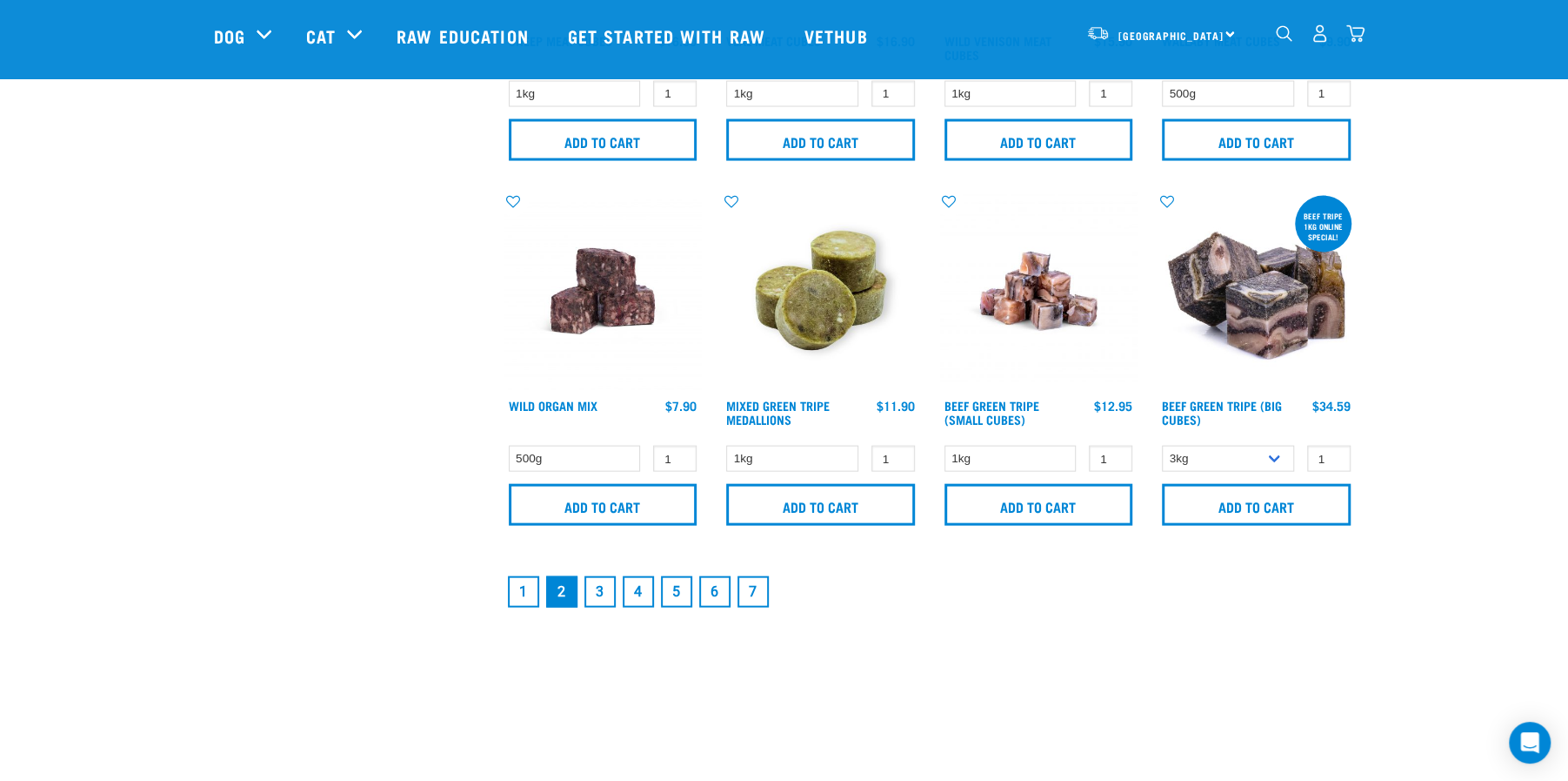
scroll to position [2507, 0]
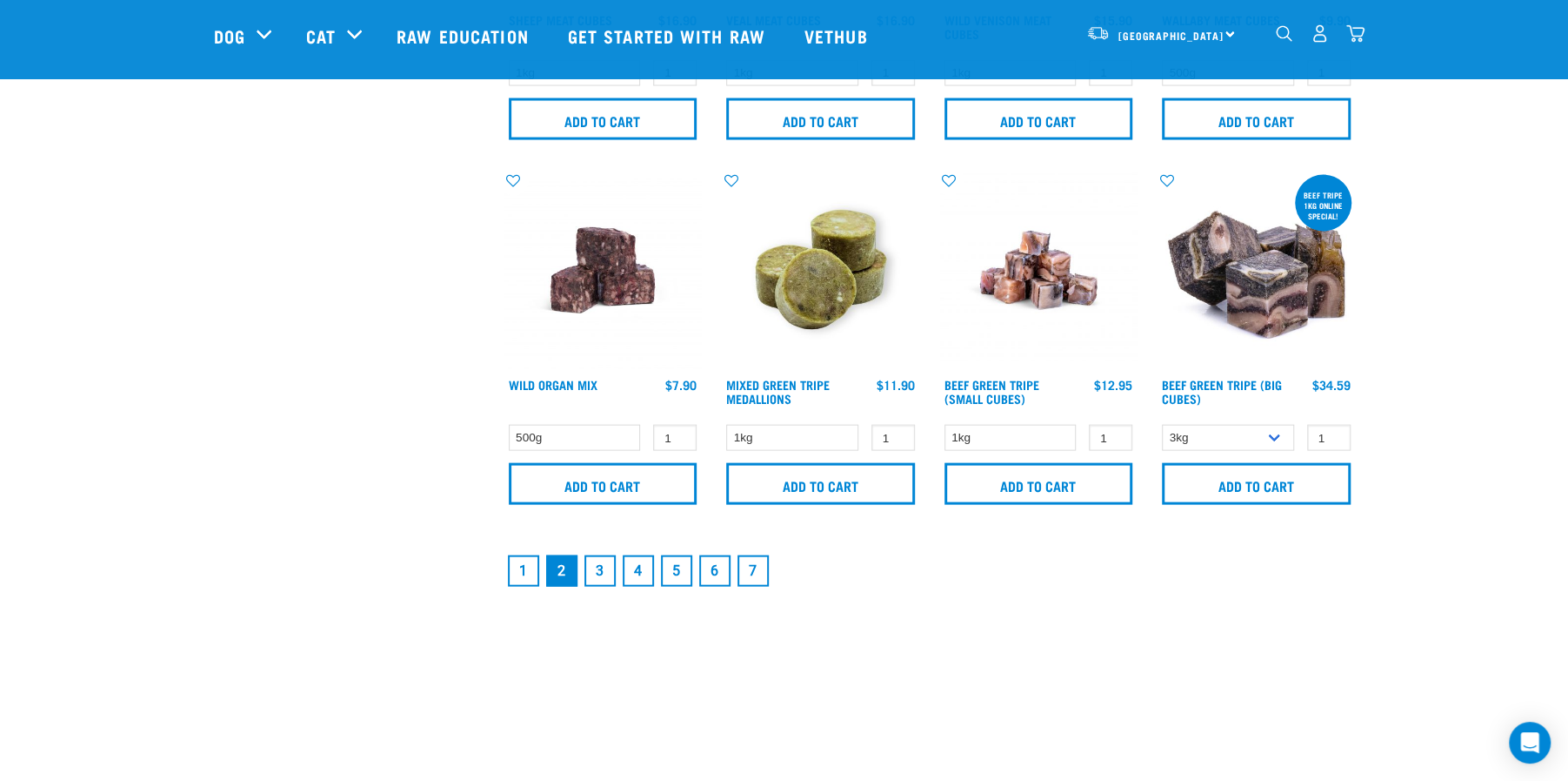
click at [602, 569] on link "3" at bounding box center [600, 570] width 31 height 31
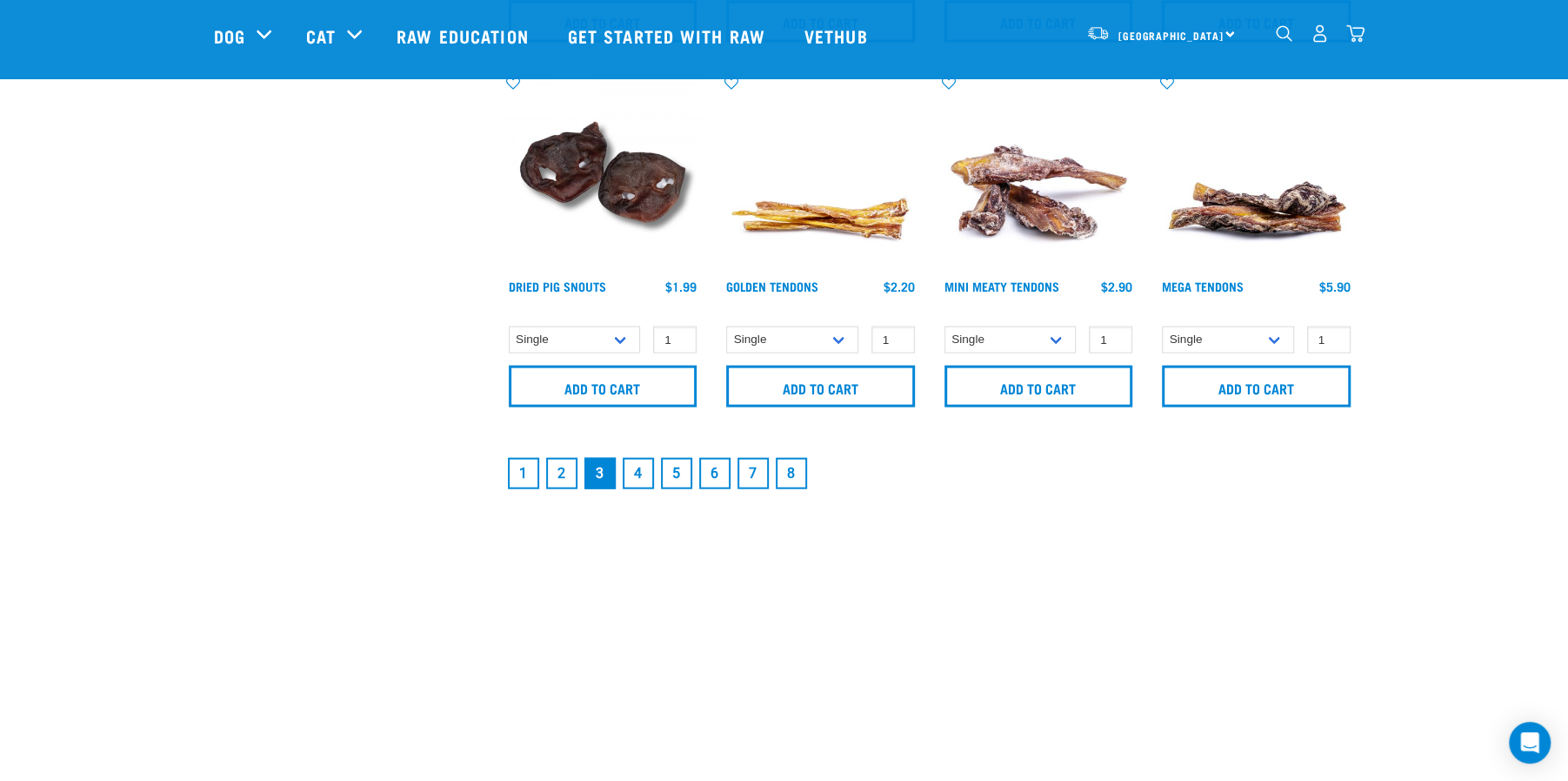
scroll to position [2646, 0]
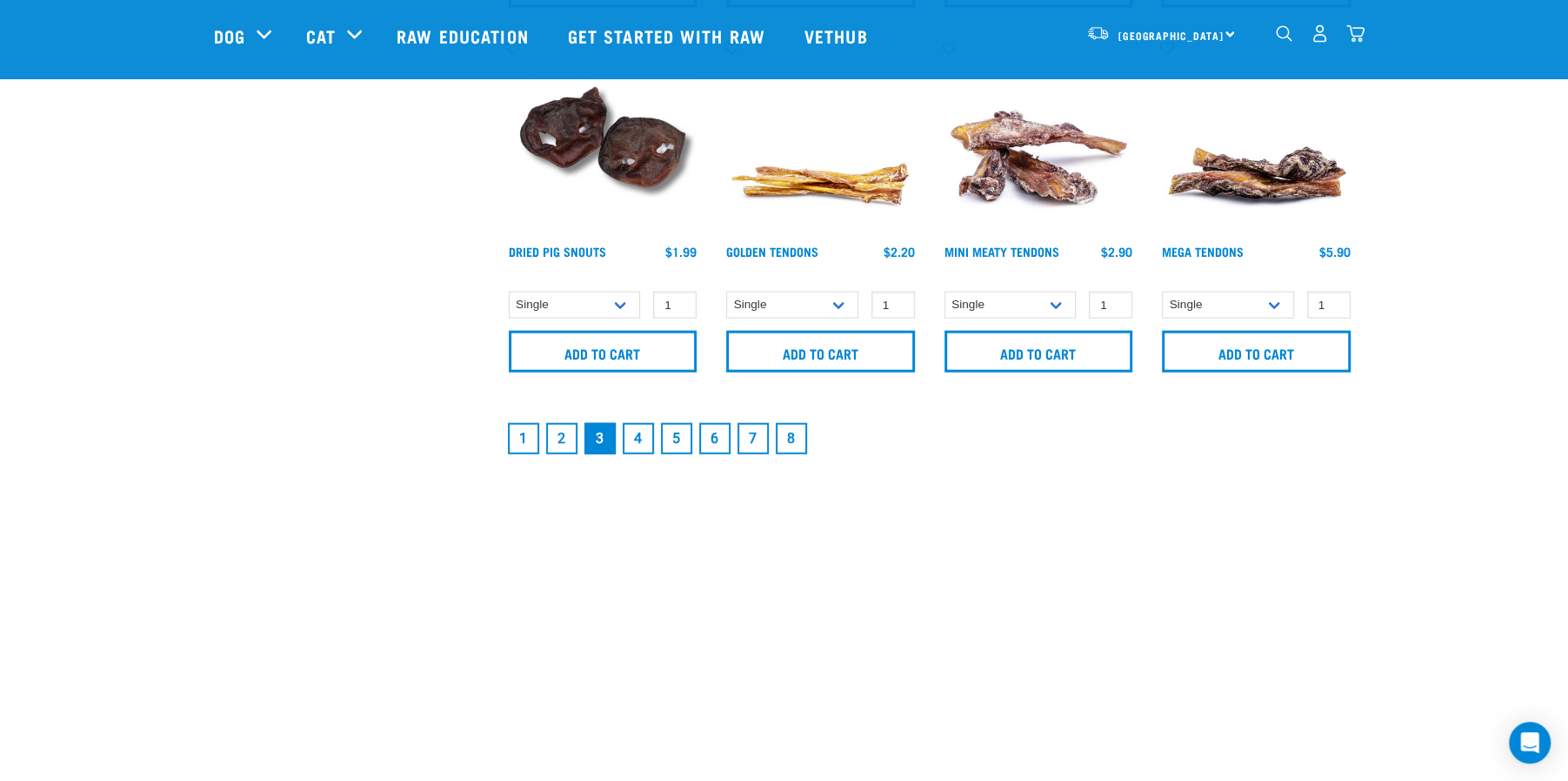
click at [519, 432] on link "1" at bounding box center [523, 438] width 31 height 31
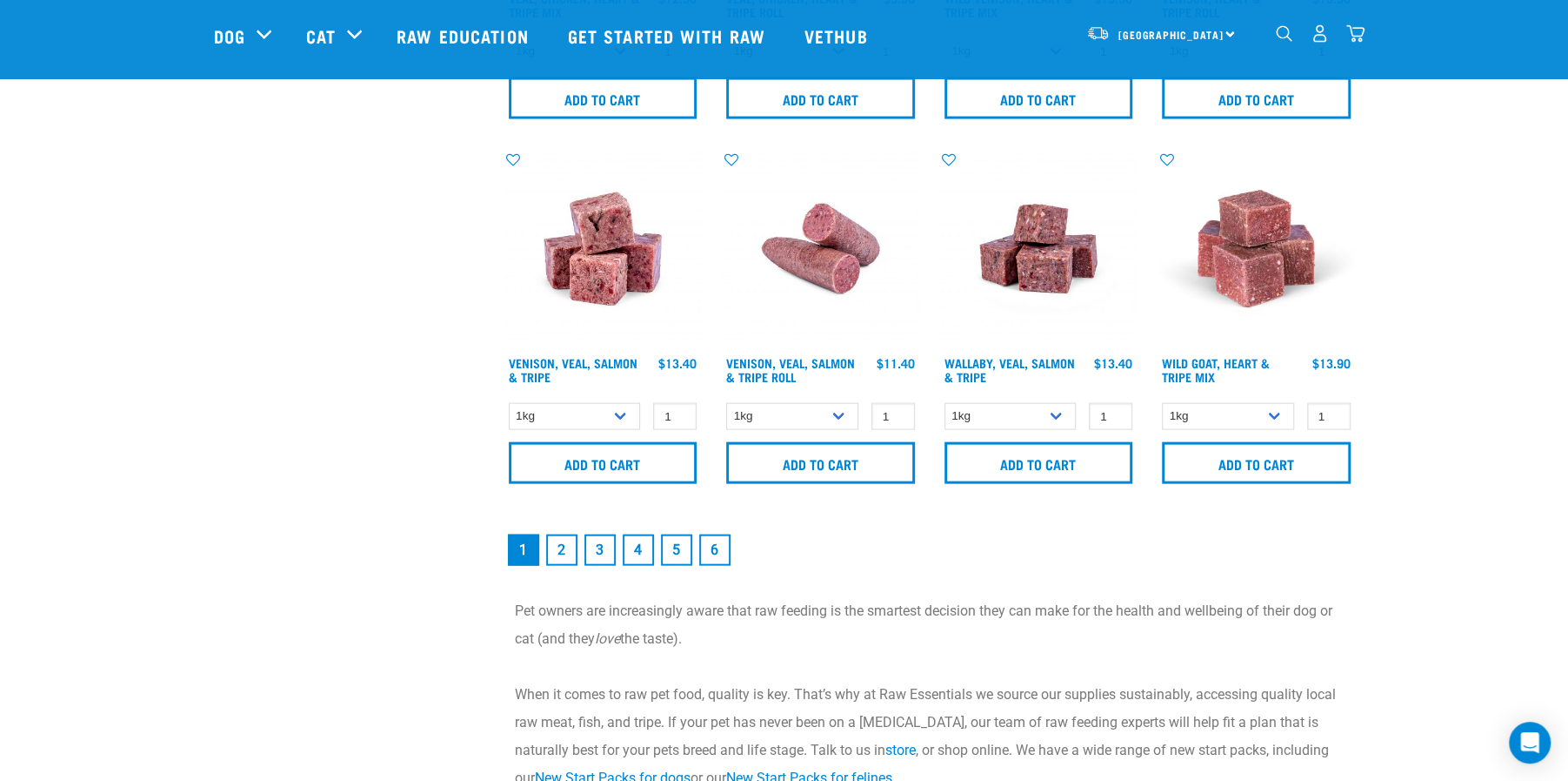
scroll to position [2553, 0]
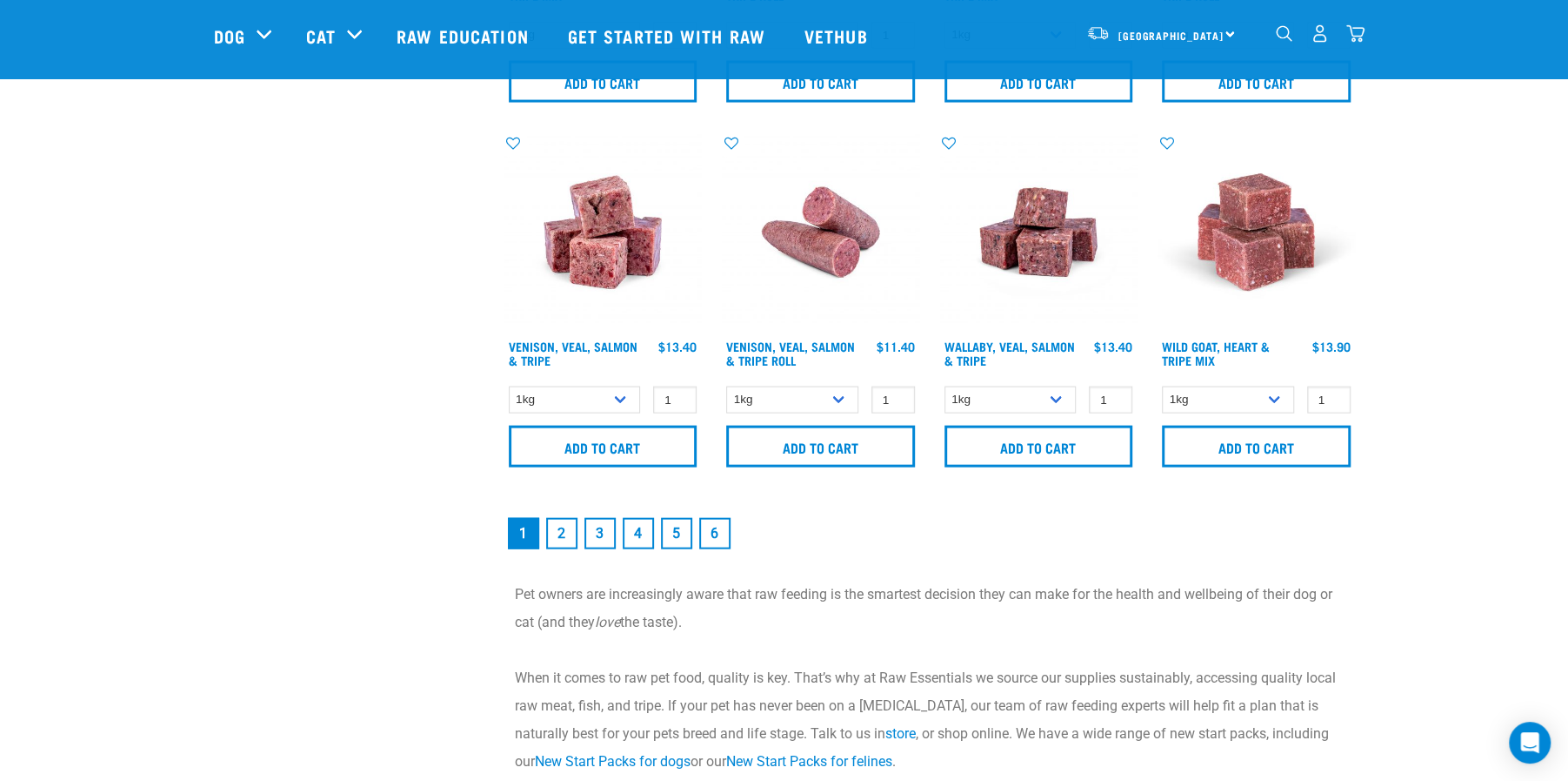
click at [561, 531] on link "2" at bounding box center [562, 533] width 31 height 31
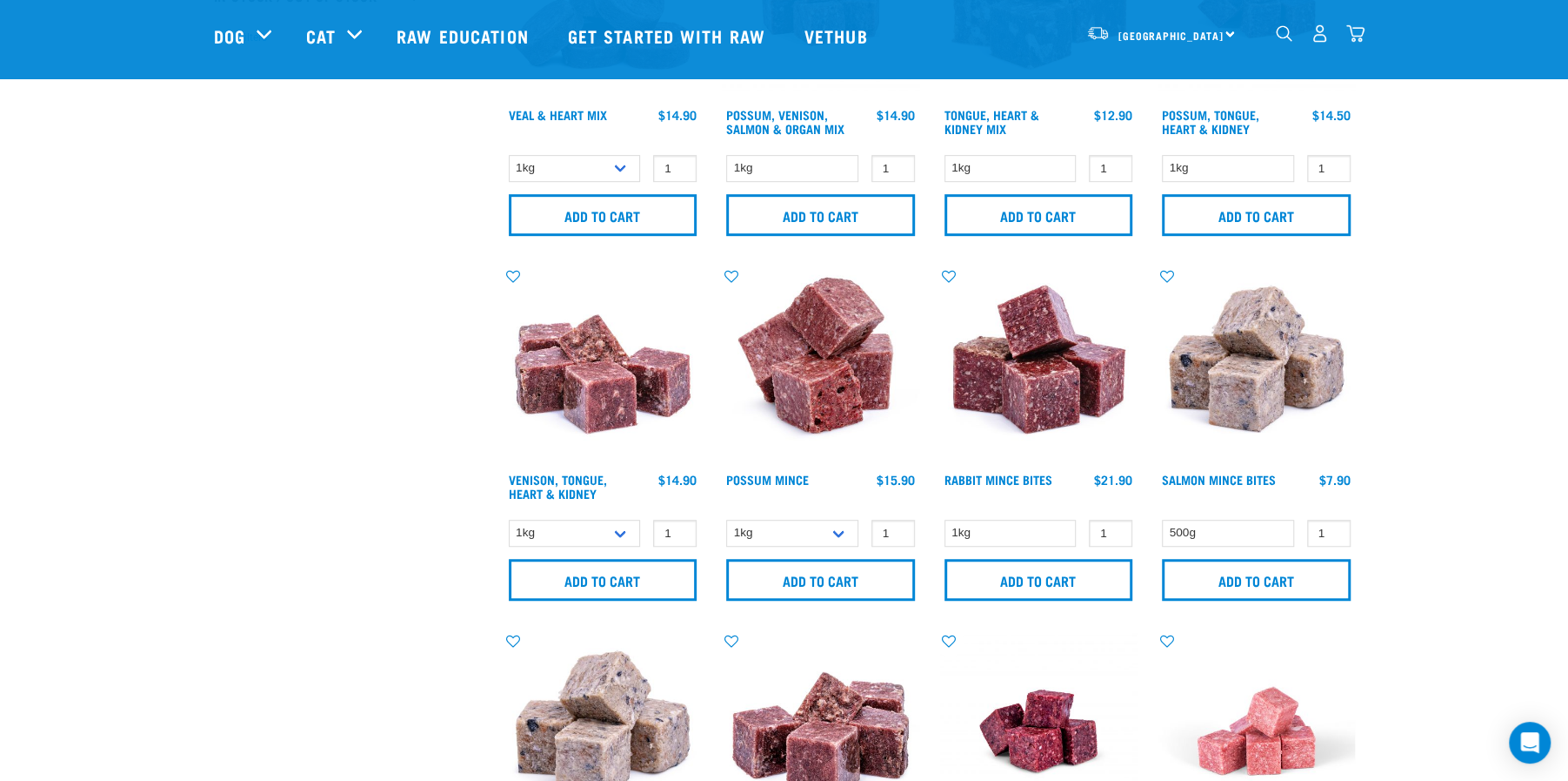
scroll to position [603, 0]
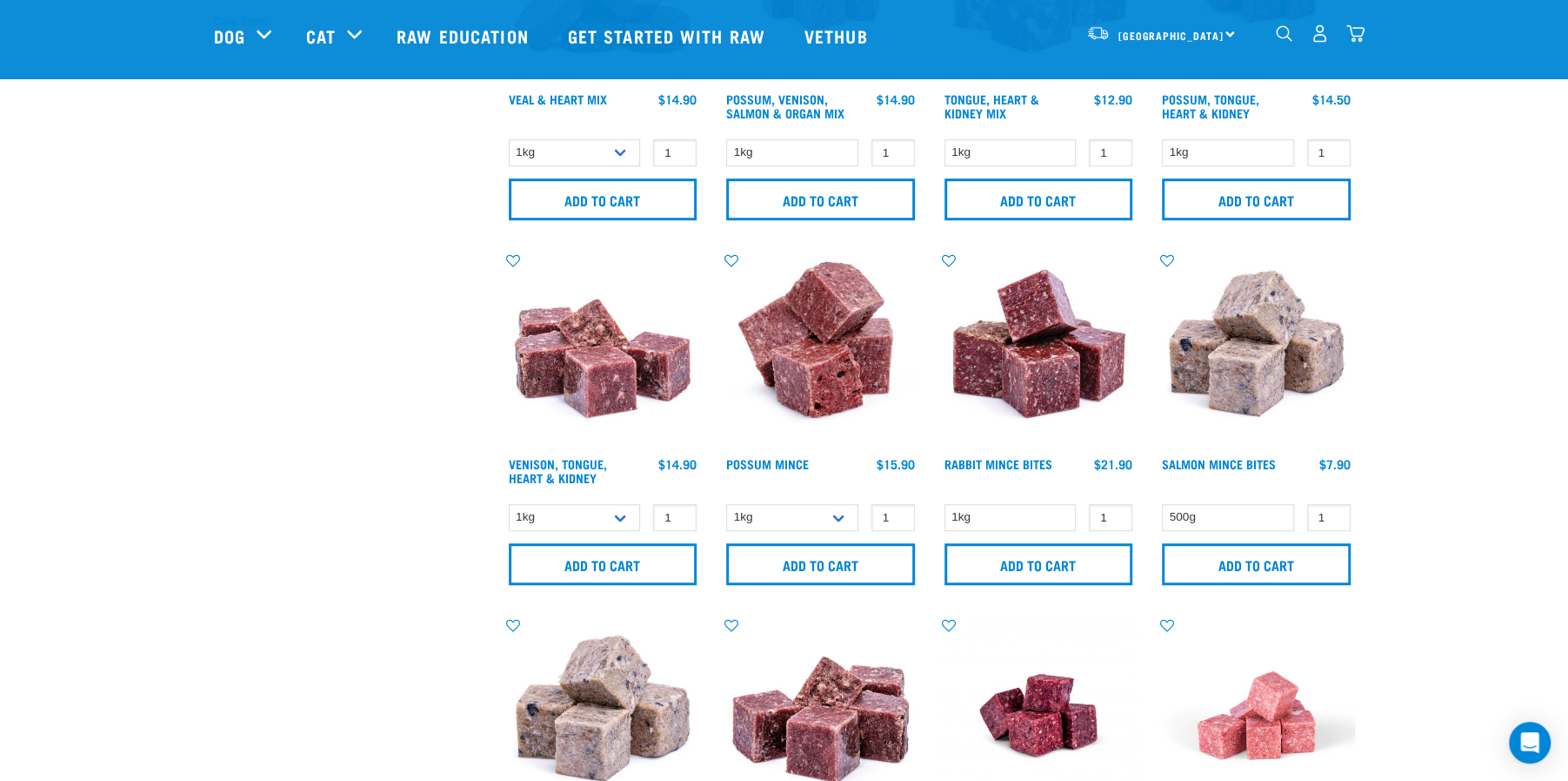
click at [1043, 386] on img at bounding box center [1039, 351] width 198 height 198
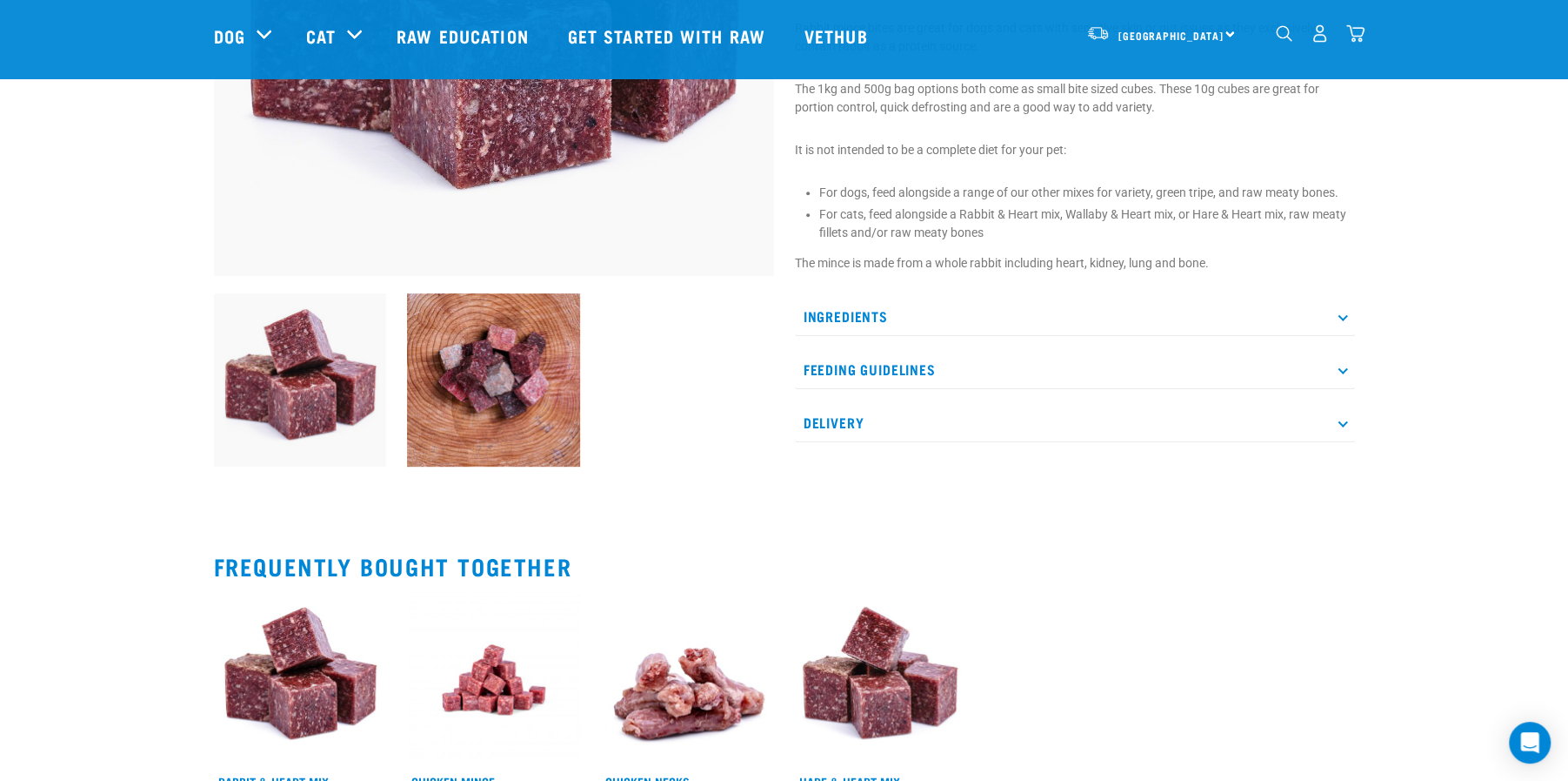
scroll to position [418, 0]
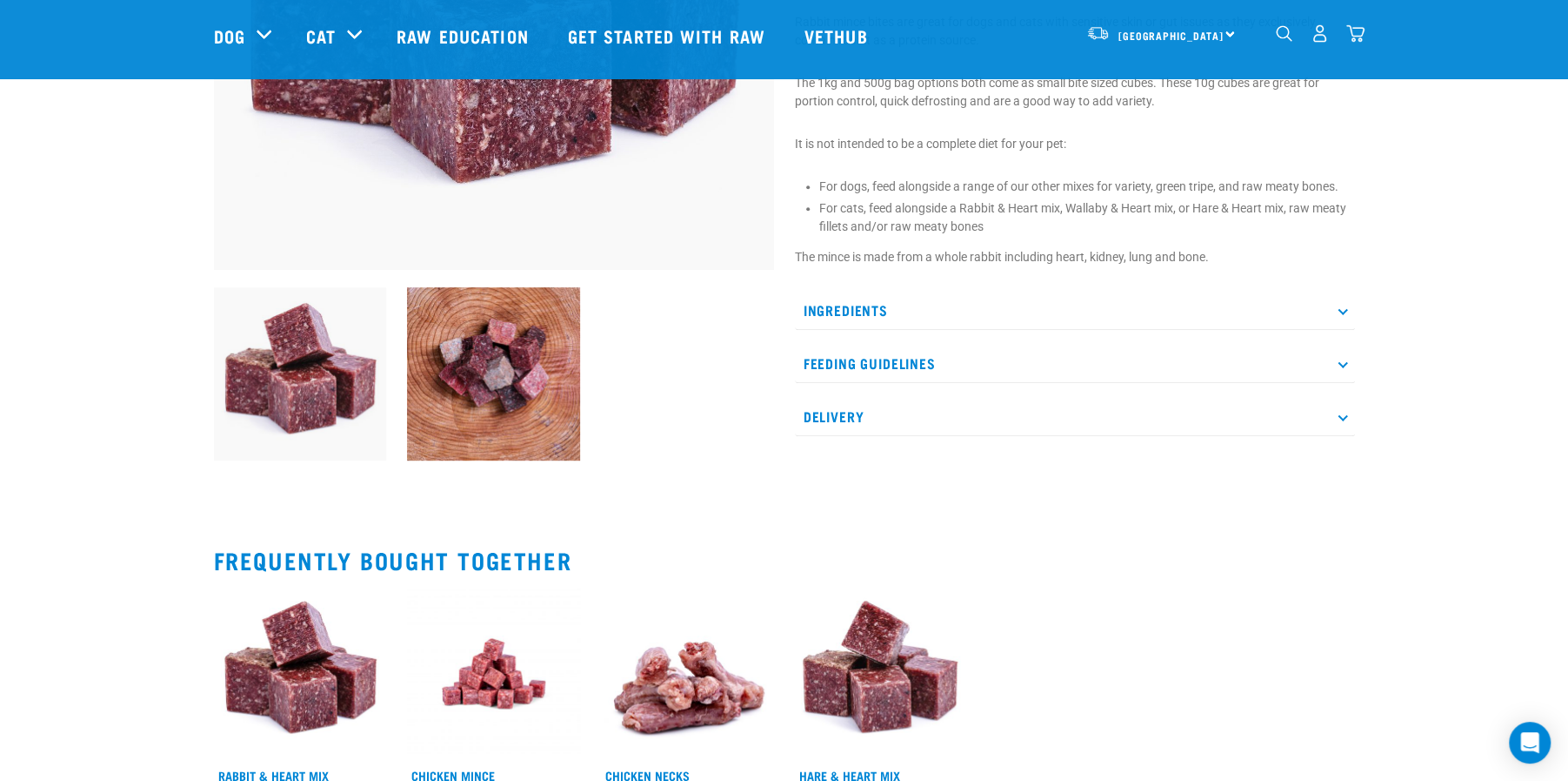
click at [1150, 293] on p "Ingredients" at bounding box center [1075, 310] width 561 height 39
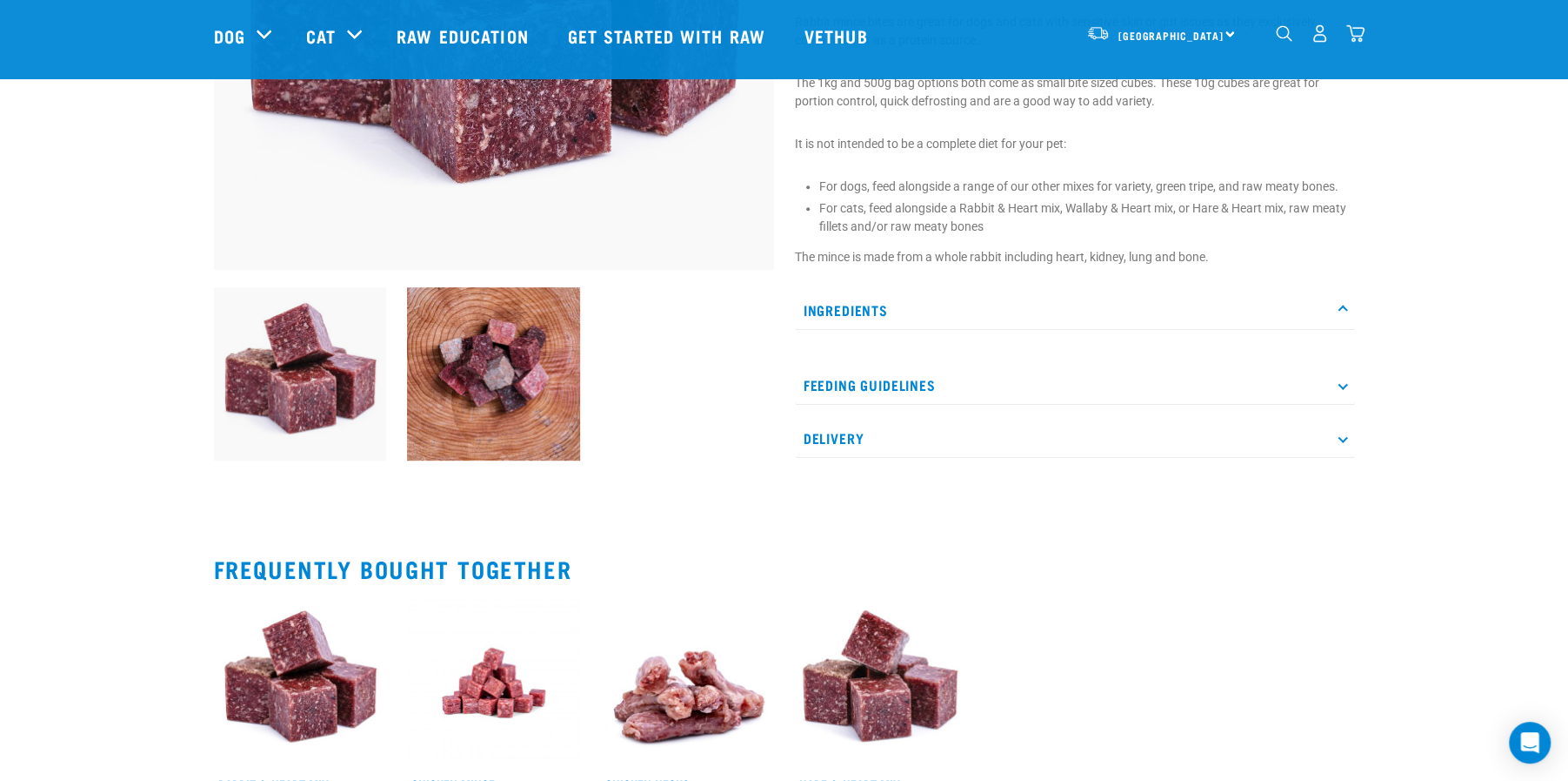
click at [1151, 293] on p "Ingredients" at bounding box center [1075, 310] width 561 height 39
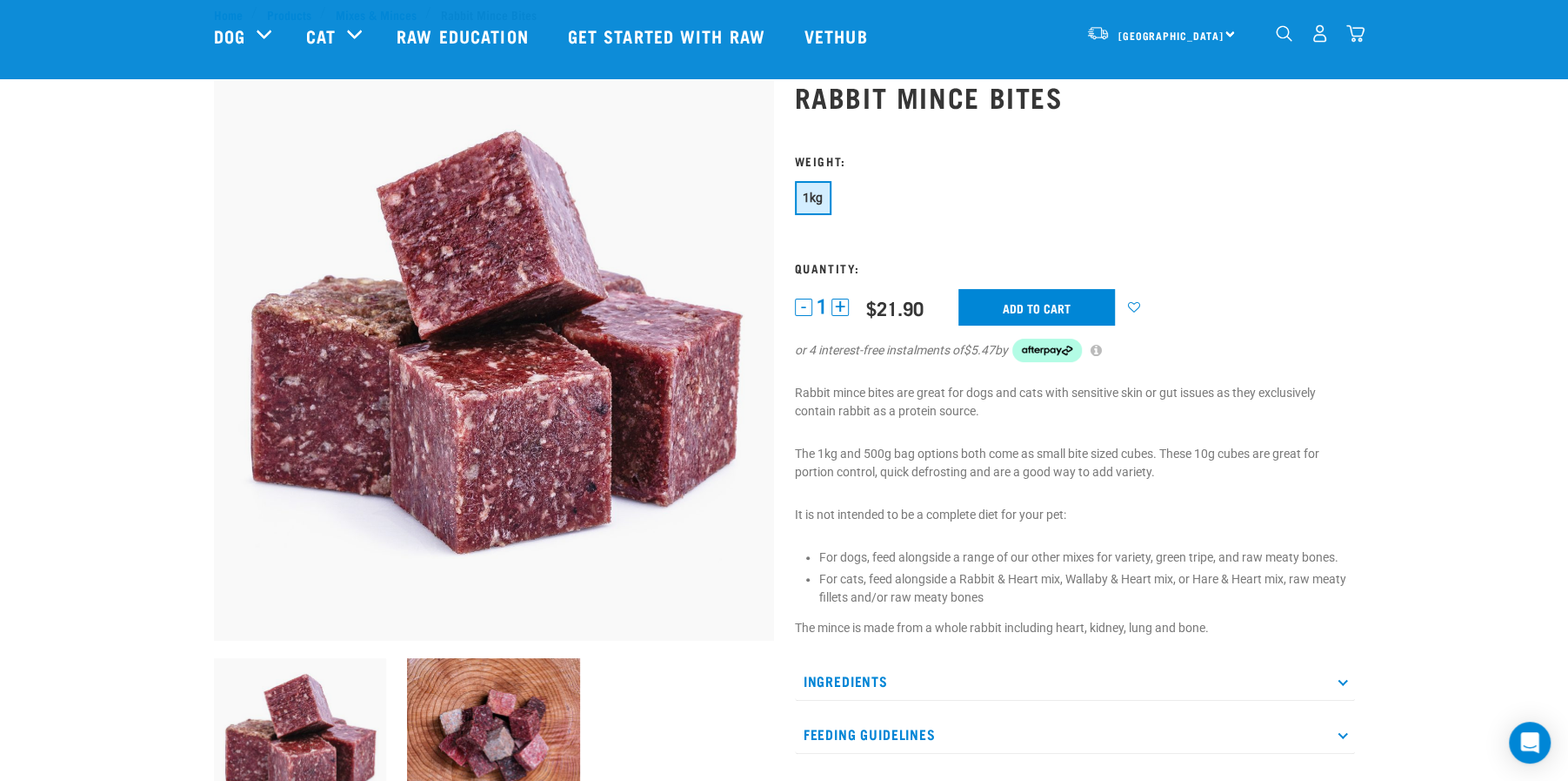
scroll to position [0, 0]
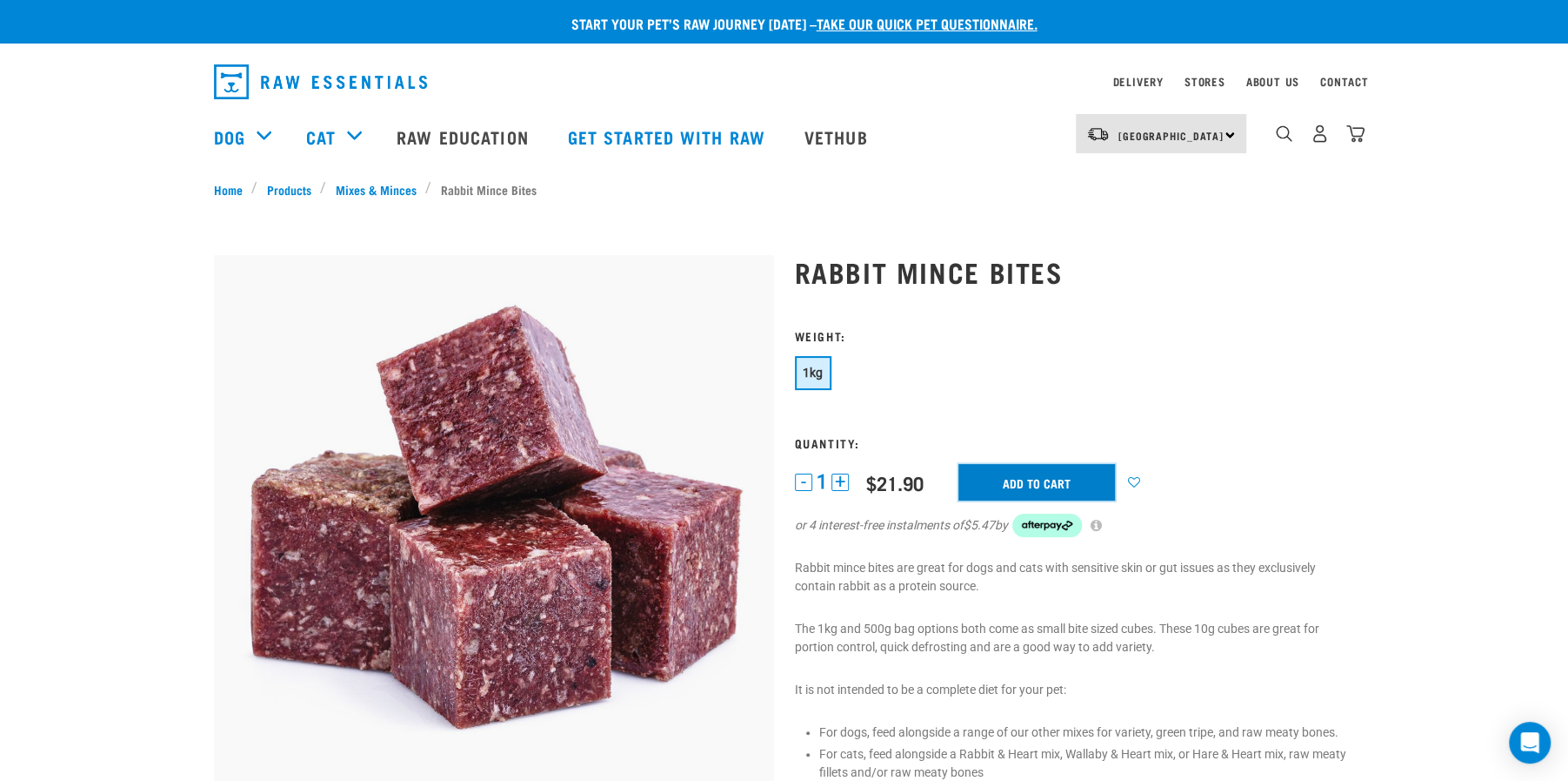
click at [1023, 472] on input "Add to cart" at bounding box center [1036, 482] width 157 height 37
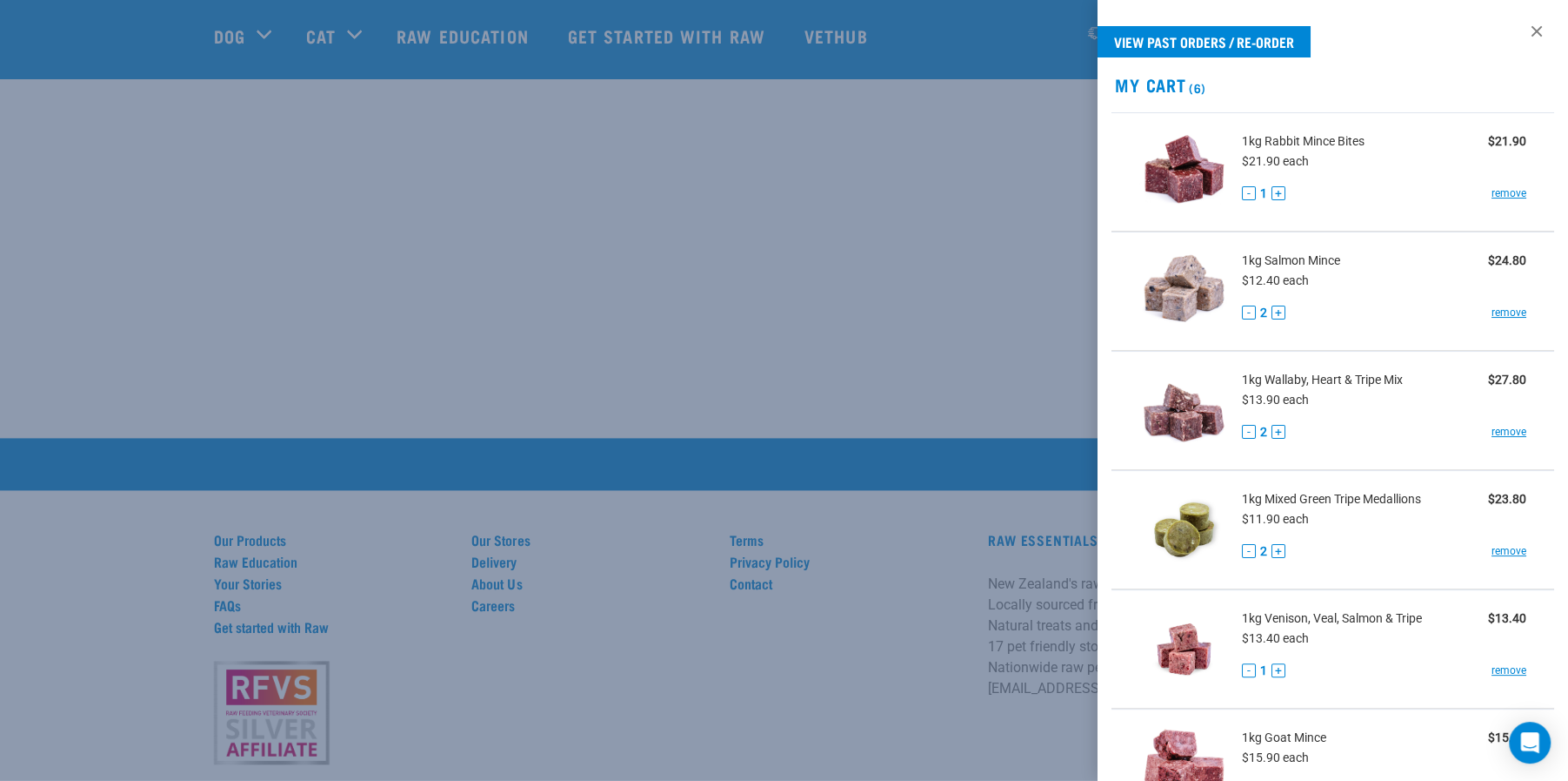
scroll to position [1516, 0]
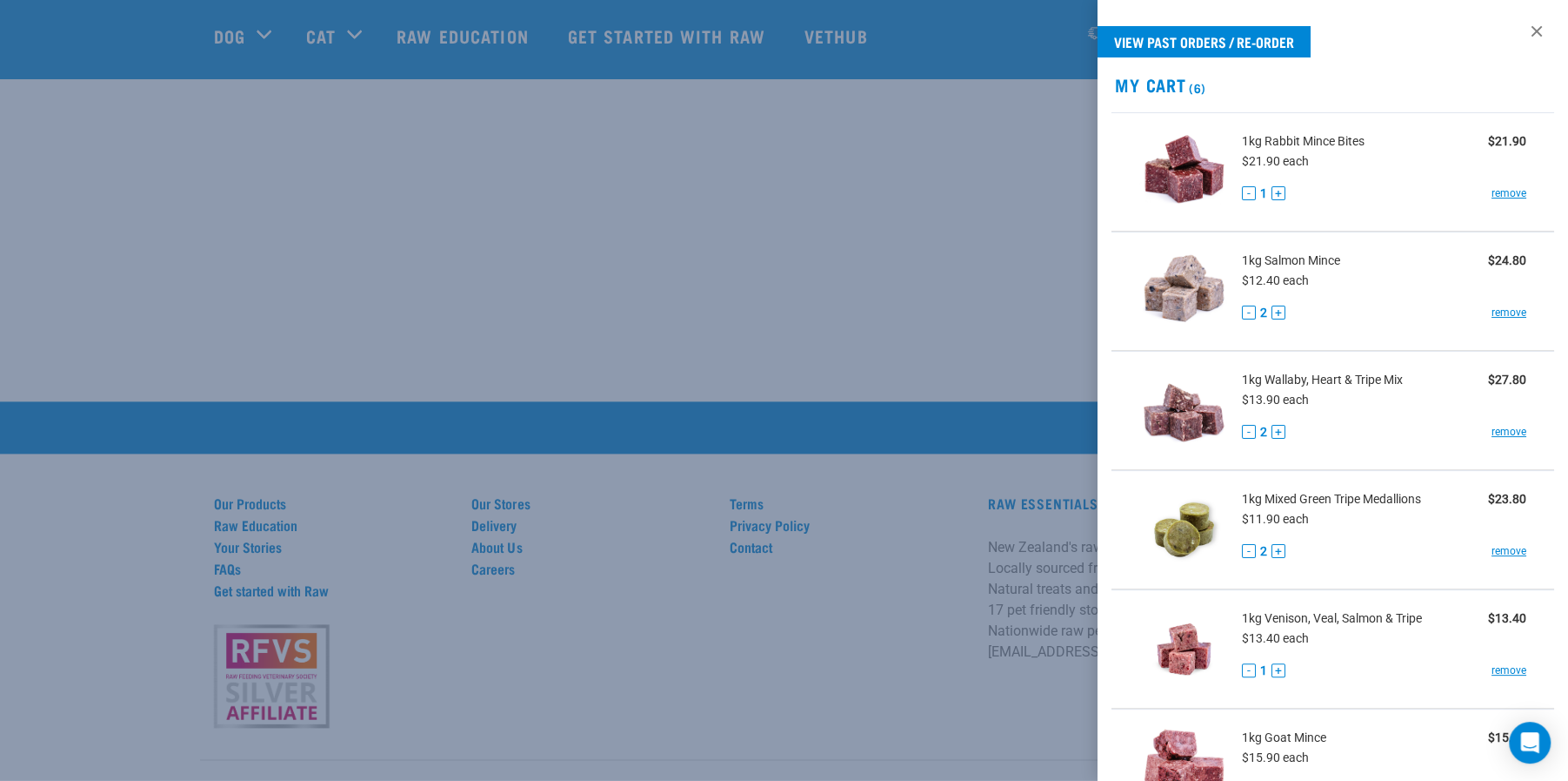
click at [1466, 82] on h2 "My Cart (6)" at bounding box center [1332, 85] width 471 height 20
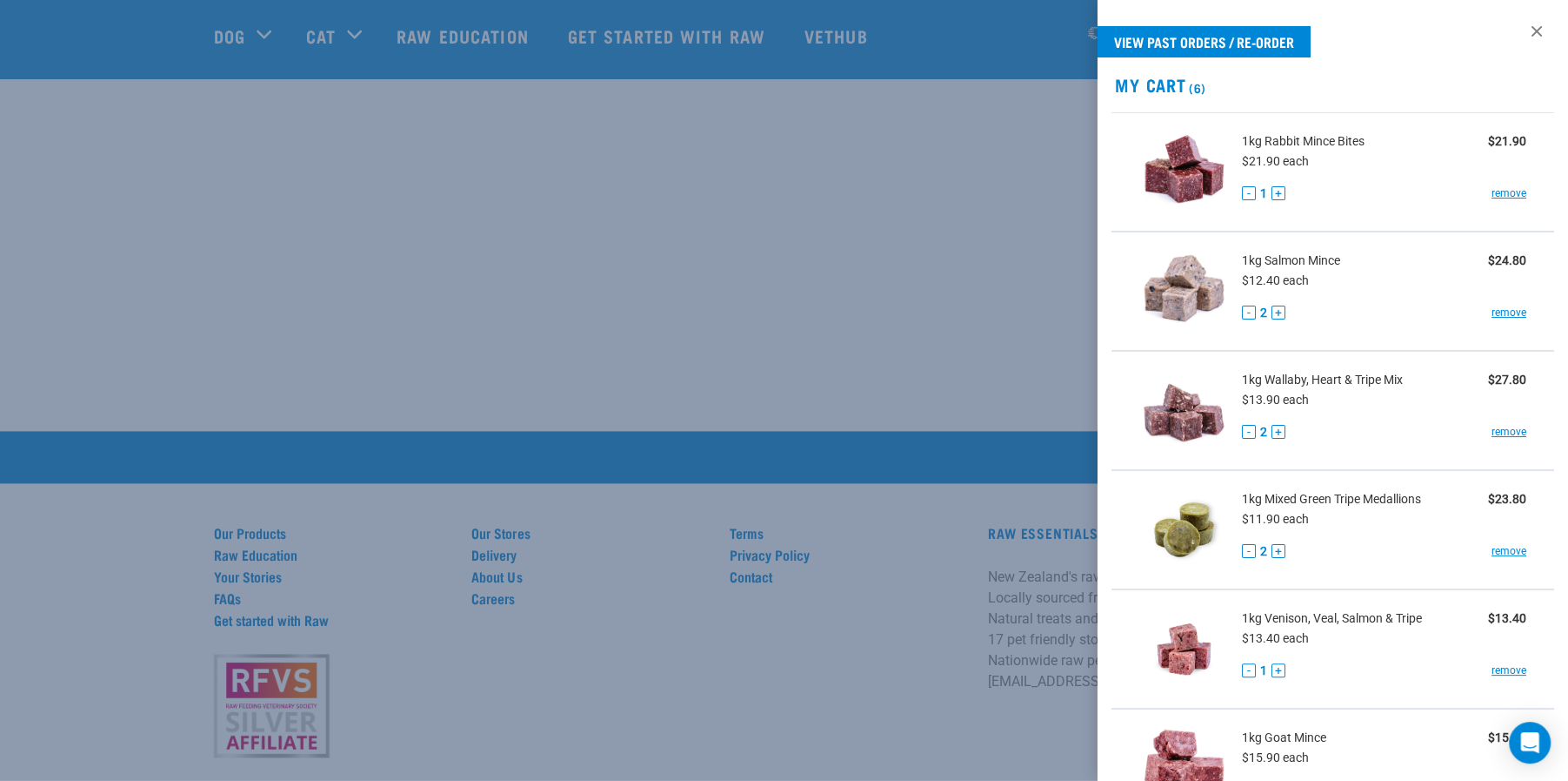
scroll to position [1470, 0]
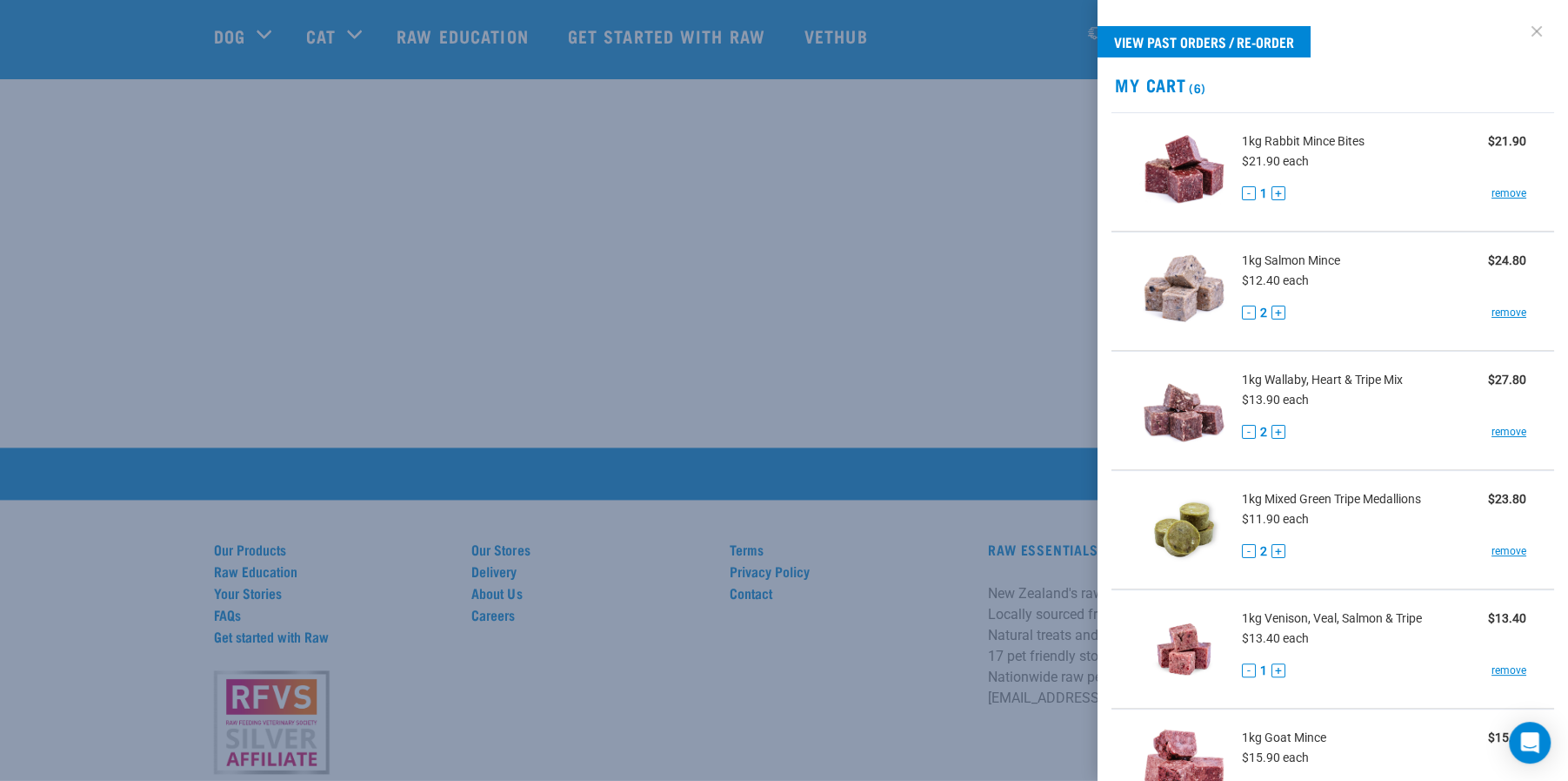
click at [1526, 37] on link at bounding box center [1537, 31] width 28 height 28
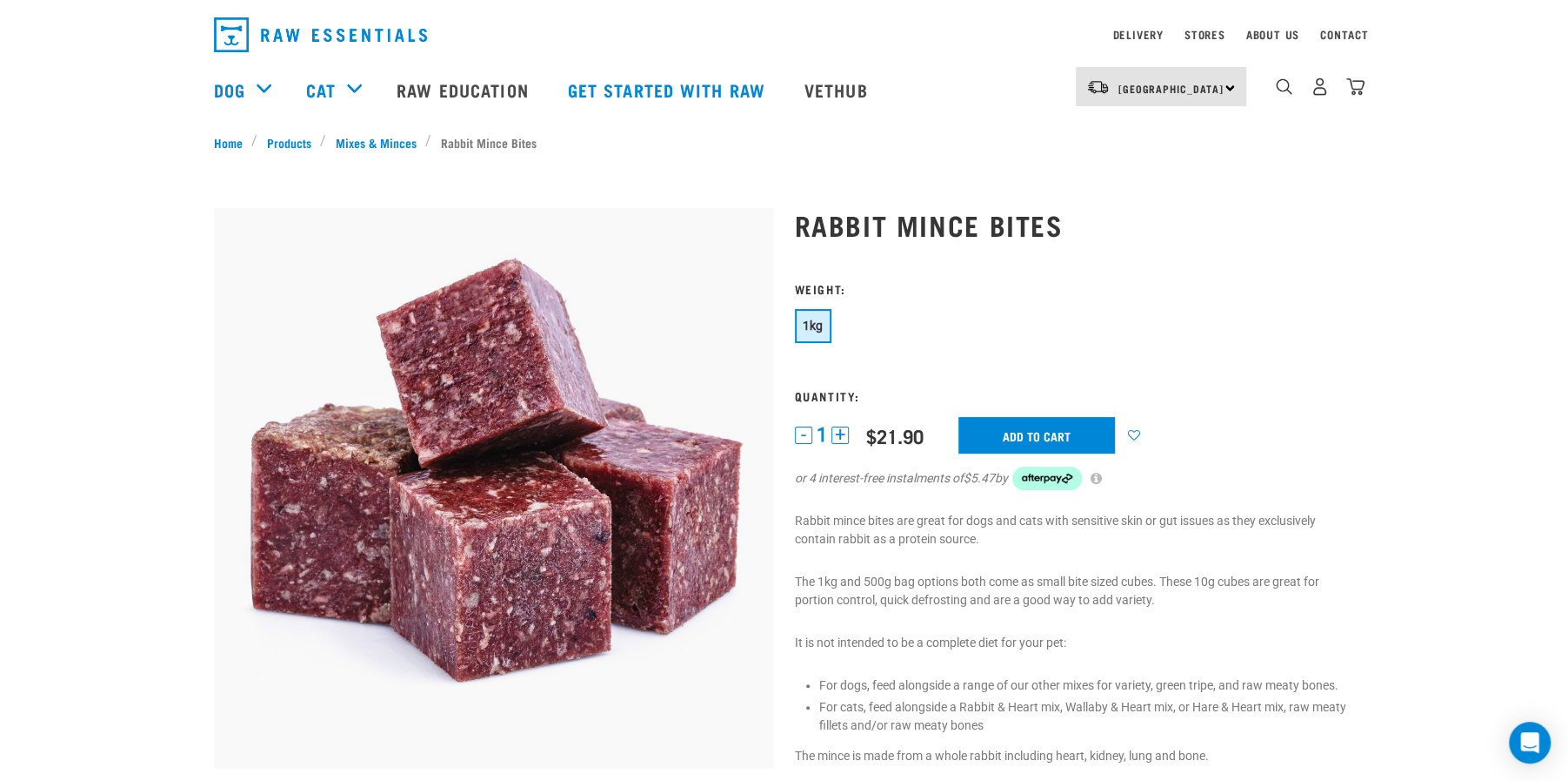
scroll to position [0, 0]
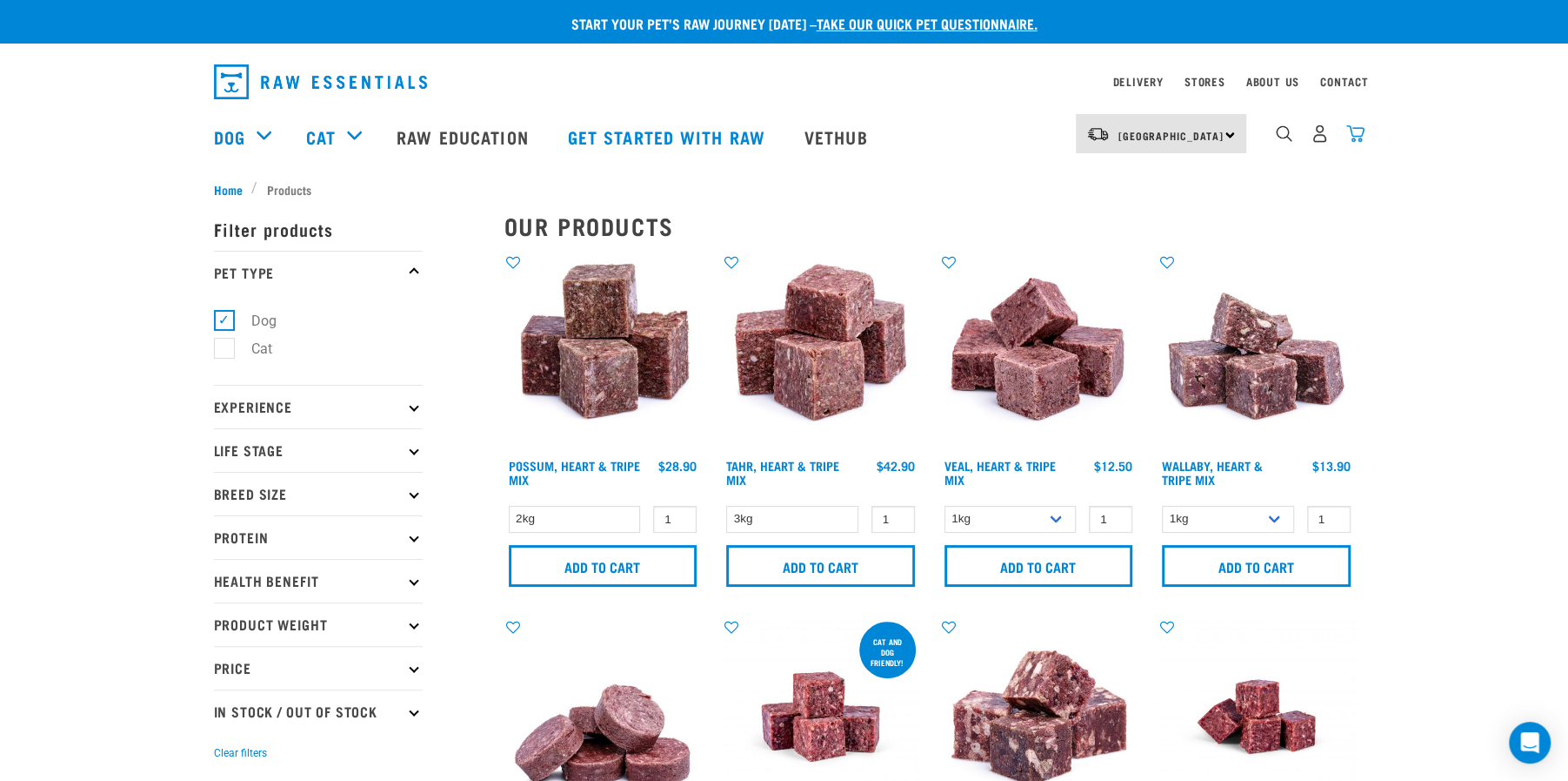
click at [1357, 131] on img "dropdown navigation" at bounding box center [1355, 133] width 18 height 18
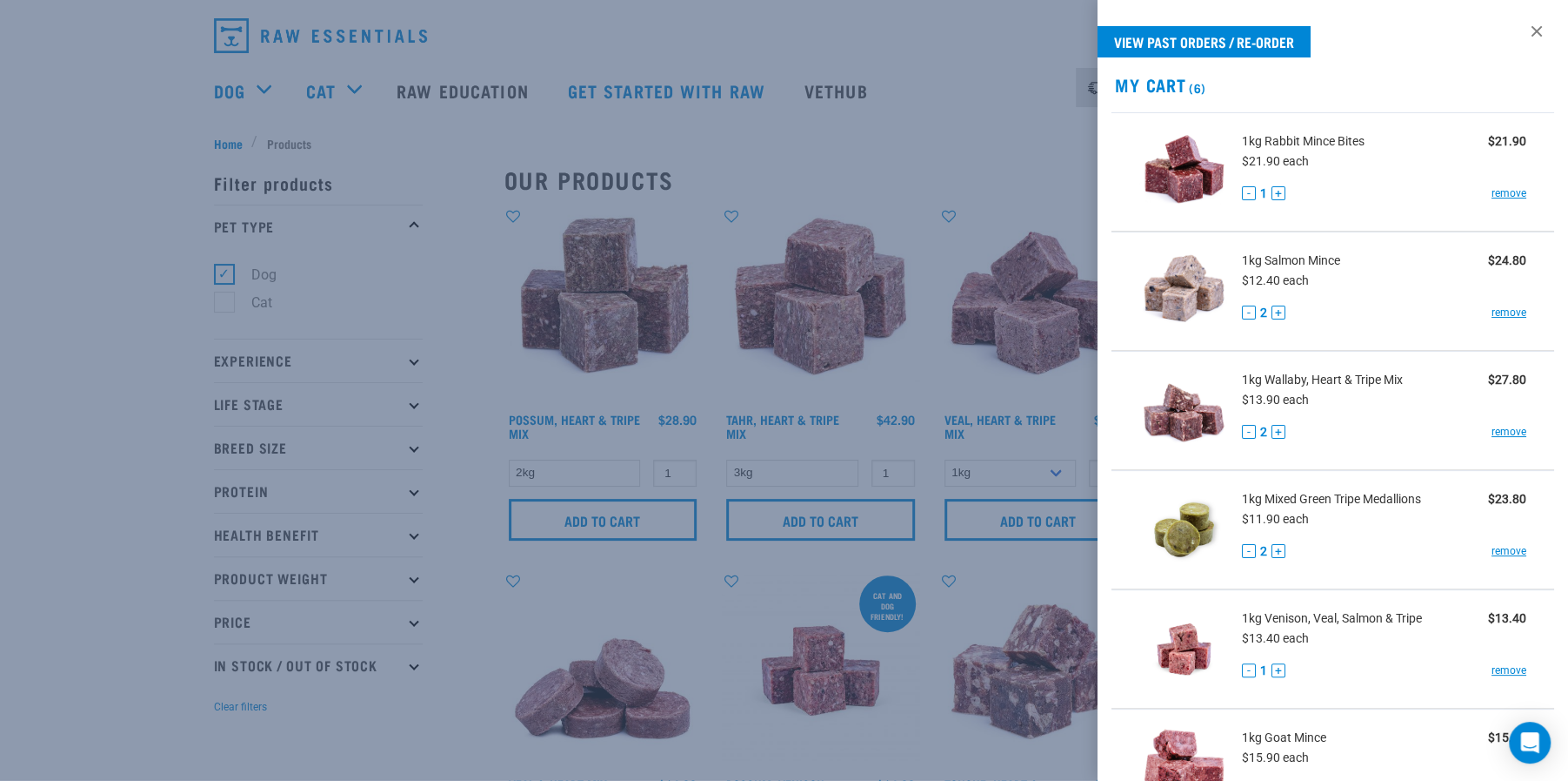
scroll to position [92, 0]
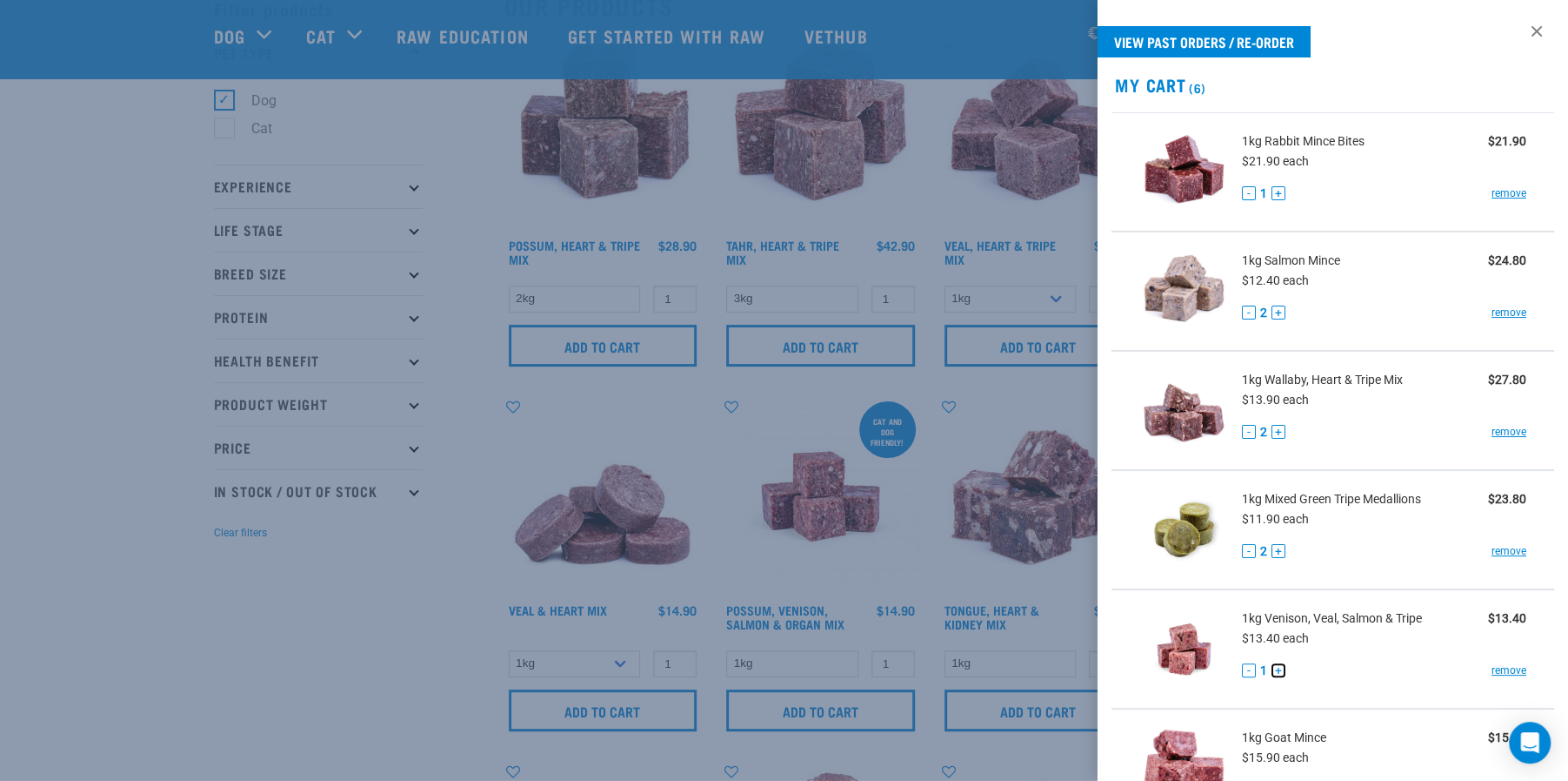
click at [1282, 668] on button "+" at bounding box center [1279, 670] width 14 height 14
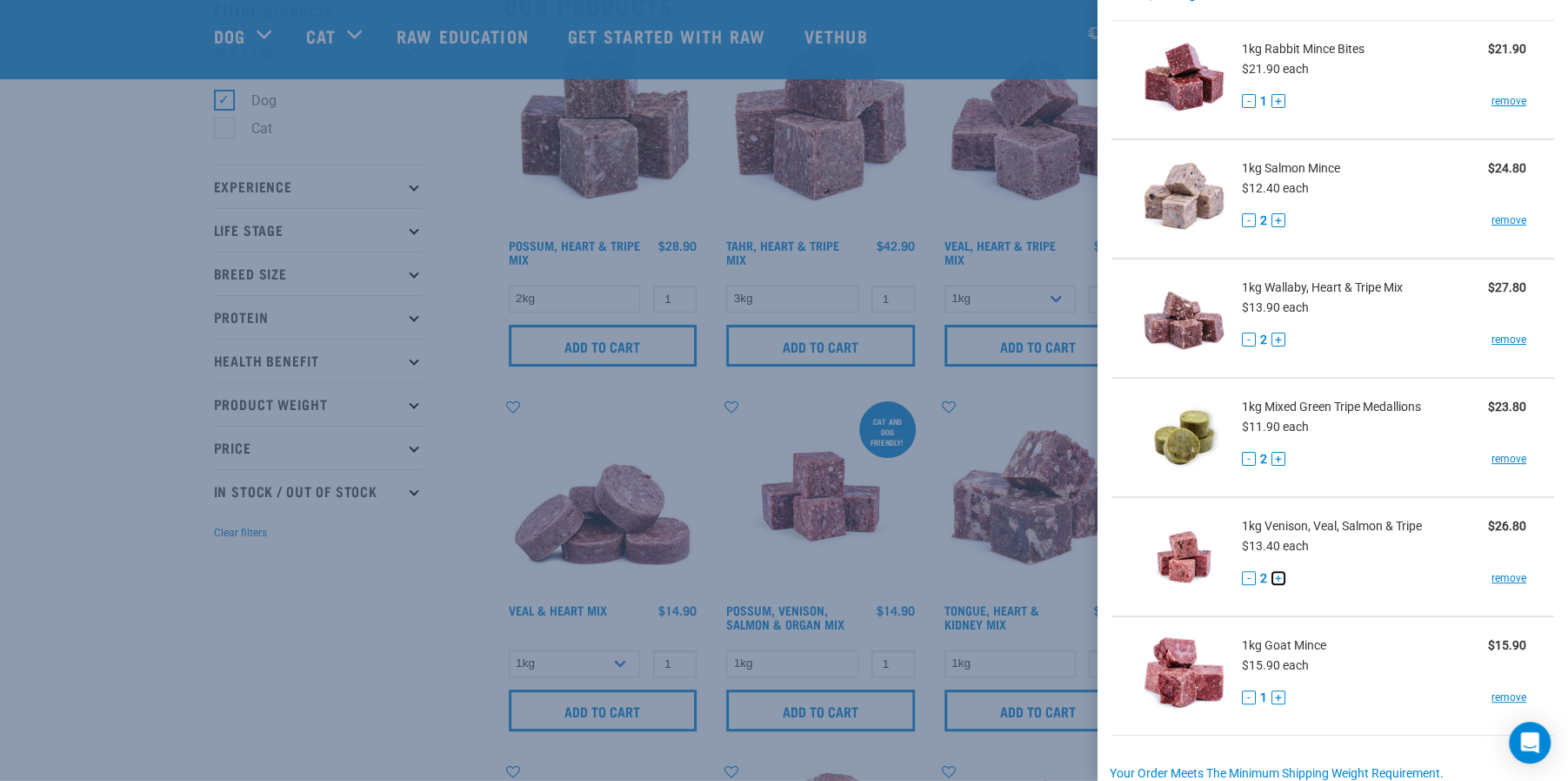
scroll to position [139, 0]
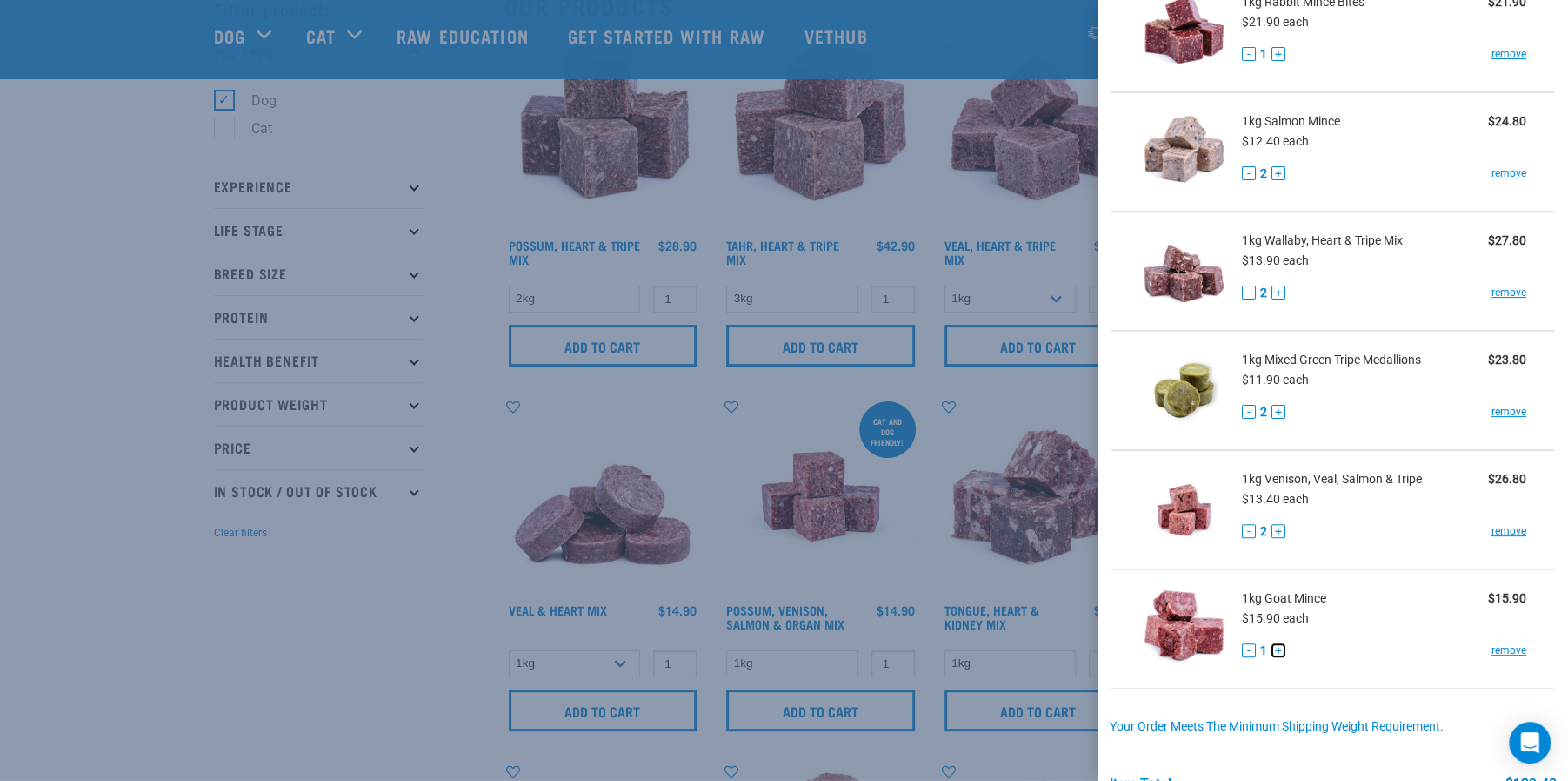
click at [1281, 649] on button "+" at bounding box center [1279, 650] width 14 height 14
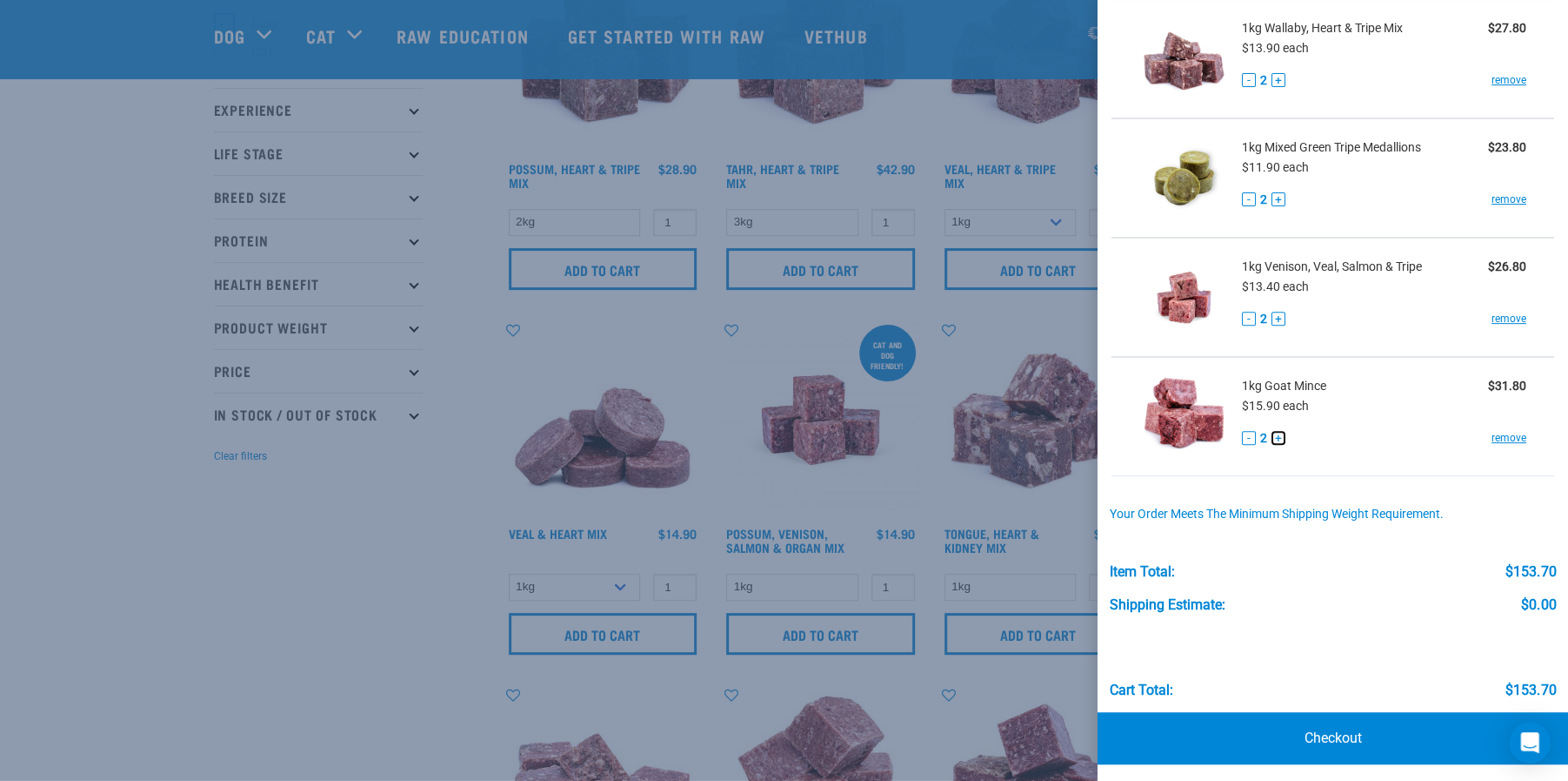
scroll to position [232, 0]
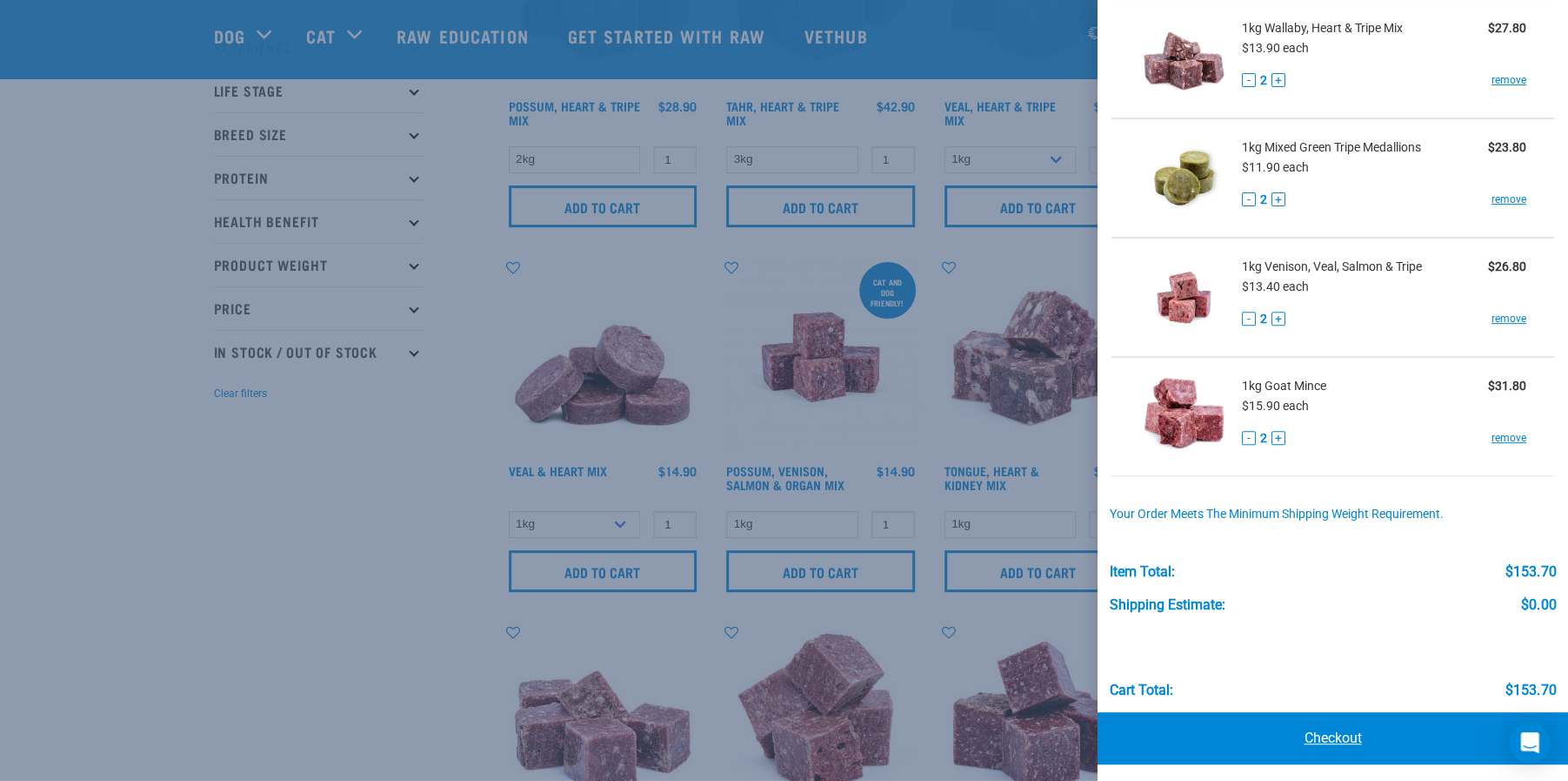
click at [1314, 735] on link "Checkout" at bounding box center [1332, 738] width 471 height 52
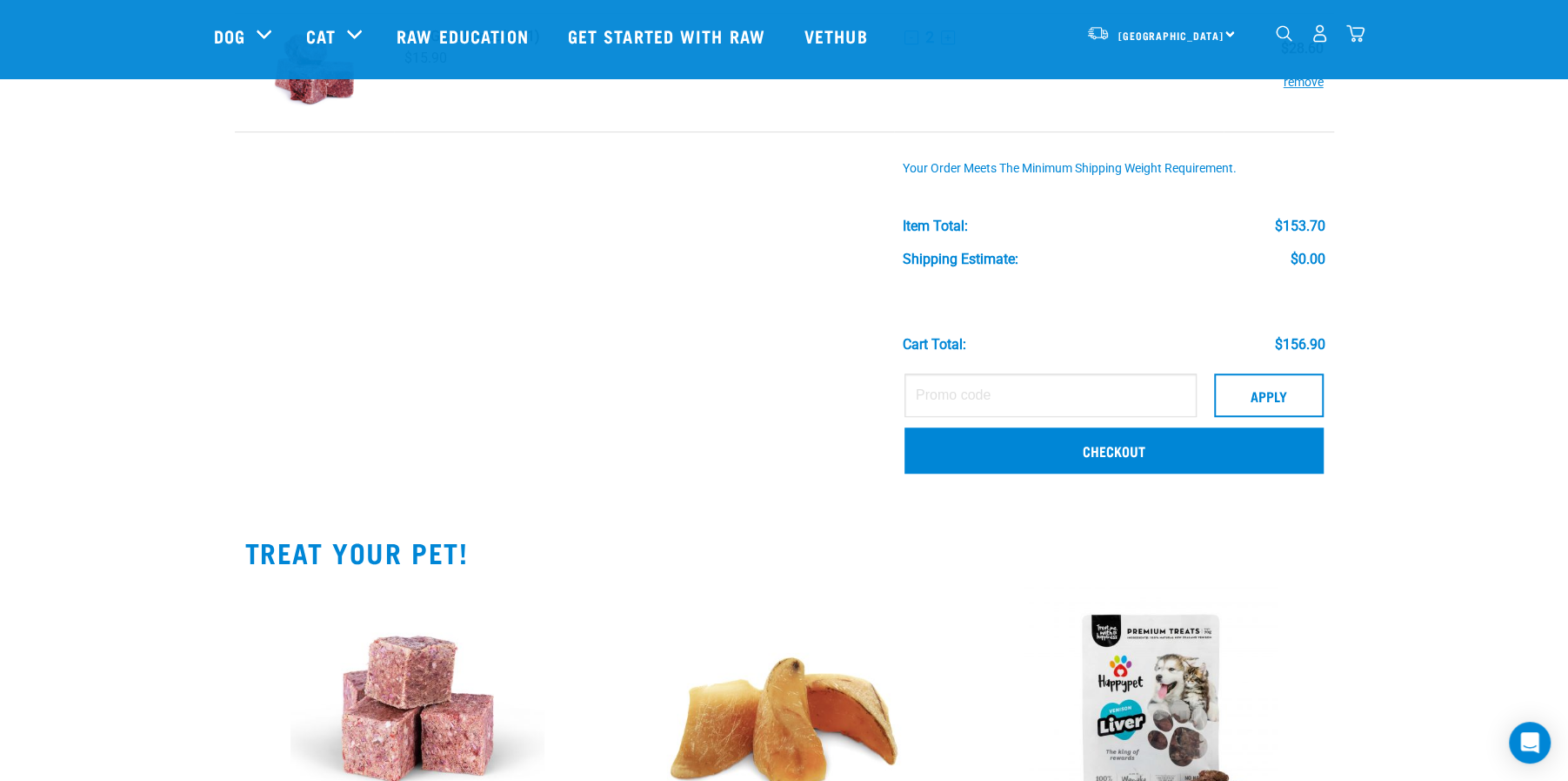
scroll to position [742, 0]
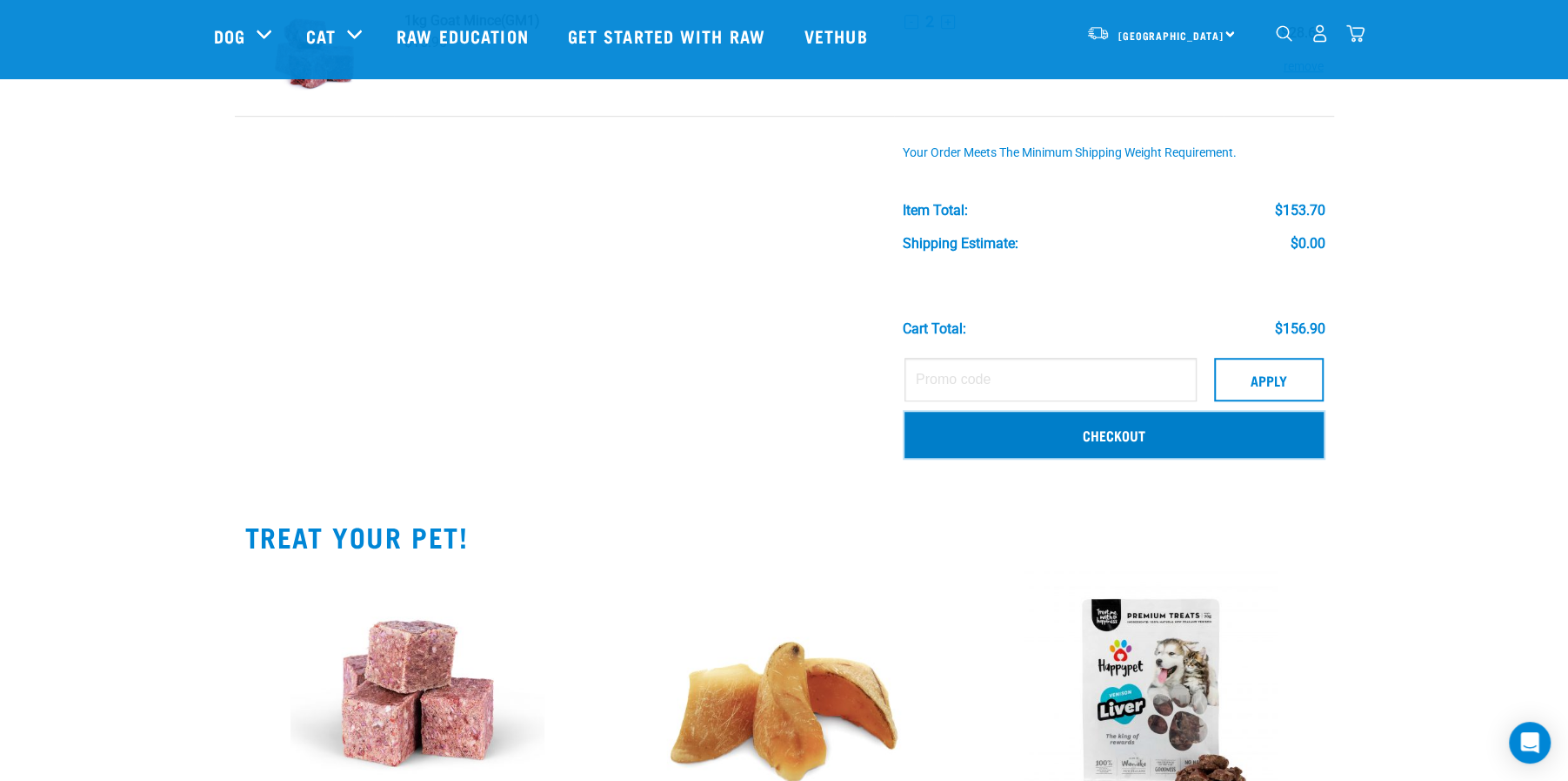
click at [1251, 443] on link "Checkout" at bounding box center [1114, 434] width 420 height 45
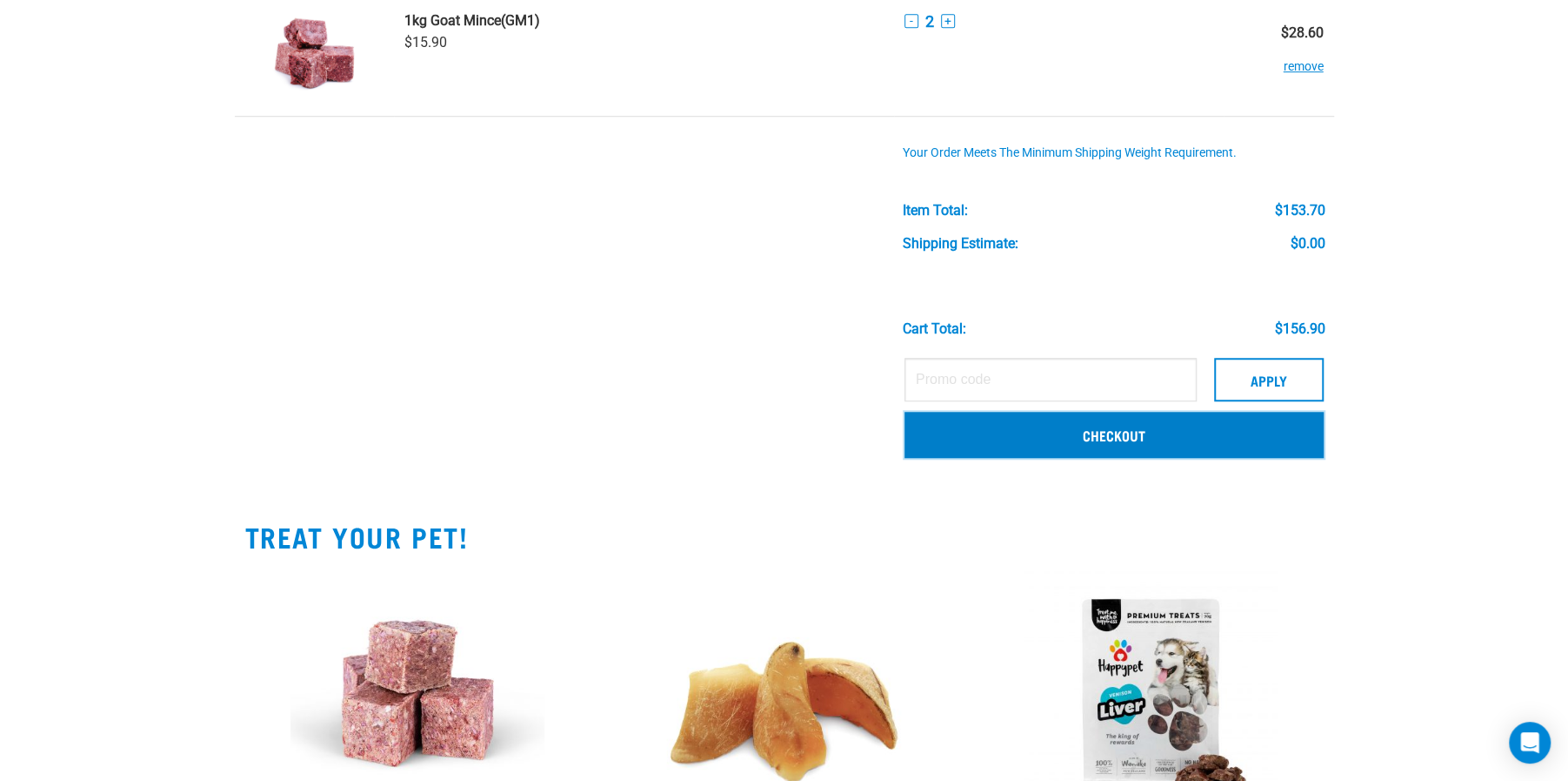
click at [963, 435] on link "Checkout" at bounding box center [1114, 434] width 420 height 45
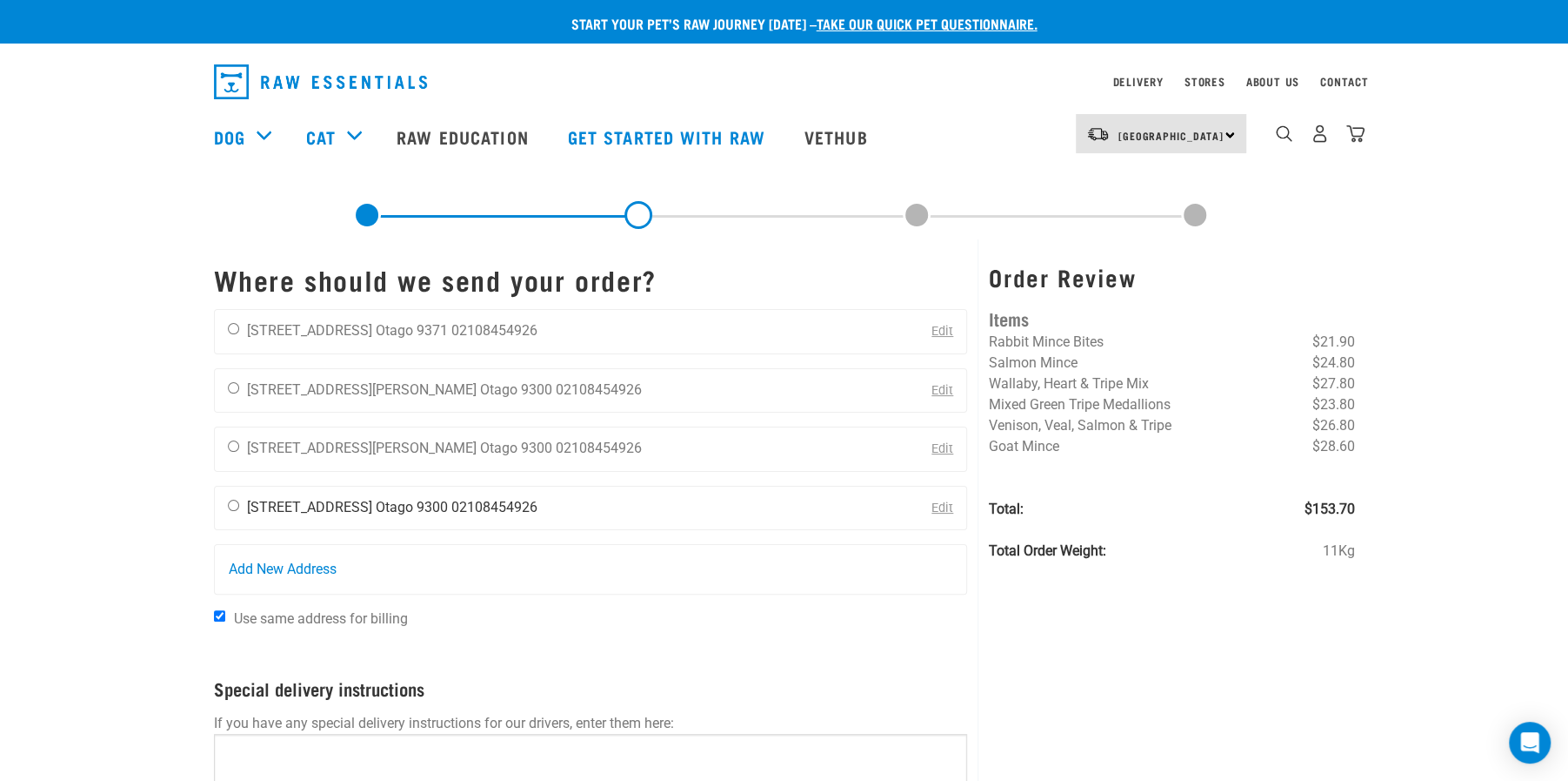
click at [317, 506] on li "[STREET_ADDRESS]" at bounding box center [309, 507] width 125 height 17
click at [232, 501] on input "radio" at bounding box center [233, 505] width 11 height 11
radio input "true"
click at [131, 463] on div "Start your pet’s raw journey today – take our quick pet questionnaire. Delivery…" at bounding box center [784, 499] width 1568 height 998
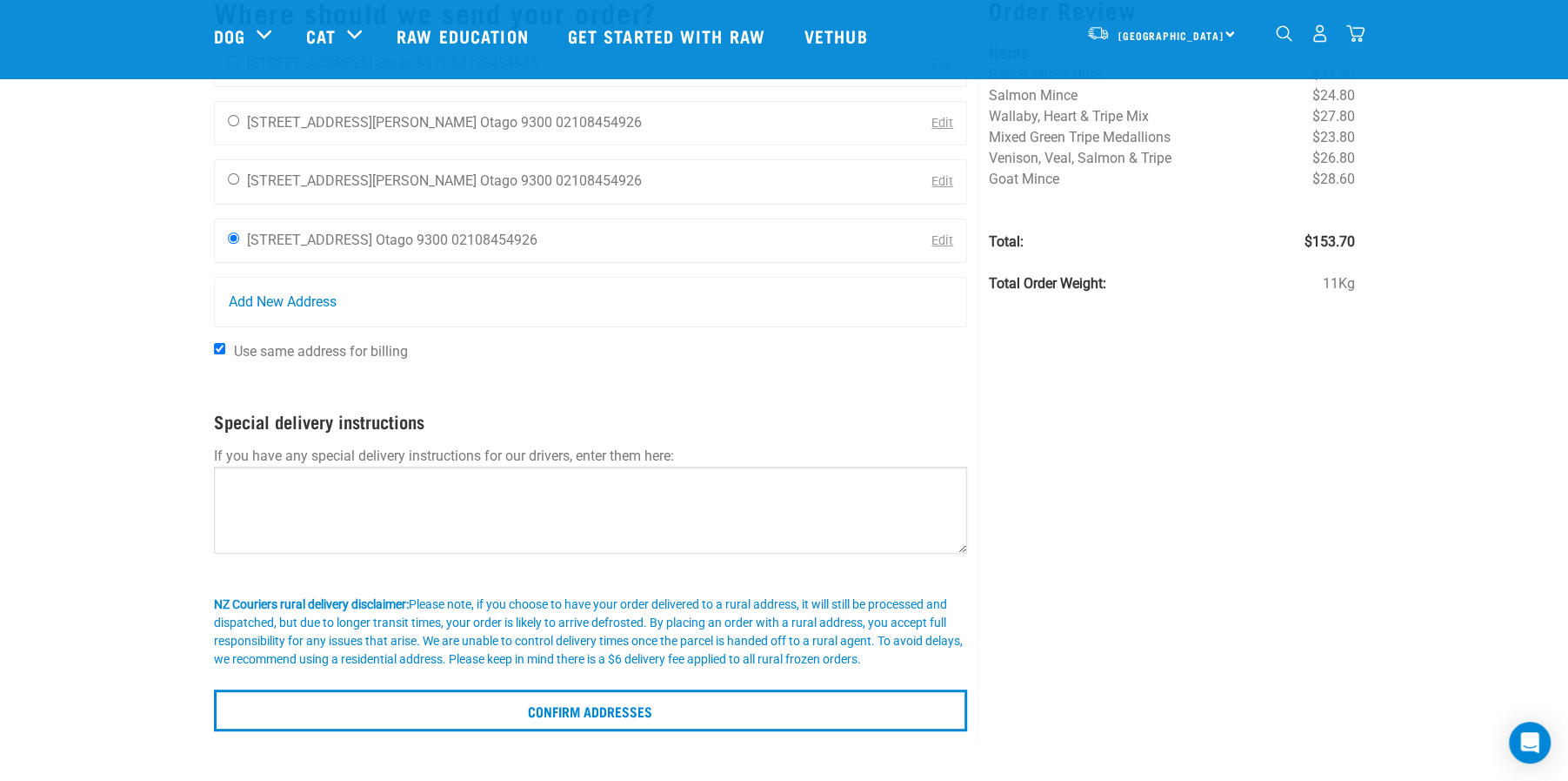
scroll to position [185, 0]
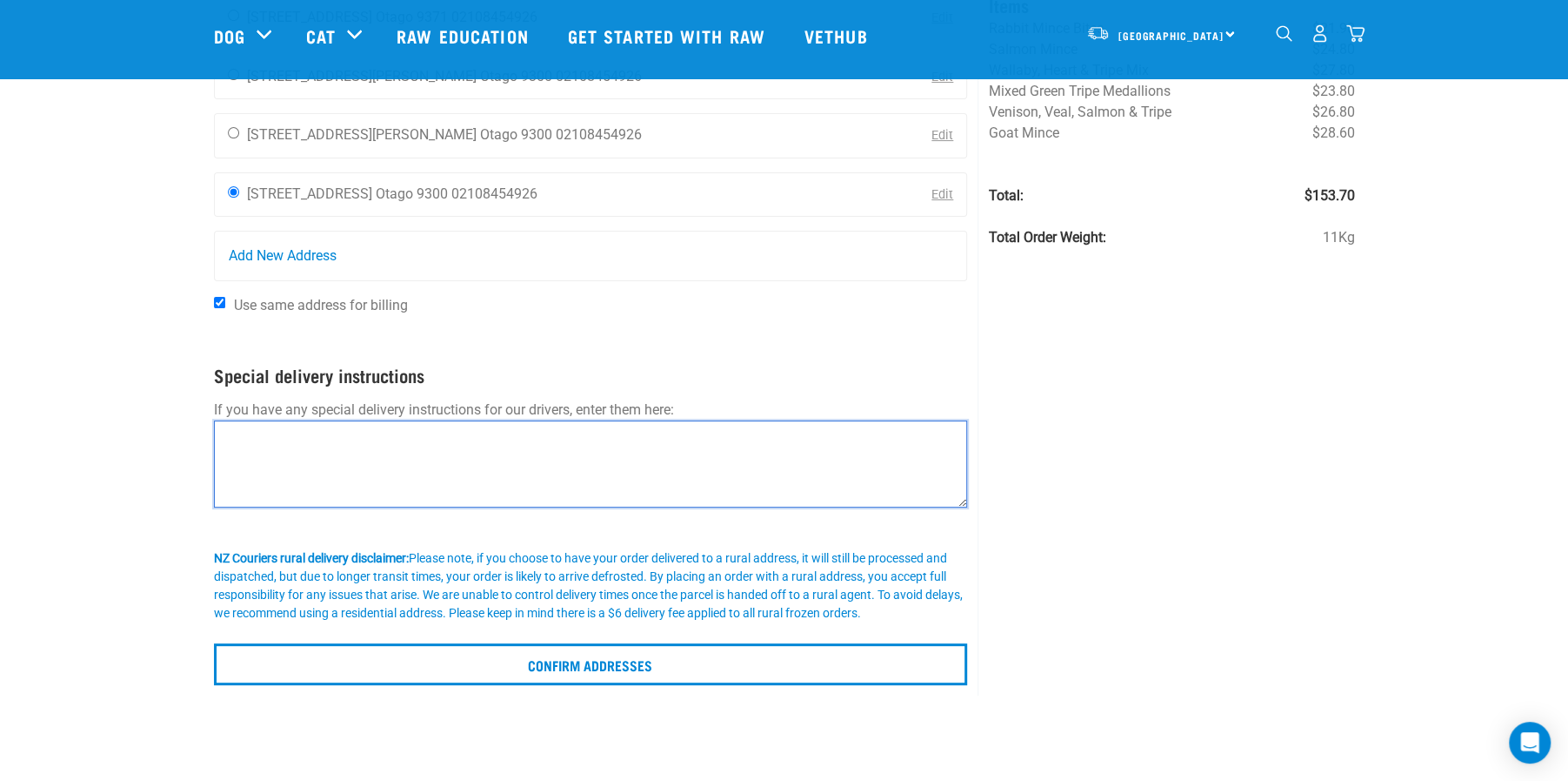
click at [285, 447] on textarea at bounding box center [591, 463] width 755 height 87
click at [220, 431] on textarea "Aquaheat" at bounding box center [591, 463] width 755 height 87
click at [406, 440] on textarea "Company name: Aquaheat" at bounding box center [591, 463] width 755 height 87
click at [268, 462] on textarea "Company name: Aquaheat NZ Ltd. Phone; 021 978 035" at bounding box center [591, 463] width 755 height 87
click at [262, 462] on textarea "Company name: Aquaheat NZ Ltd. Phone; 021 978 035" at bounding box center [591, 463] width 755 height 87
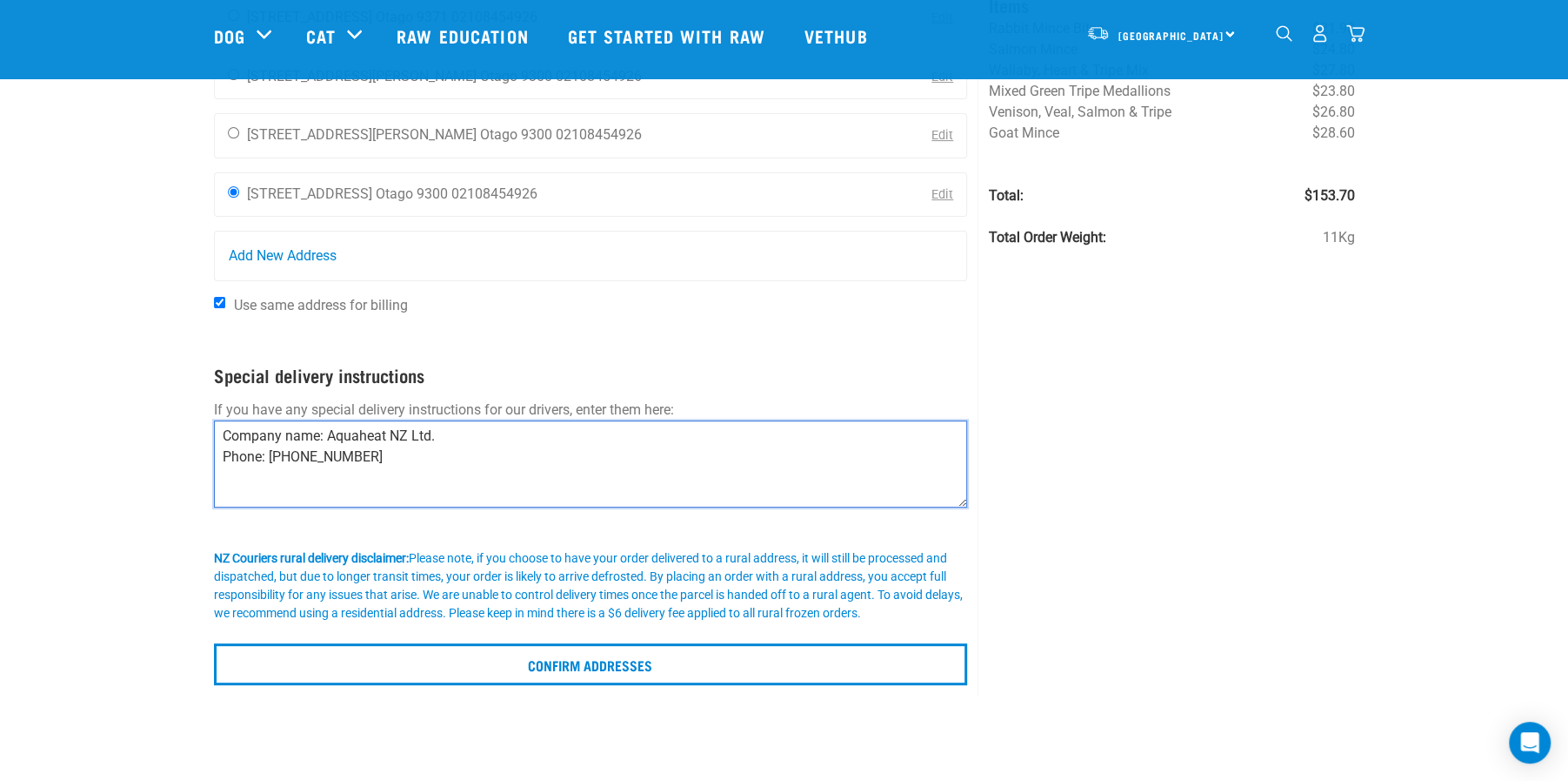
click at [357, 478] on textarea "Company name: Aquaheat NZ Ltd. Phone: 021 978 035" at bounding box center [591, 463] width 755 height 87
click at [876, 360] on form "Where should we send your order? Nathalia Zanelatto 15 Corriedale Road Otago 93…" at bounding box center [591, 317] width 755 height 735
drag, startPoint x: 389, startPoint y: 433, endPoint x: 504, endPoint y: 437, distance: 115.1
click at [503, 437] on textarea "Company name: Aquaheat NZ Ltd. Phone: 021 978 035" at bounding box center [591, 463] width 755 height 87
type textarea "Company name: Aquaheat Phone: 021 978 035"
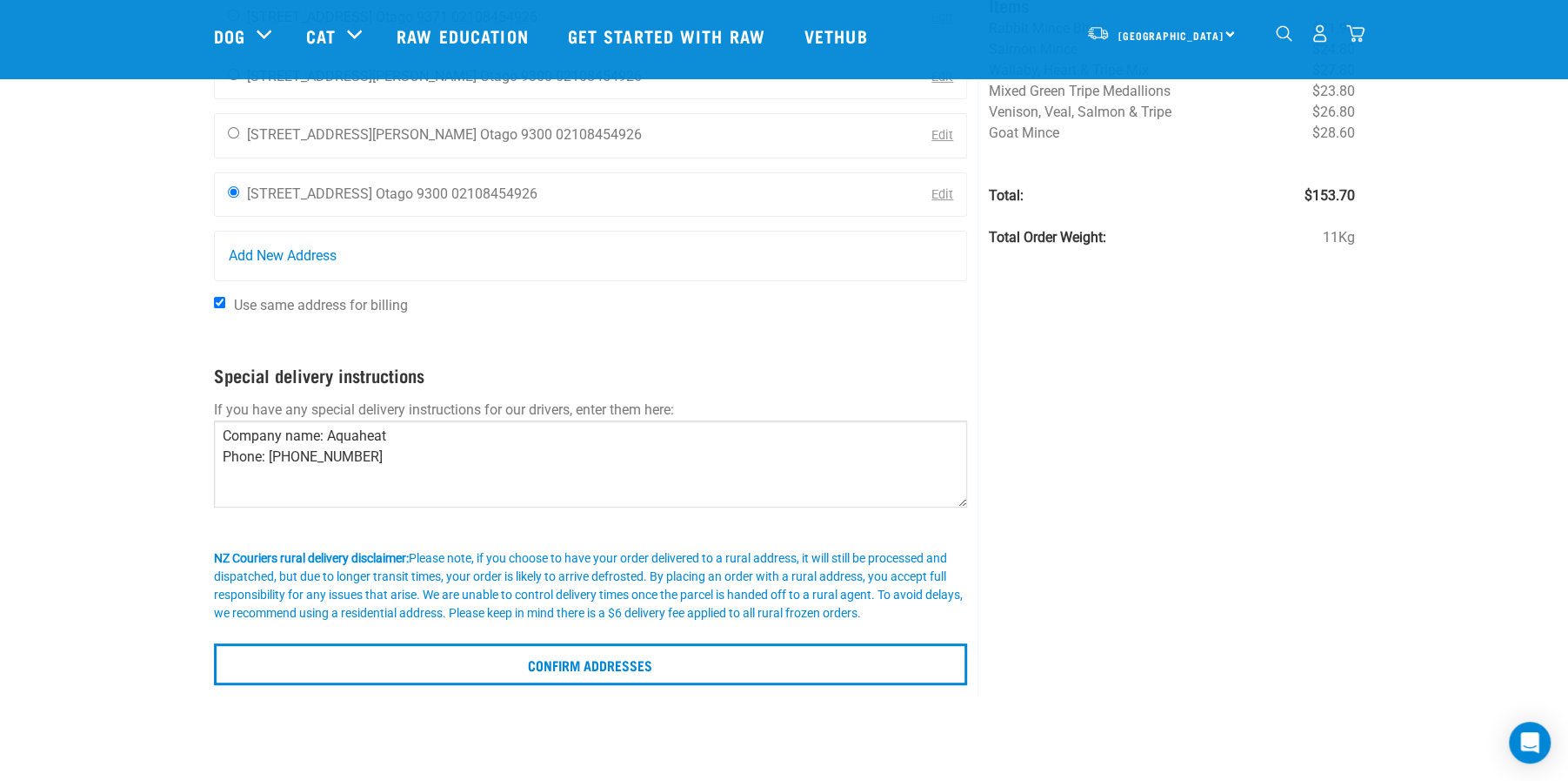
click at [692, 359] on form "Where should we send your order? Nathalia Zanelatto 15 Corriedale Road Otago 93…" at bounding box center [591, 317] width 755 height 735
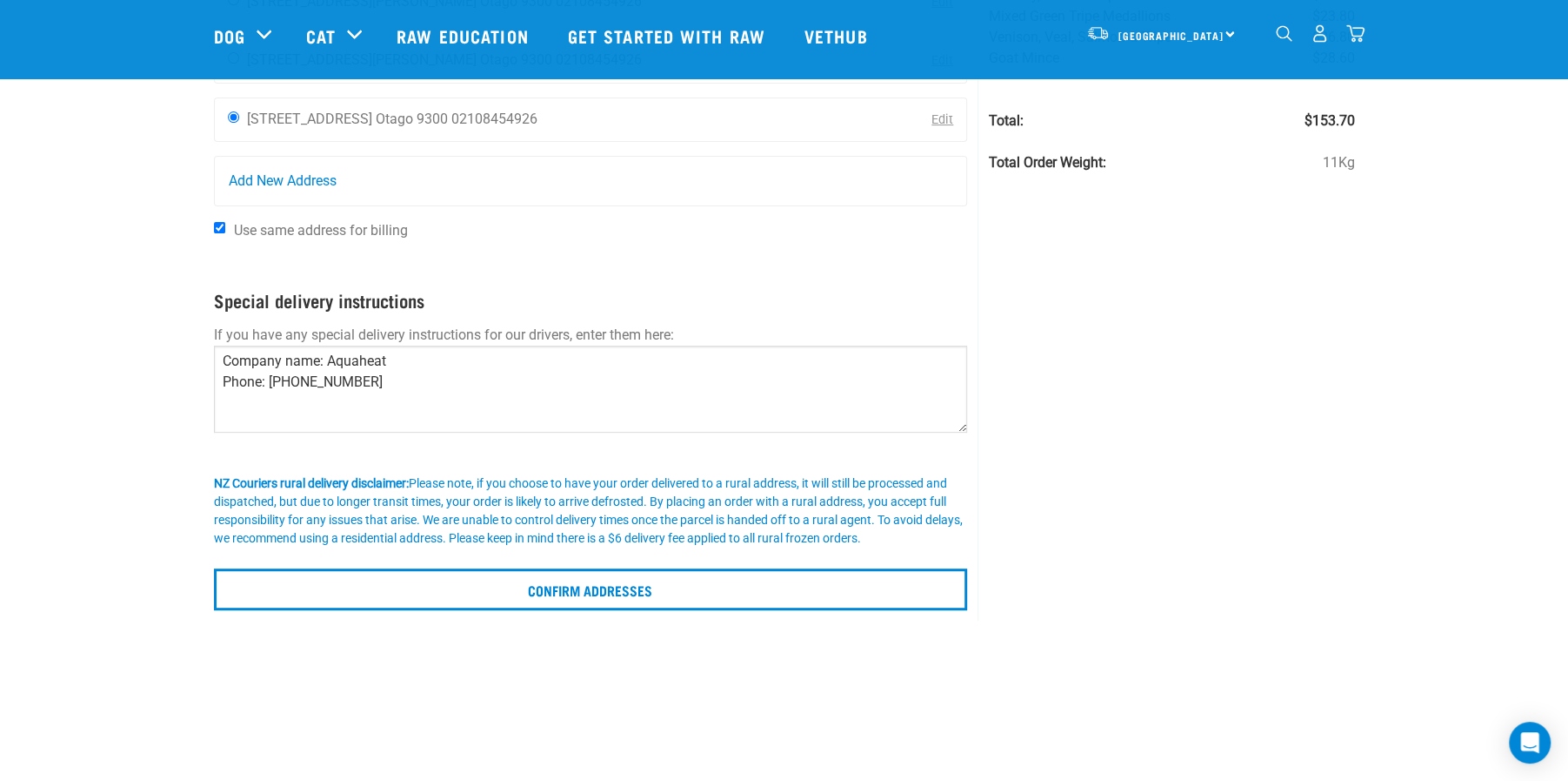
scroll to position [279, 0]
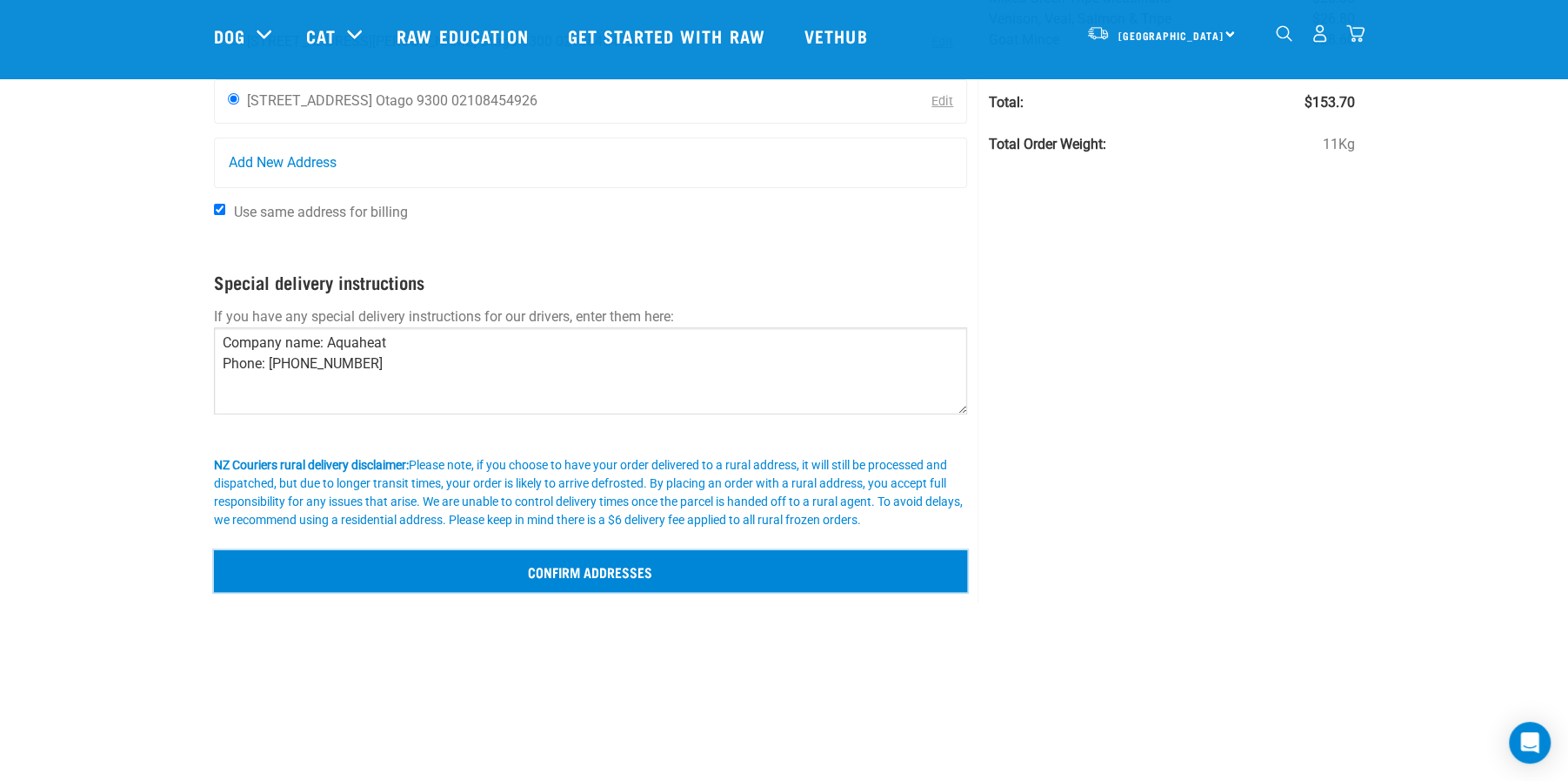
click at [591, 566] on input "Confirm addresses" at bounding box center [591, 571] width 755 height 42
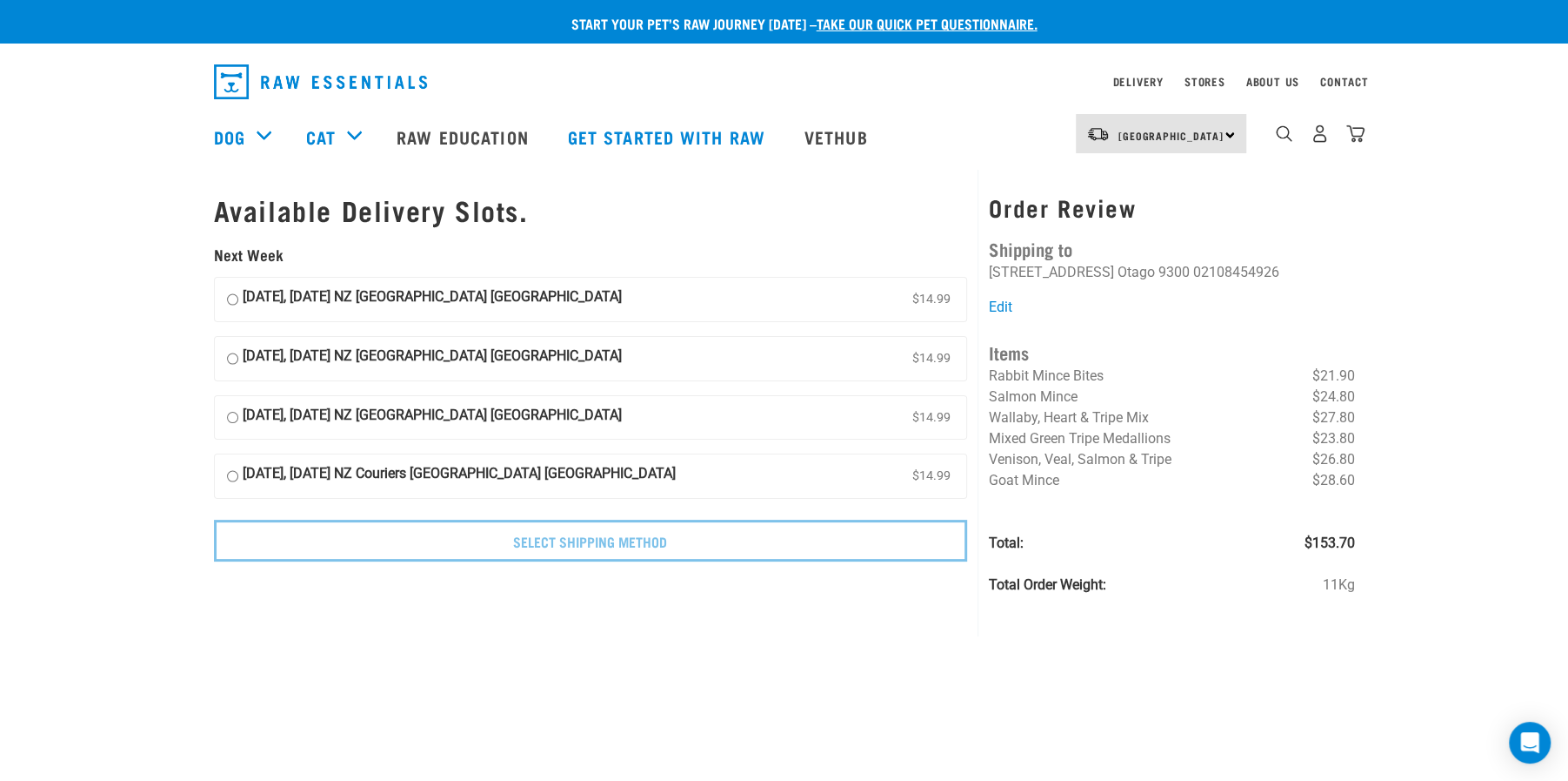
click at [505, 292] on strong "23 September, Tuesday NZ Couriers South Island Long Haul" at bounding box center [432, 299] width 379 height 26
click at [238, 292] on input "23 September, Tuesday NZ Couriers South Island Long Haul $14.99" at bounding box center [232, 299] width 11 height 26
radio input "true"
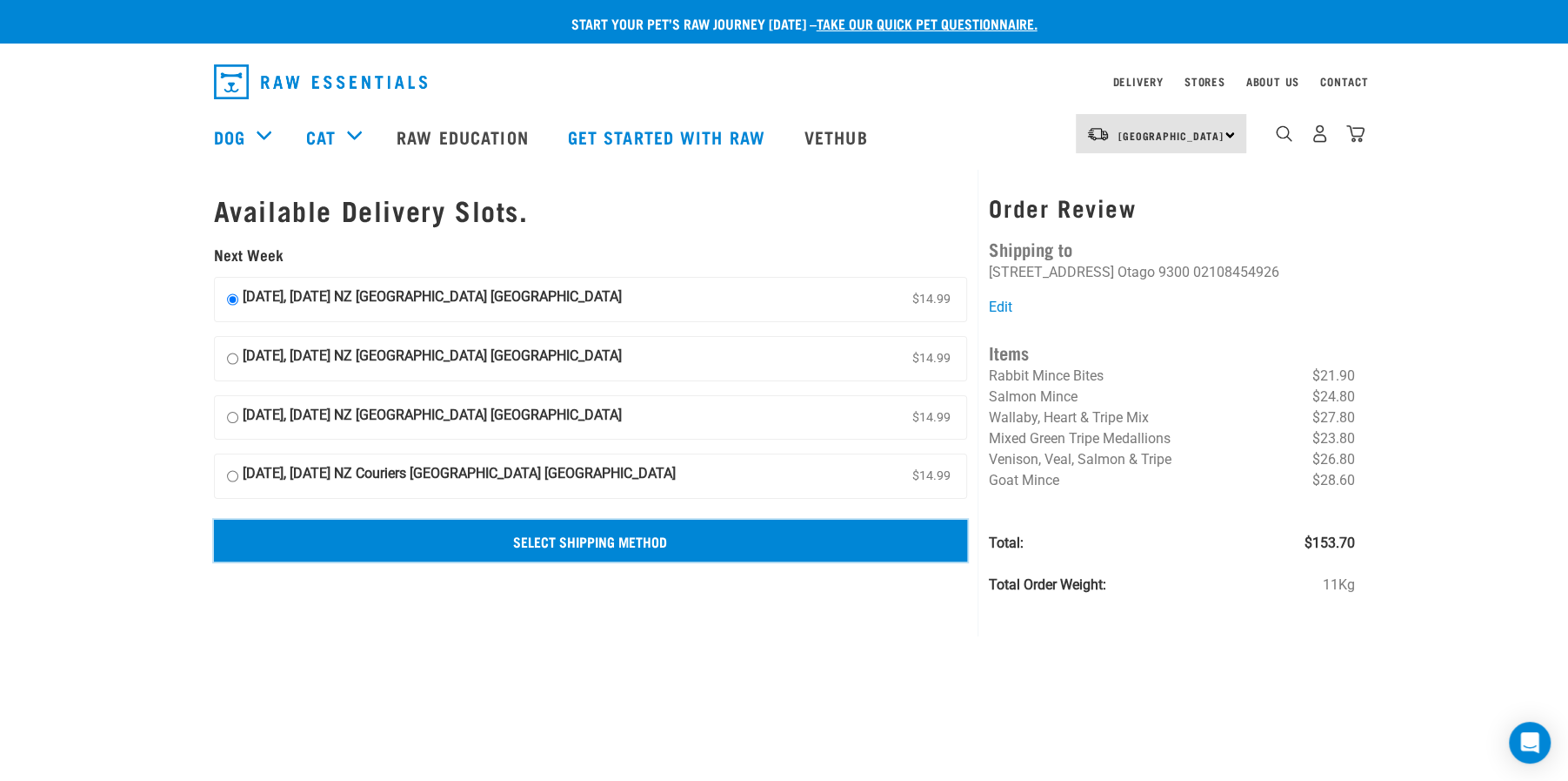
click at [498, 535] on input "Select Shipping Method" at bounding box center [591, 541] width 755 height 42
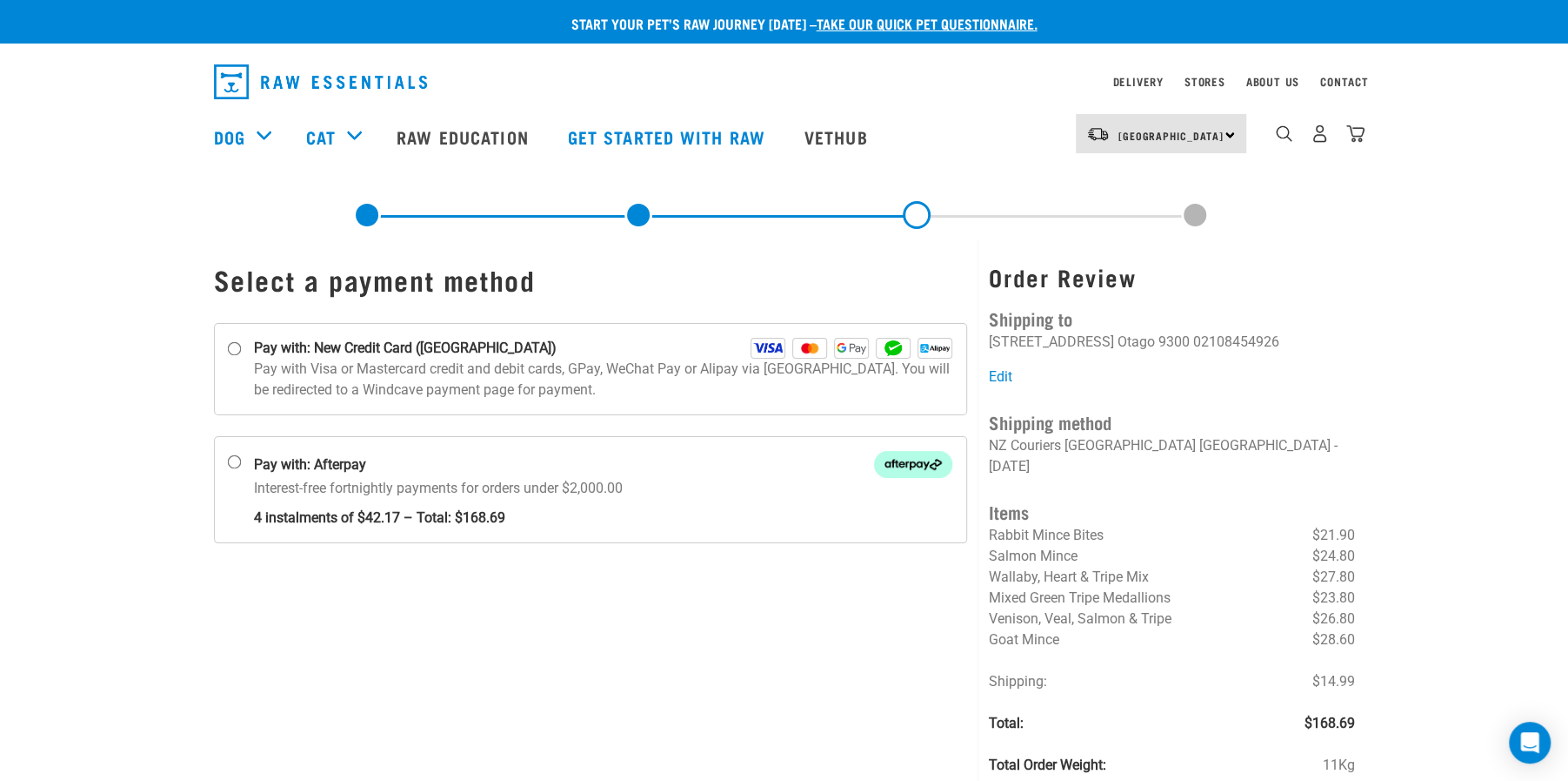
click at [588, 637] on div "Select a payment method" at bounding box center [592, 527] width 776 height 577
click at [464, 350] on strong "Pay with: New Credit Card ([GEOGRAPHIC_DATA])" at bounding box center [405, 348] width 303 height 21
click at [241, 350] on input "Pay with: New Credit Card ([GEOGRAPHIC_DATA])" at bounding box center [234, 349] width 14 height 14
radio input "true"
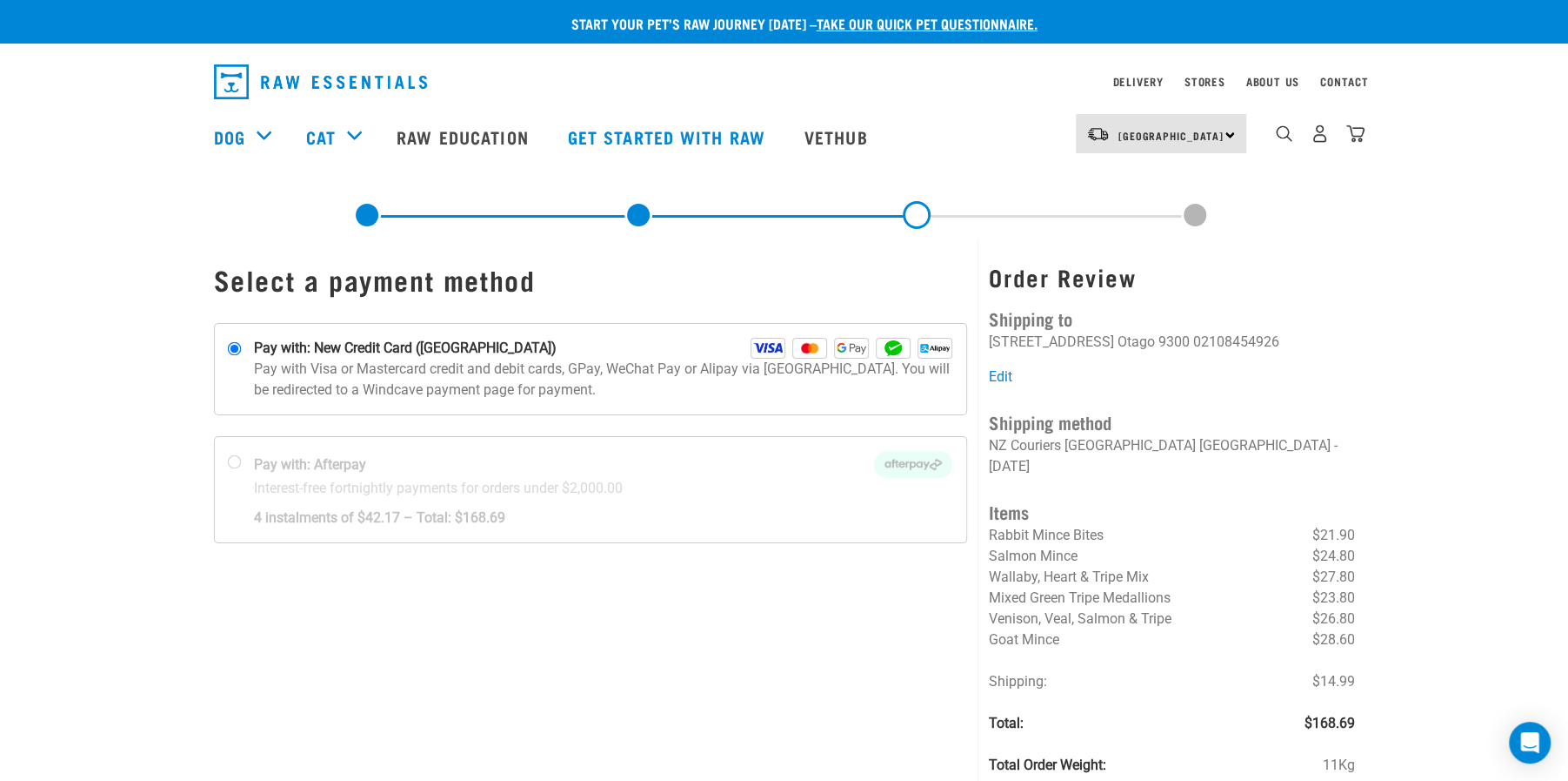
click at [549, 614] on div "Select a payment method" at bounding box center [592, 527] width 776 height 577
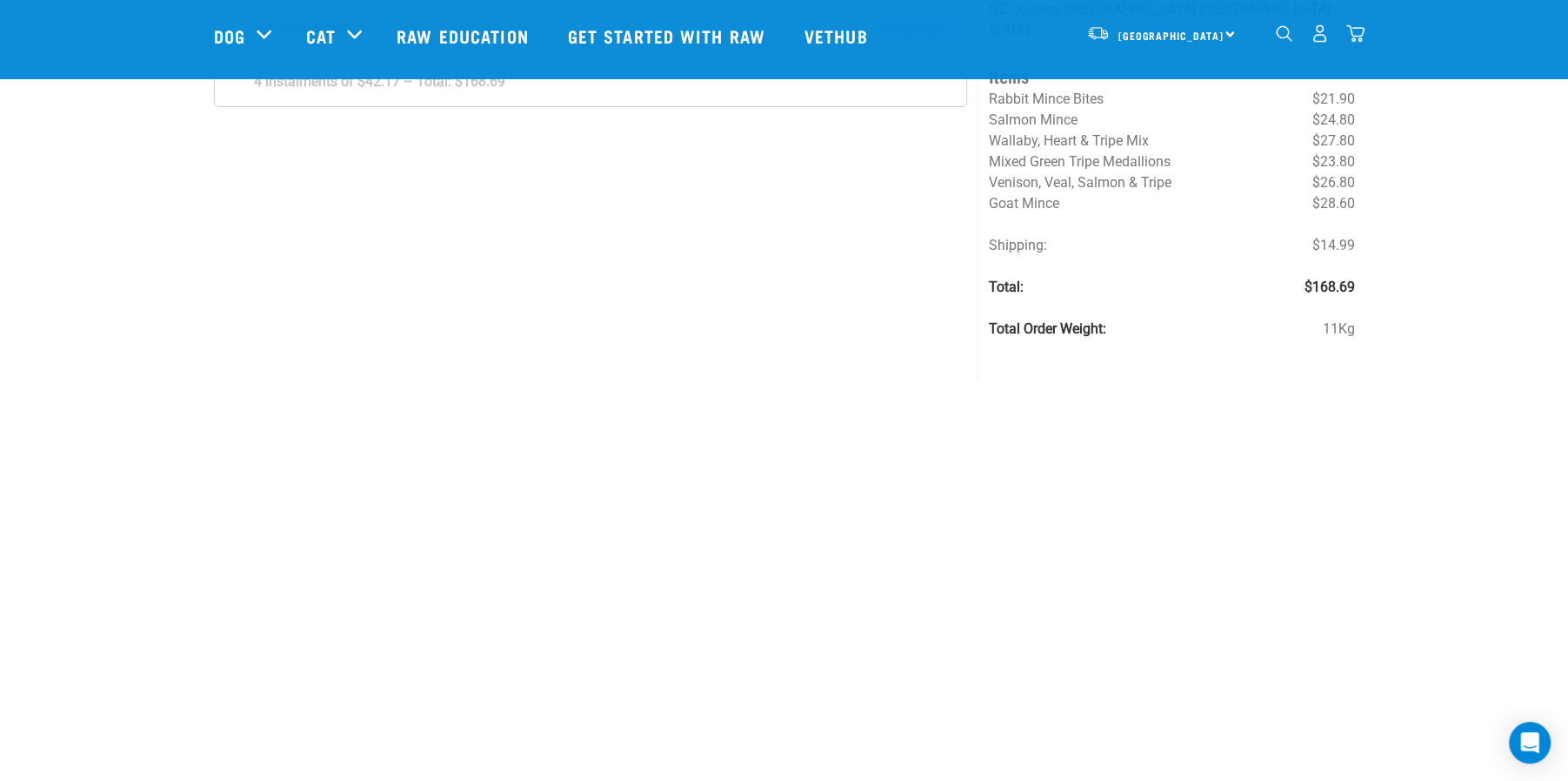
scroll to position [325, 0]
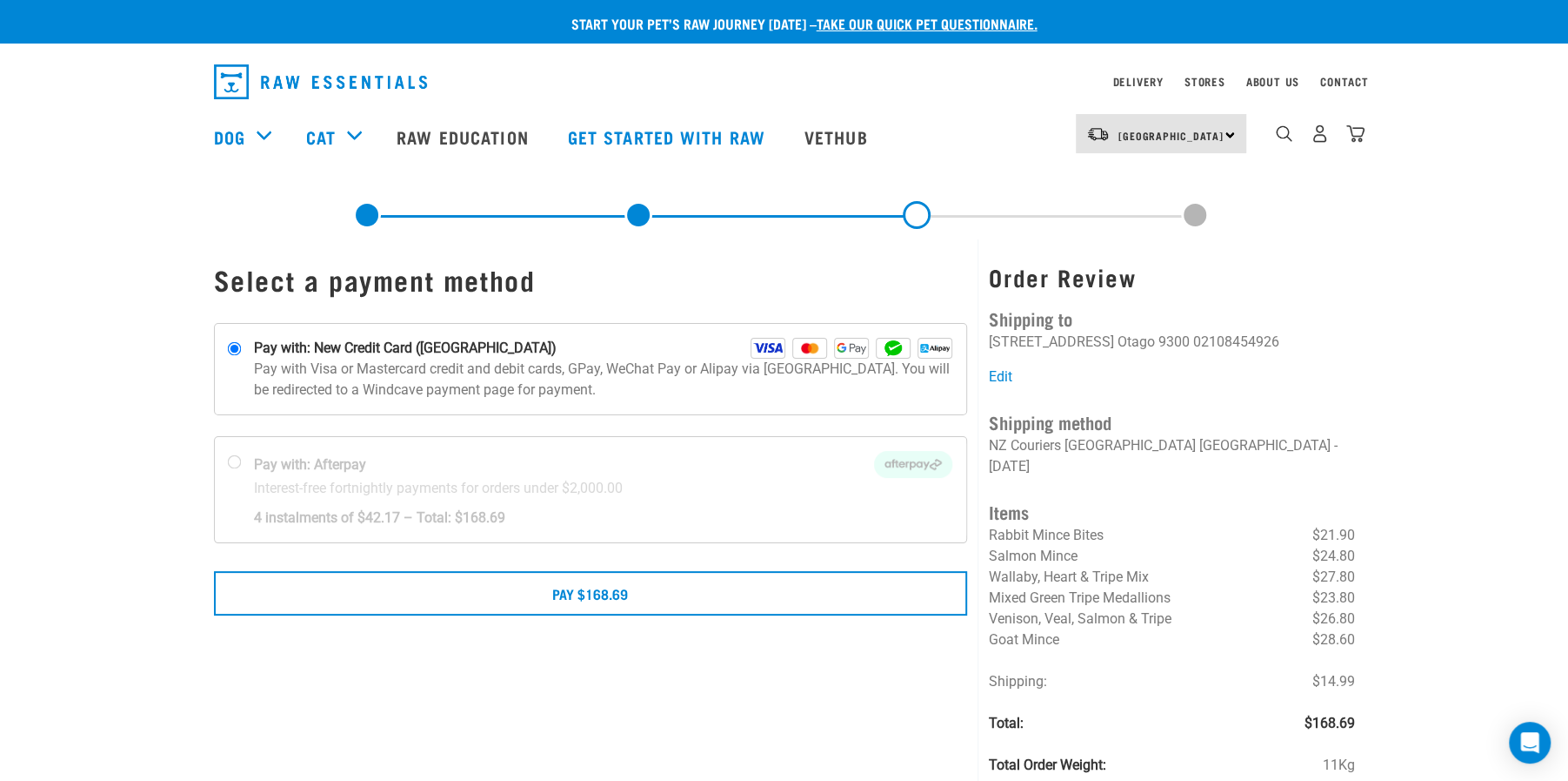
click at [772, 272] on h1 "Select a payment method" at bounding box center [591, 279] width 755 height 31
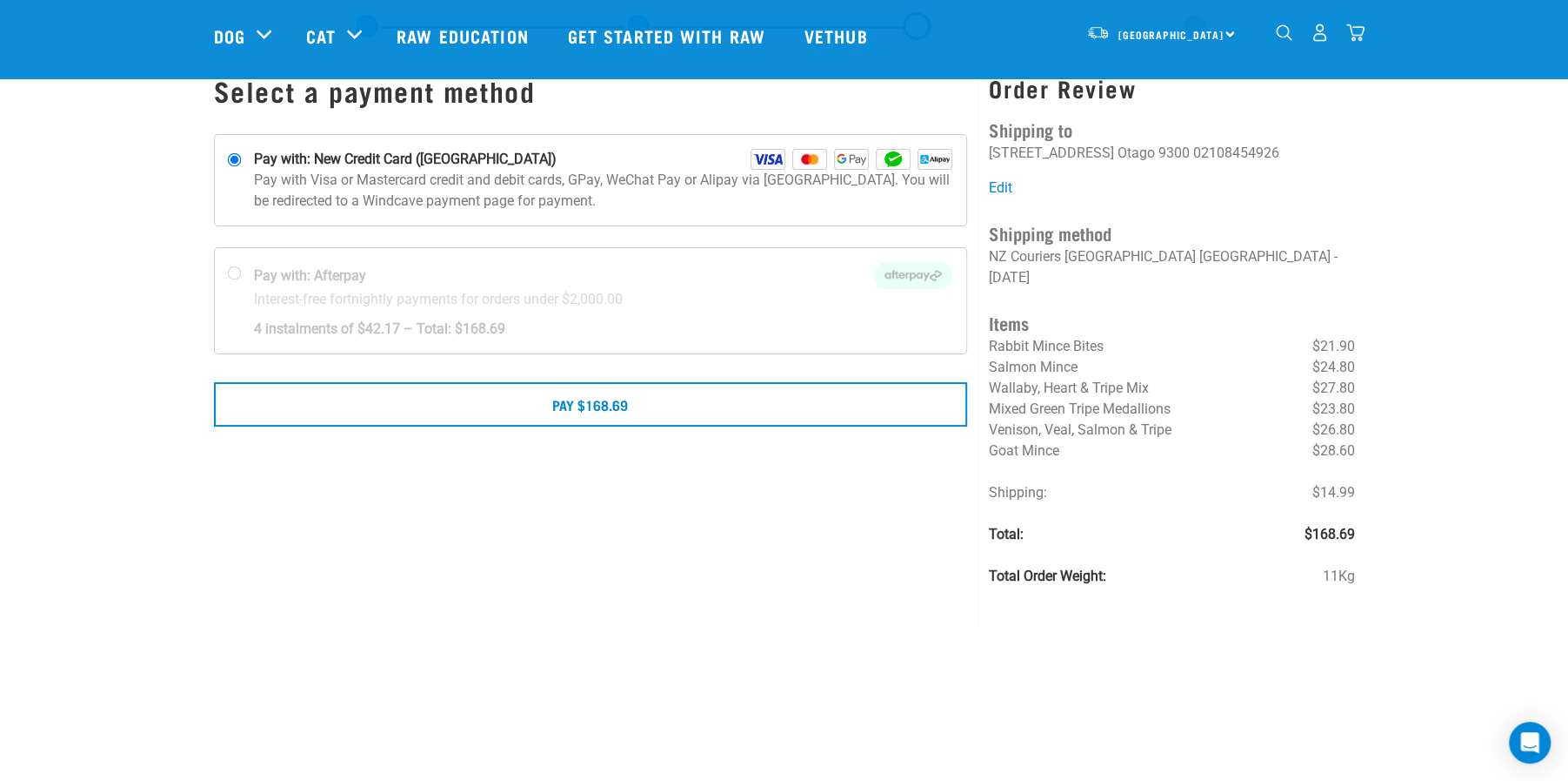
scroll to position [46, 0]
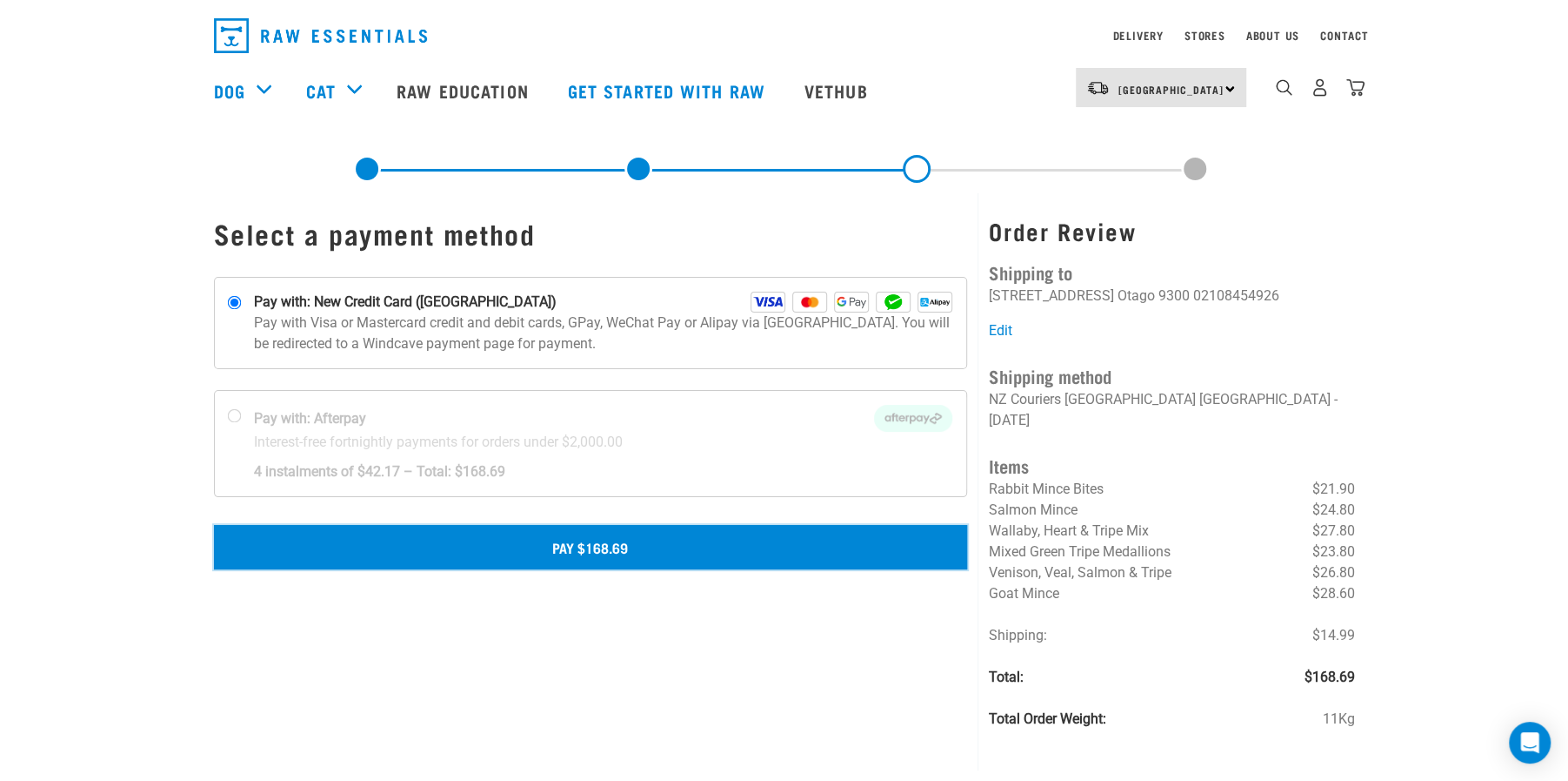
click at [650, 541] on button "Pay $168.69" at bounding box center [591, 547] width 755 height 44
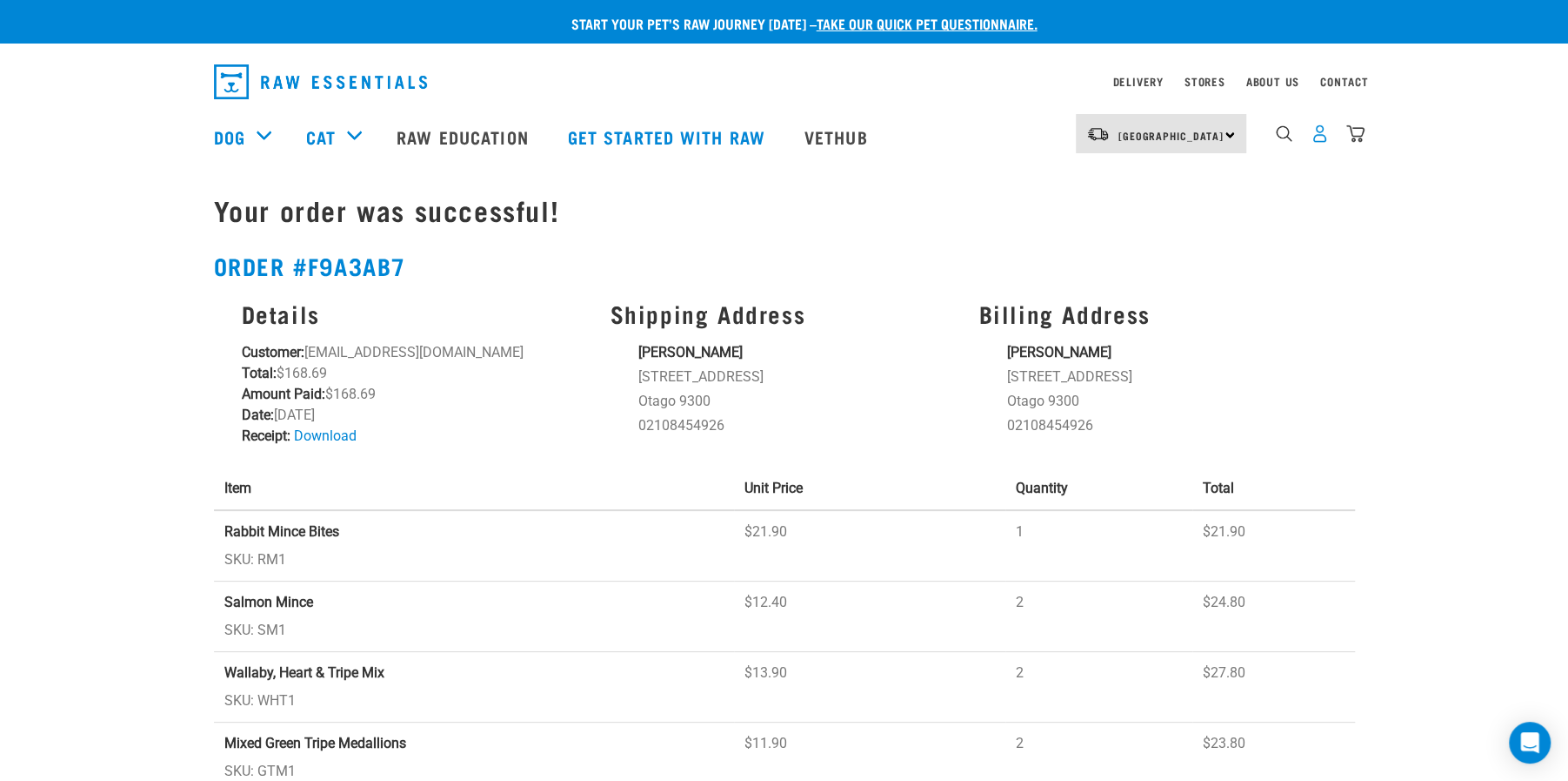
click at [1324, 138] on img "dropdown navigation" at bounding box center [1320, 133] width 18 height 18
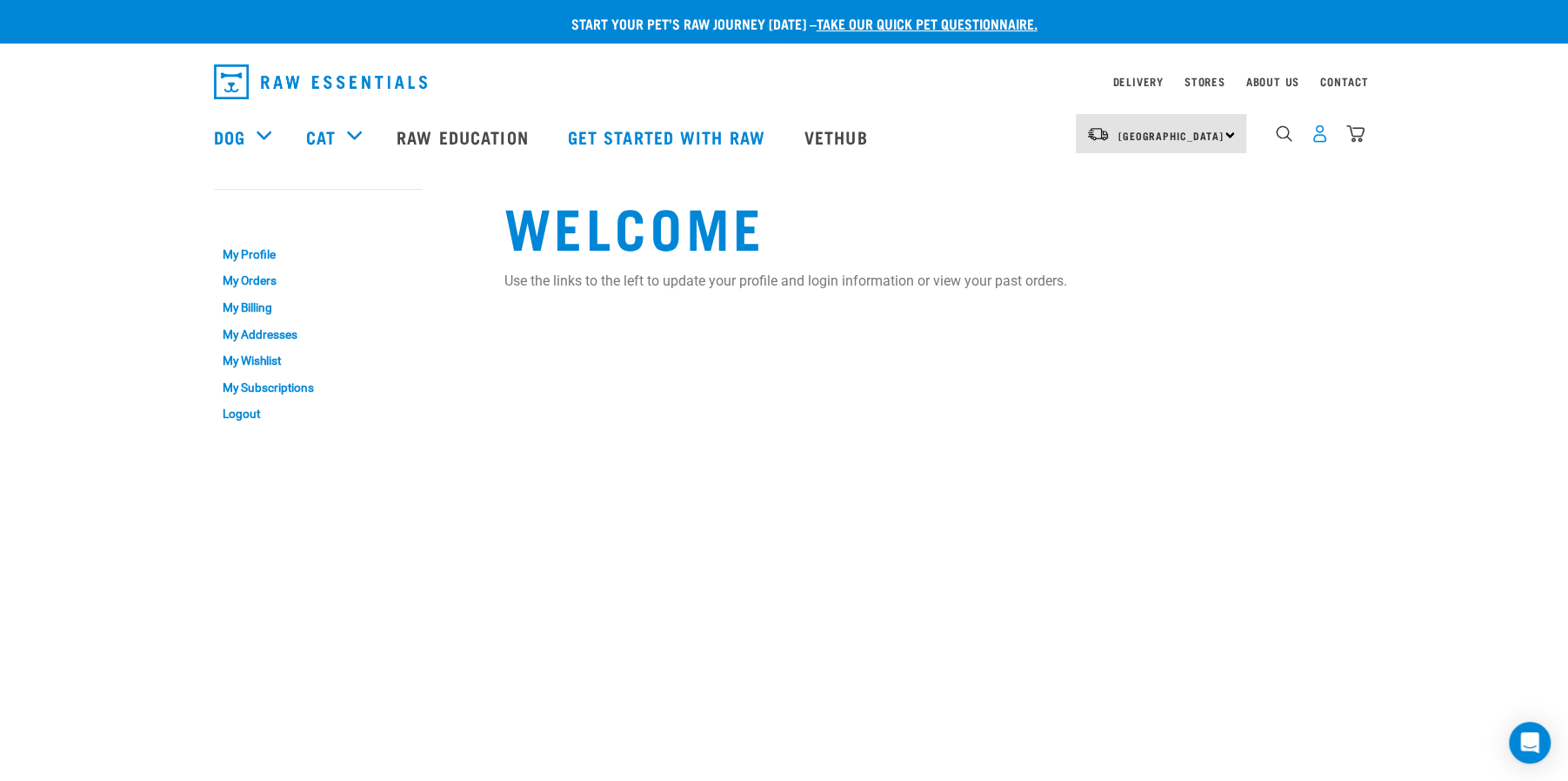
click at [1316, 143] on img "dropdown navigation" at bounding box center [1320, 133] width 18 height 18
click at [1322, 140] on img "dropdown navigation" at bounding box center [1320, 133] width 18 height 18
click at [245, 407] on link "Logout" at bounding box center [318, 413] width 209 height 27
